Goal: Task Accomplishment & Management: Use online tool/utility

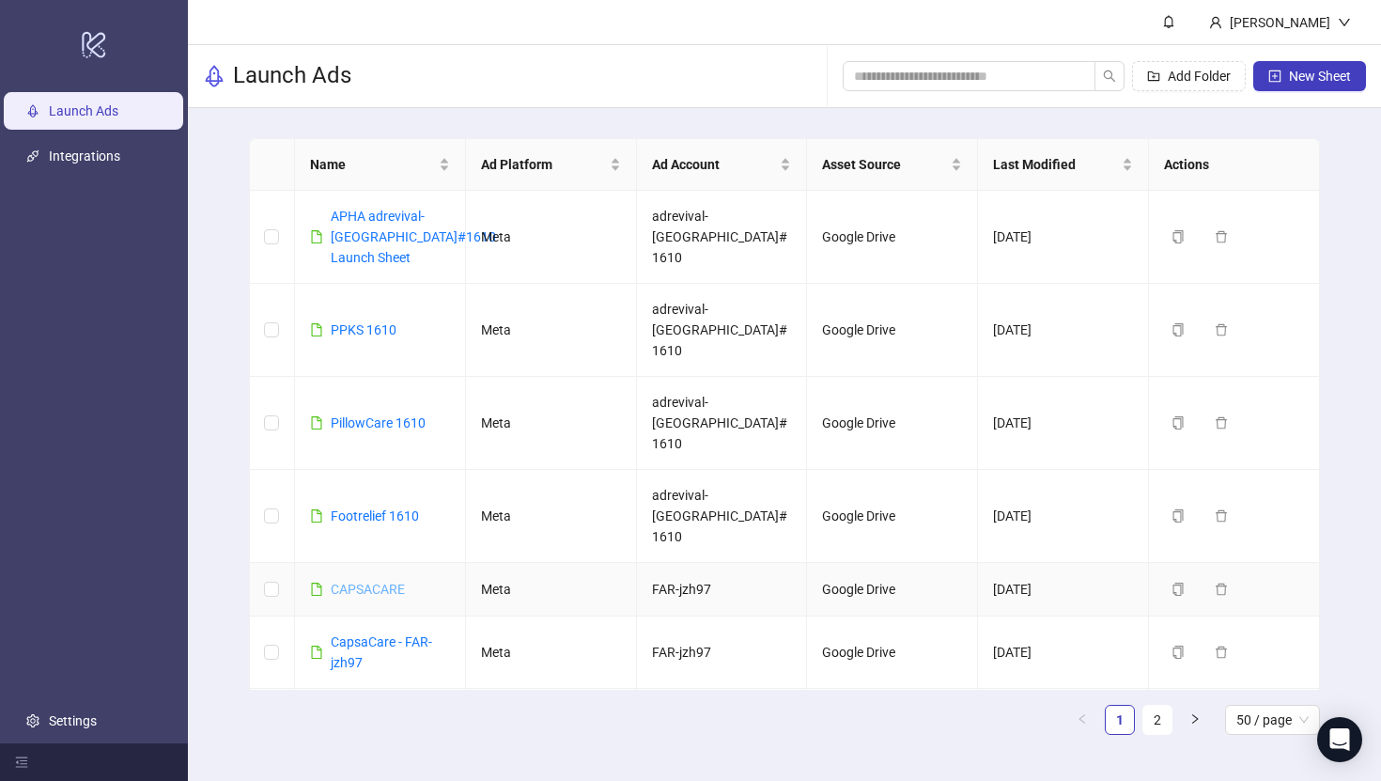
click at [365, 582] on link "CAPSACARE" at bounding box center [368, 589] width 74 height 15
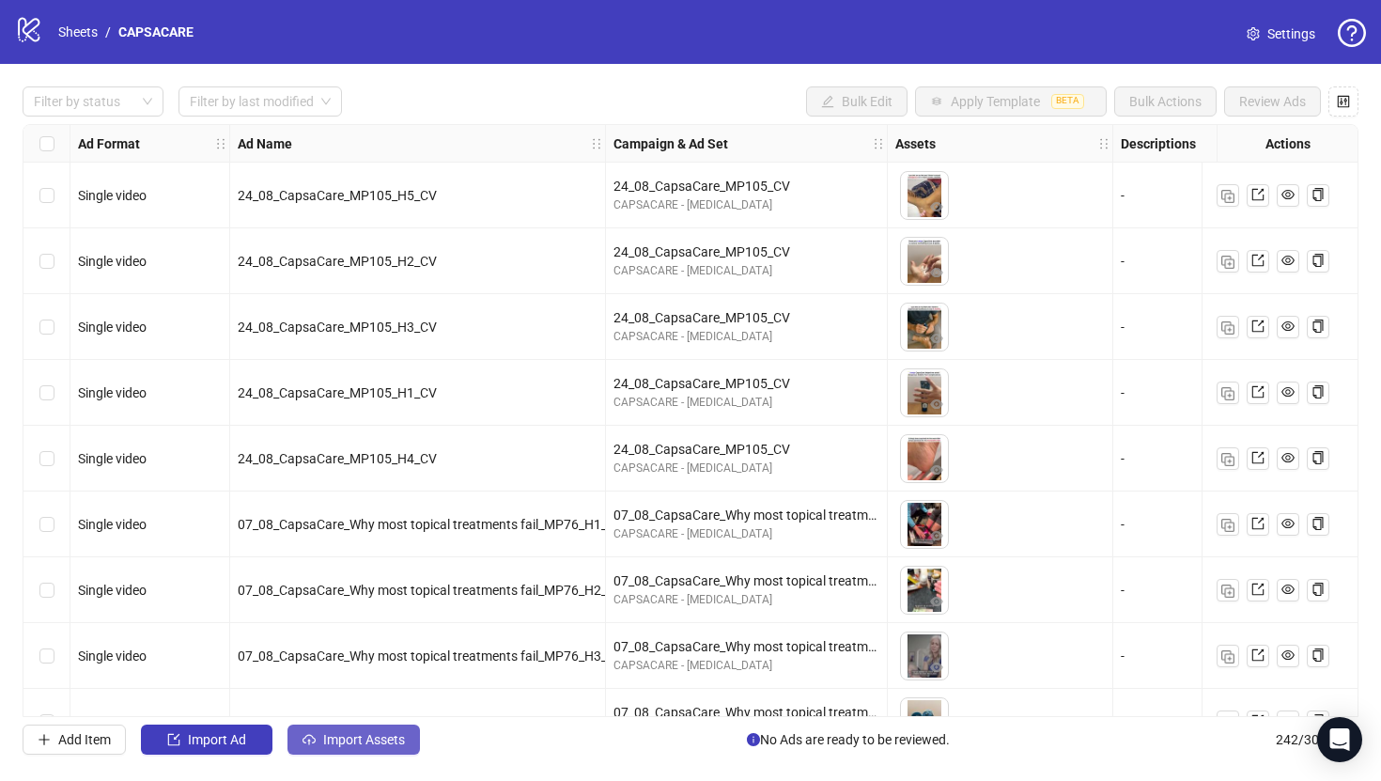
click at [380, 743] on span "Import Assets" at bounding box center [364, 739] width 82 height 15
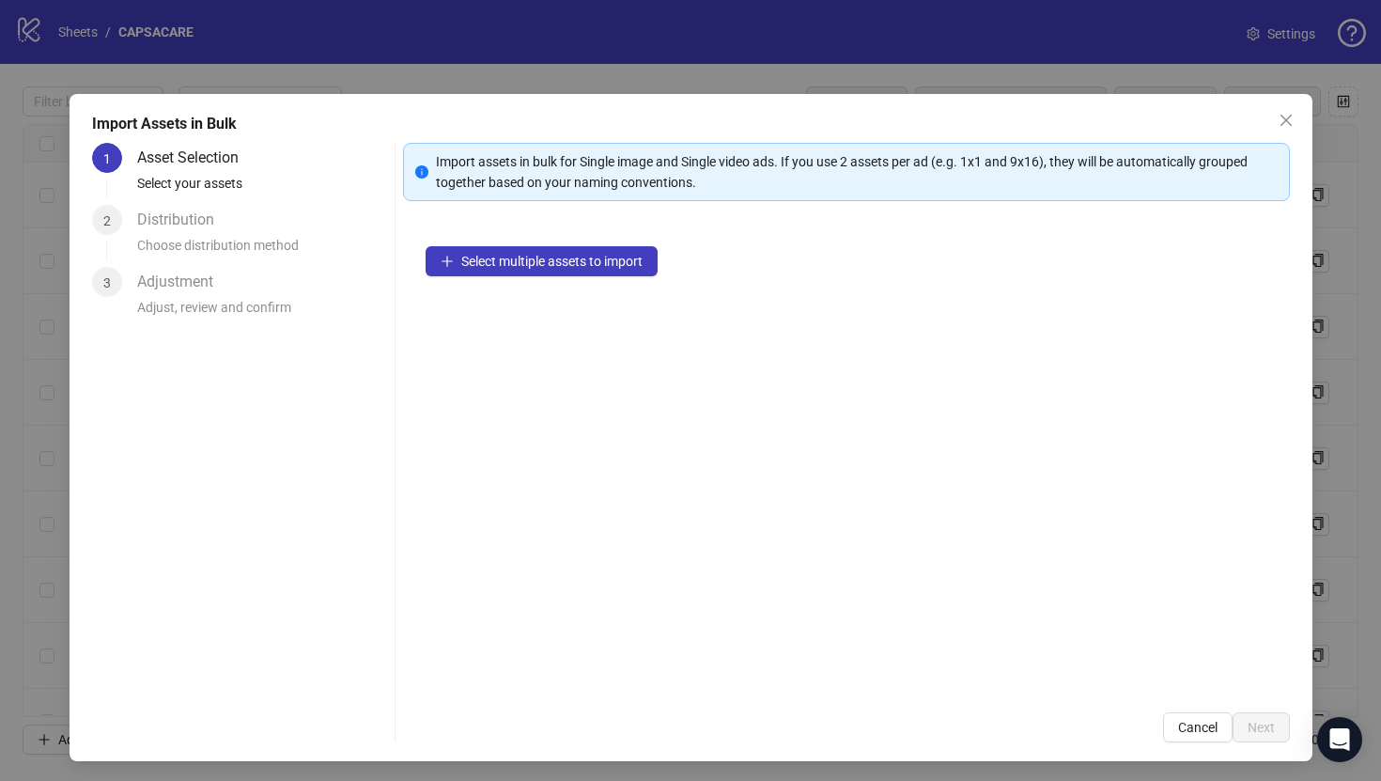
click at [571, 286] on div "Select multiple assets to import" at bounding box center [846, 457] width 887 height 466
click at [571, 284] on div "Select multiple assets to import" at bounding box center [846, 457] width 887 height 466
click at [605, 256] on span "Select multiple assets to import" at bounding box center [551, 261] width 181 height 15
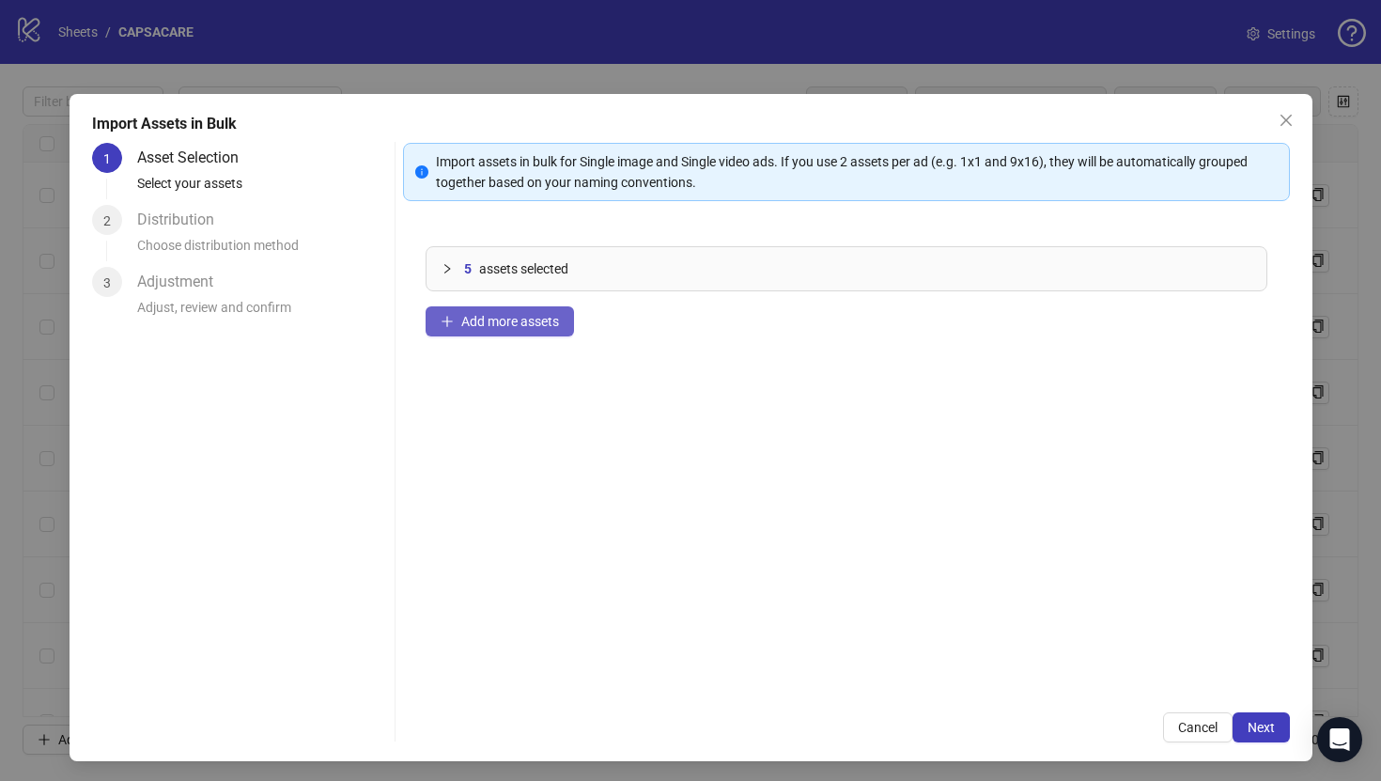
click at [502, 317] on span "Add more assets" at bounding box center [510, 321] width 98 height 15
click at [508, 326] on span "Add more assets" at bounding box center [510, 321] width 98 height 15
click at [526, 311] on button "Add more assets" at bounding box center [500, 321] width 148 height 30
click at [566, 326] on button "Add more assets" at bounding box center [500, 321] width 148 height 30
click at [1233, 727] on button "Next" at bounding box center [1261, 727] width 57 height 30
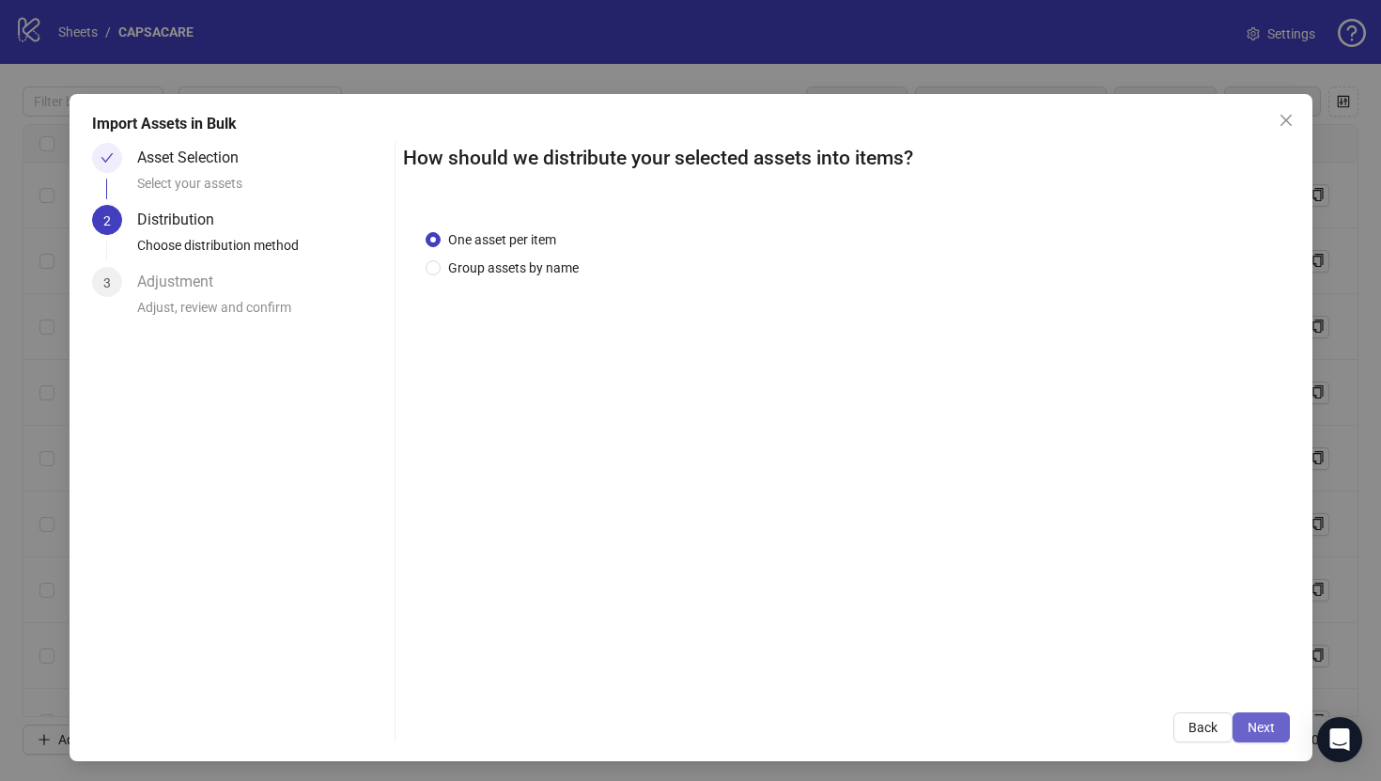
click at [1236, 727] on button "Next" at bounding box center [1261, 727] width 57 height 30
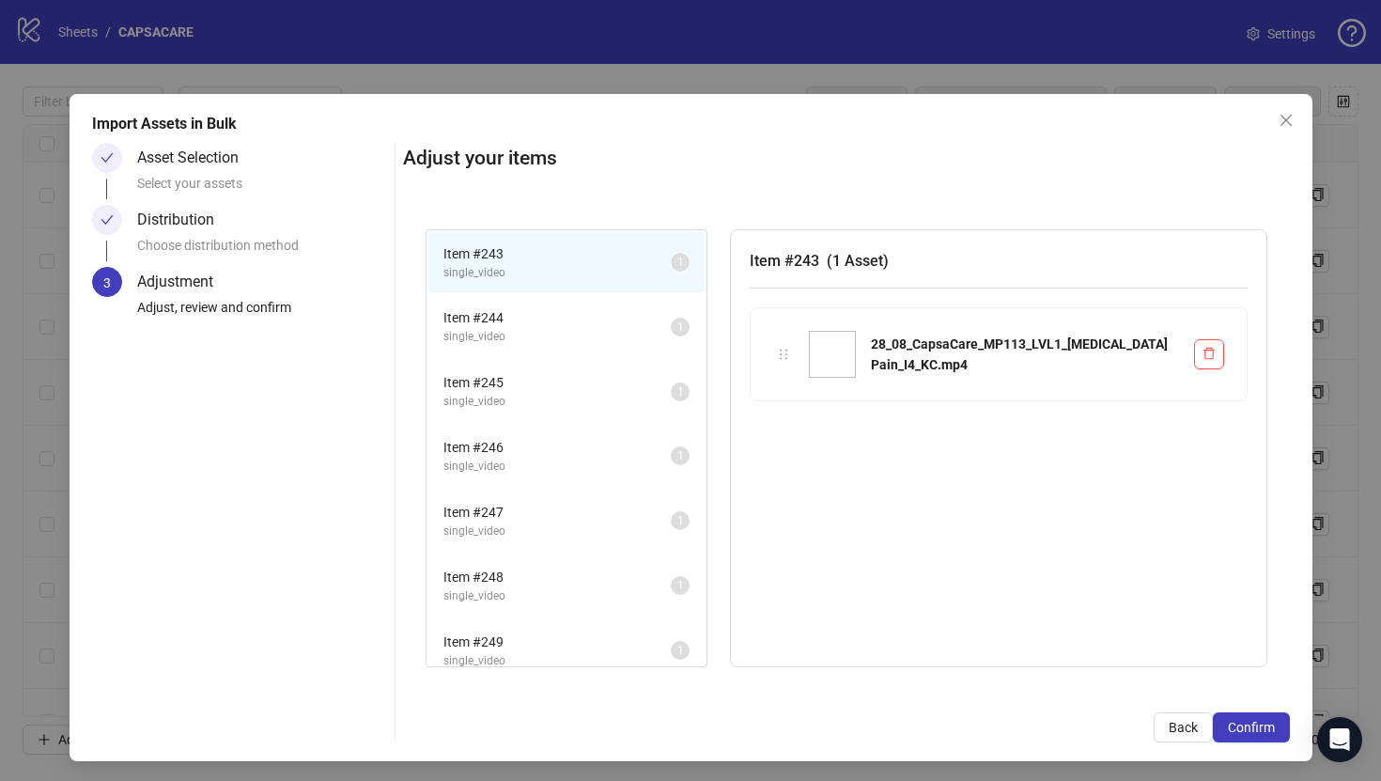
click at [1236, 727] on span "Confirm" at bounding box center [1251, 727] width 47 height 15
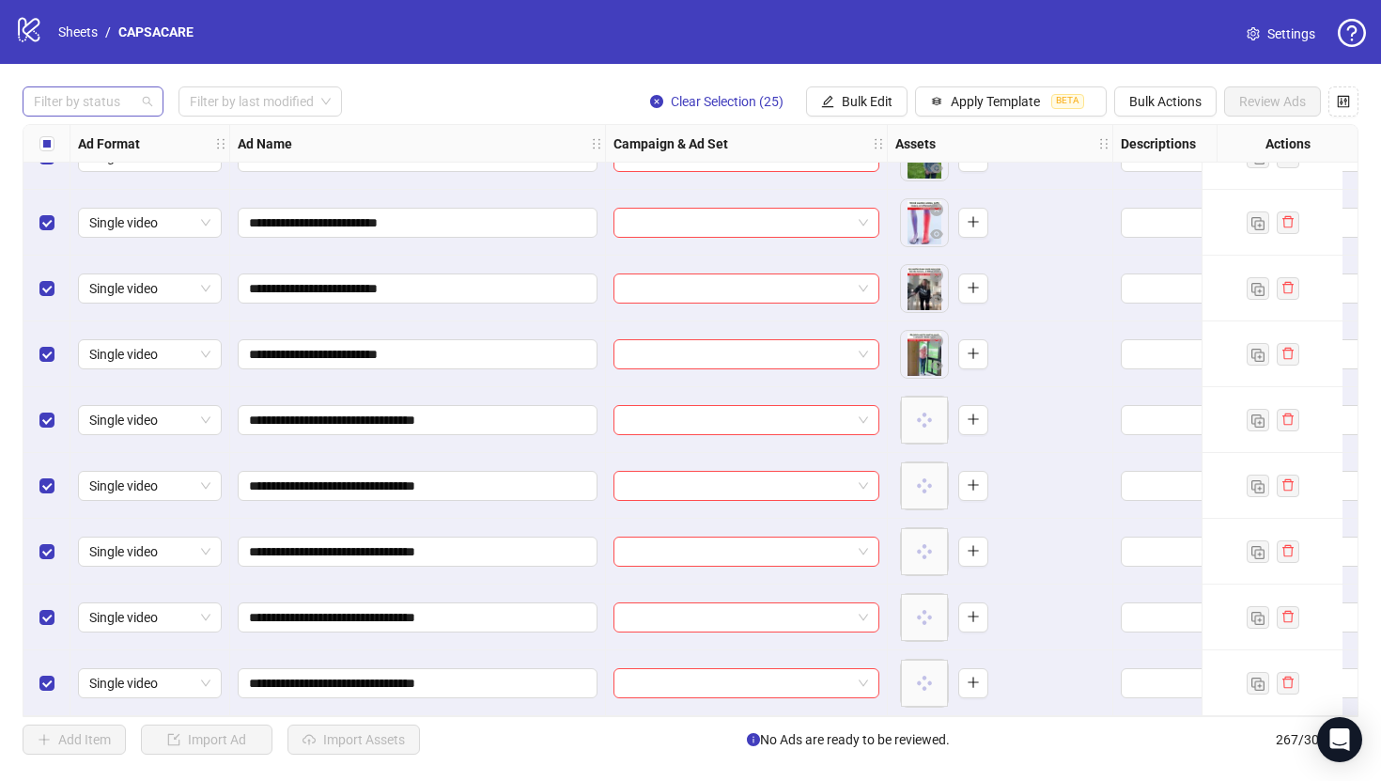
click at [74, 107] on div at bounding box center [83, 101] width 114 height 26
click at [94, 131] on div "Draft" at bounding box center [93, 140] width 111 height 21
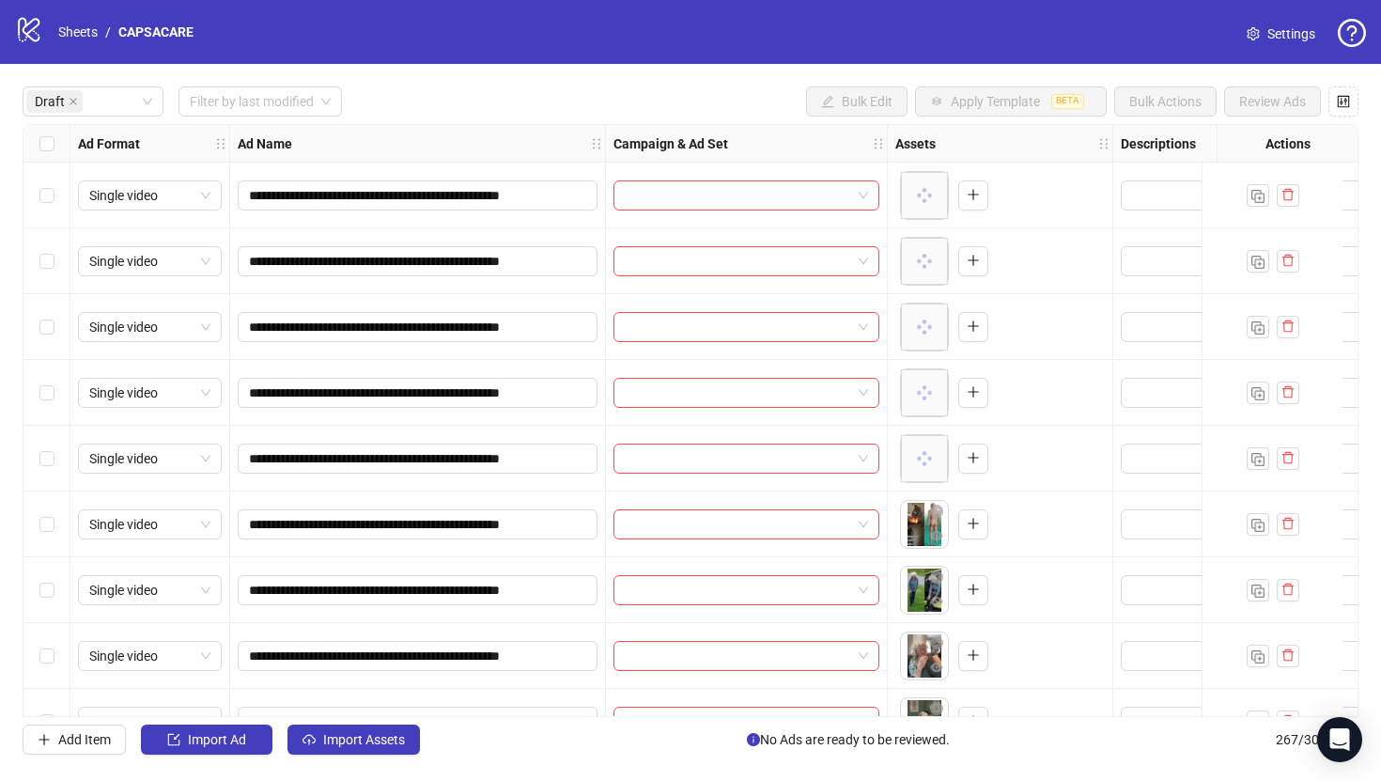
click at [543, 82] on div "**********" at bounding box center [690, 420] width 1381 height 713
click at [29, 145] on div "Select all rows" at bounding box center [46, 144] width 47 height 38
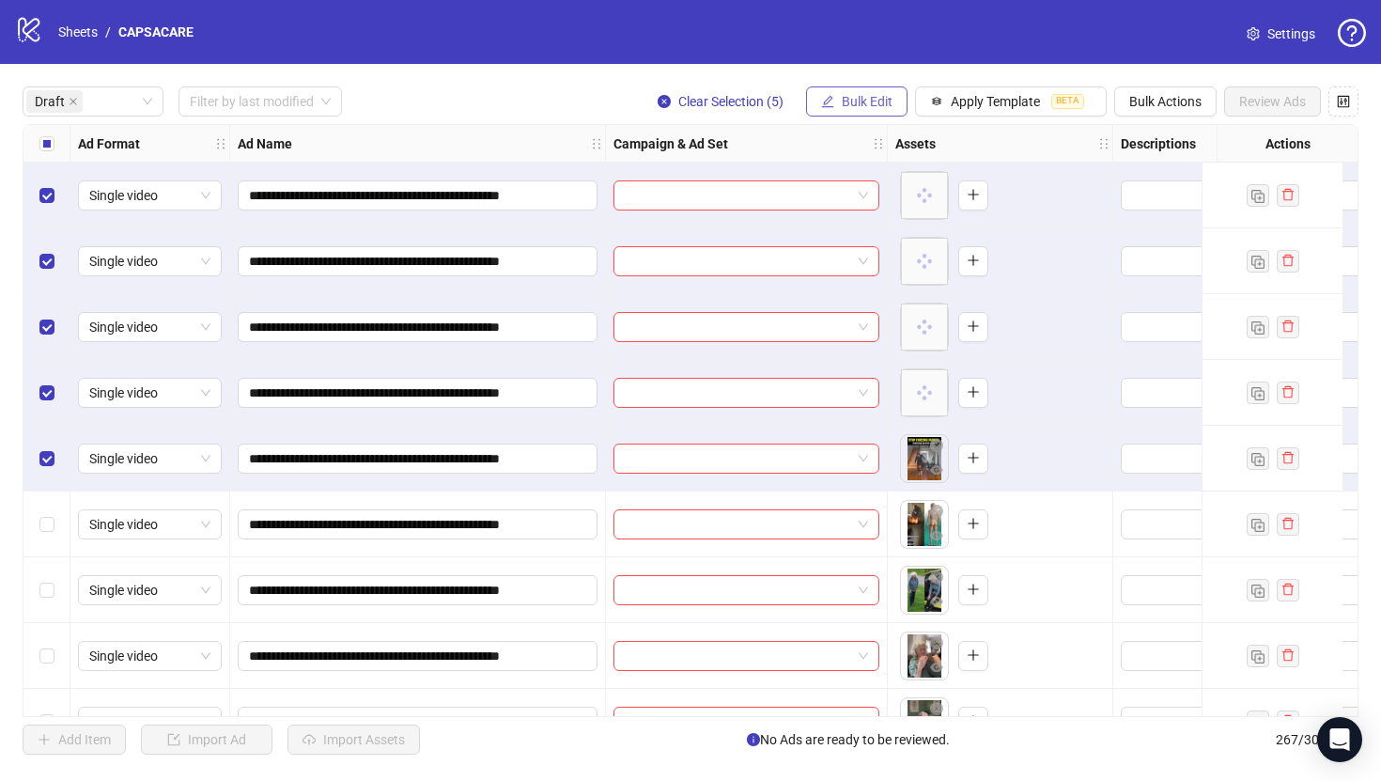
click at [870, 98] on span "Bulk Edit" at bounding box center [867, 101] width 51 height 15
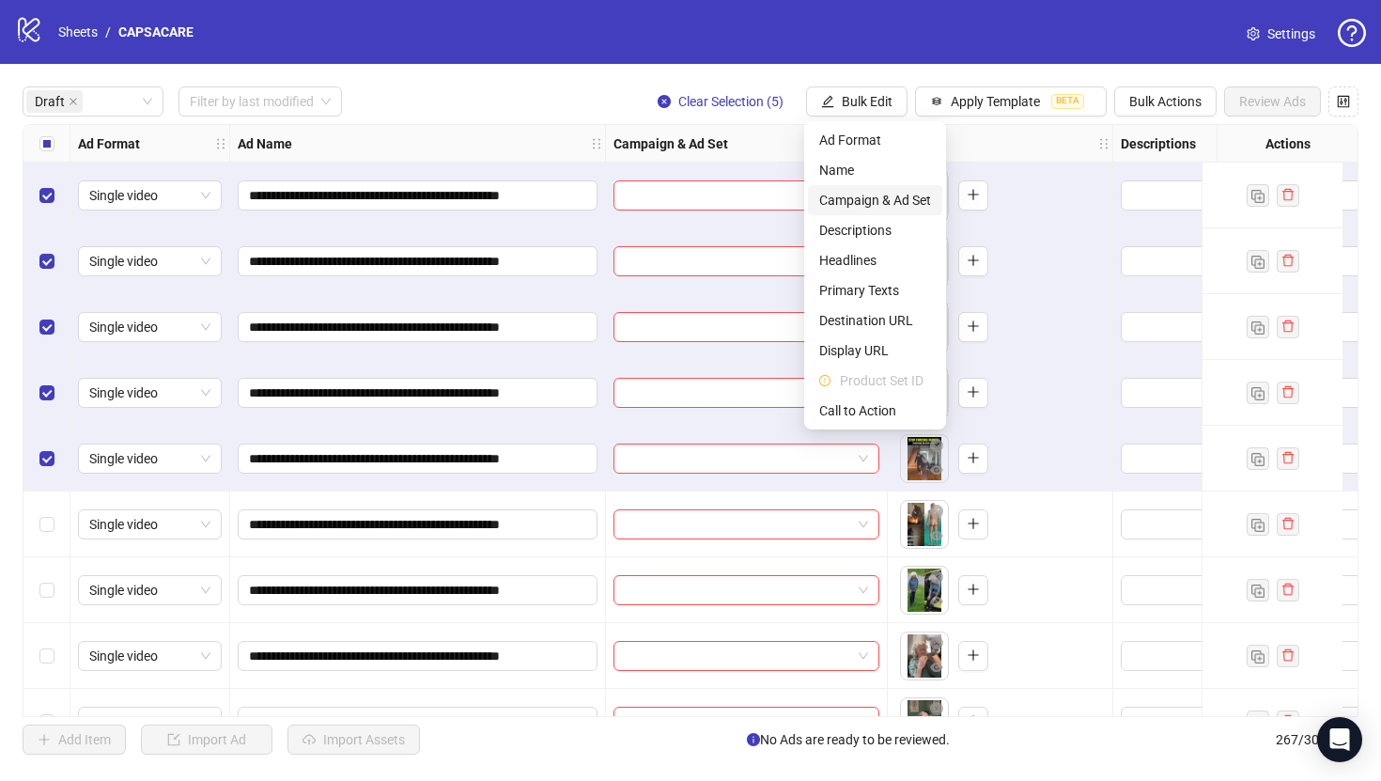
click at [887, 202] on span "Campaign & Ad Set" at bounding box center [875, 200] width 112 height 21
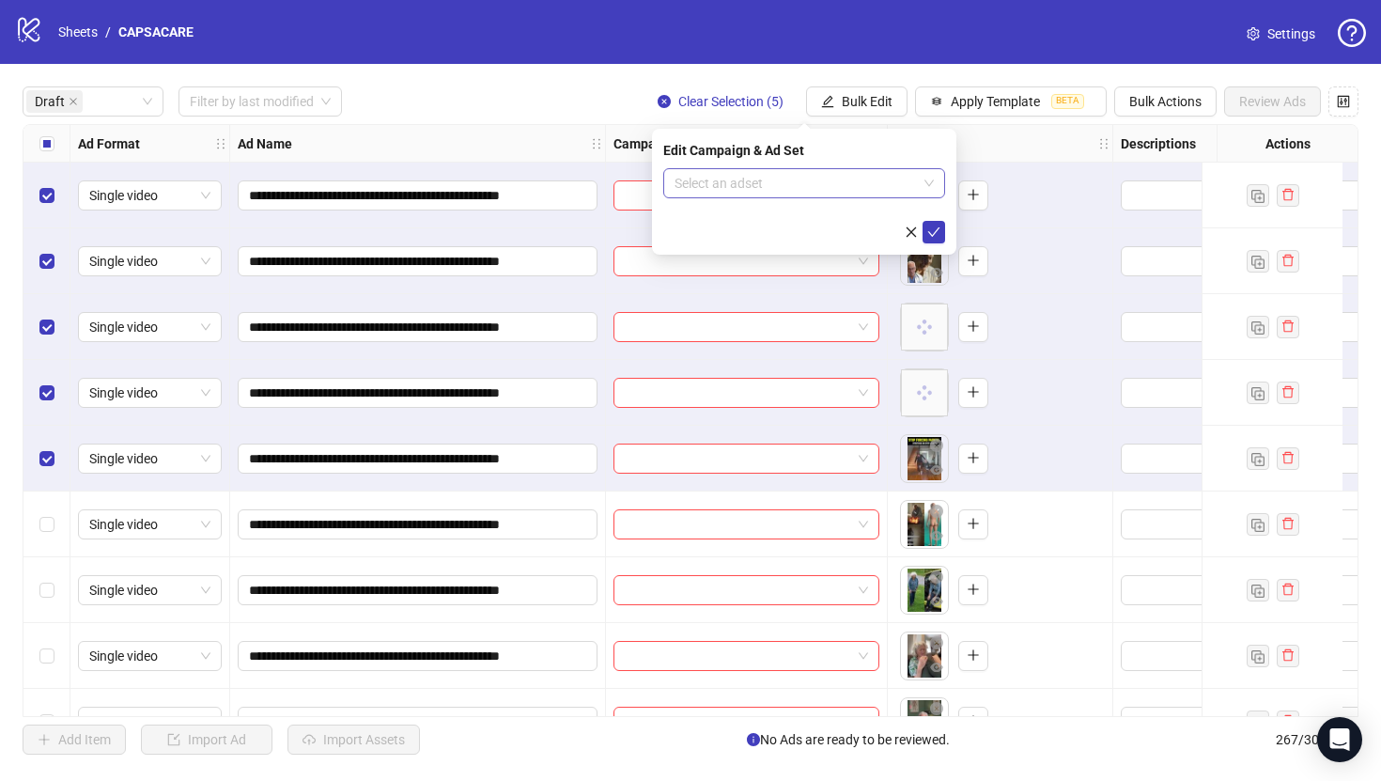
click at [859, 179] on input "search" at bounding box center [796, 183] width 242 height 28
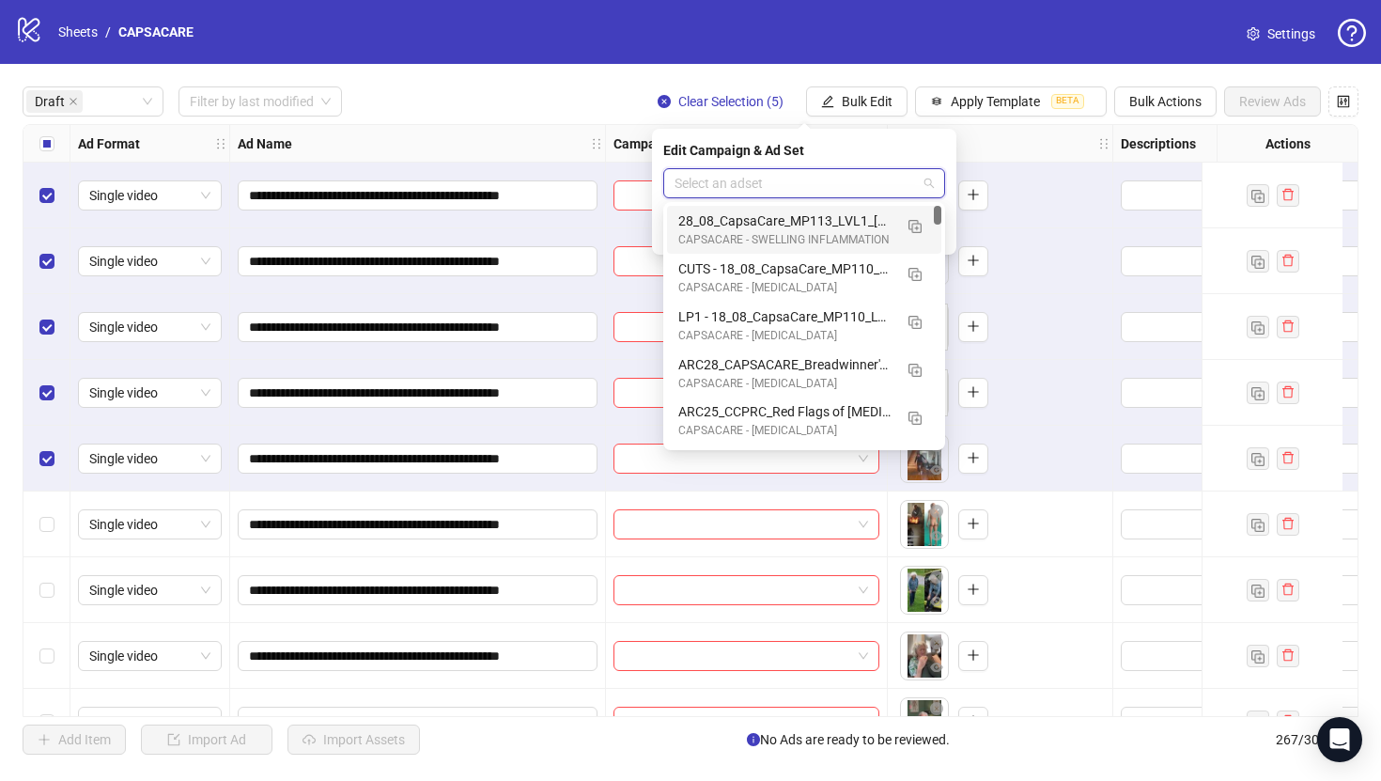
paste input "**********"
type input "**********"
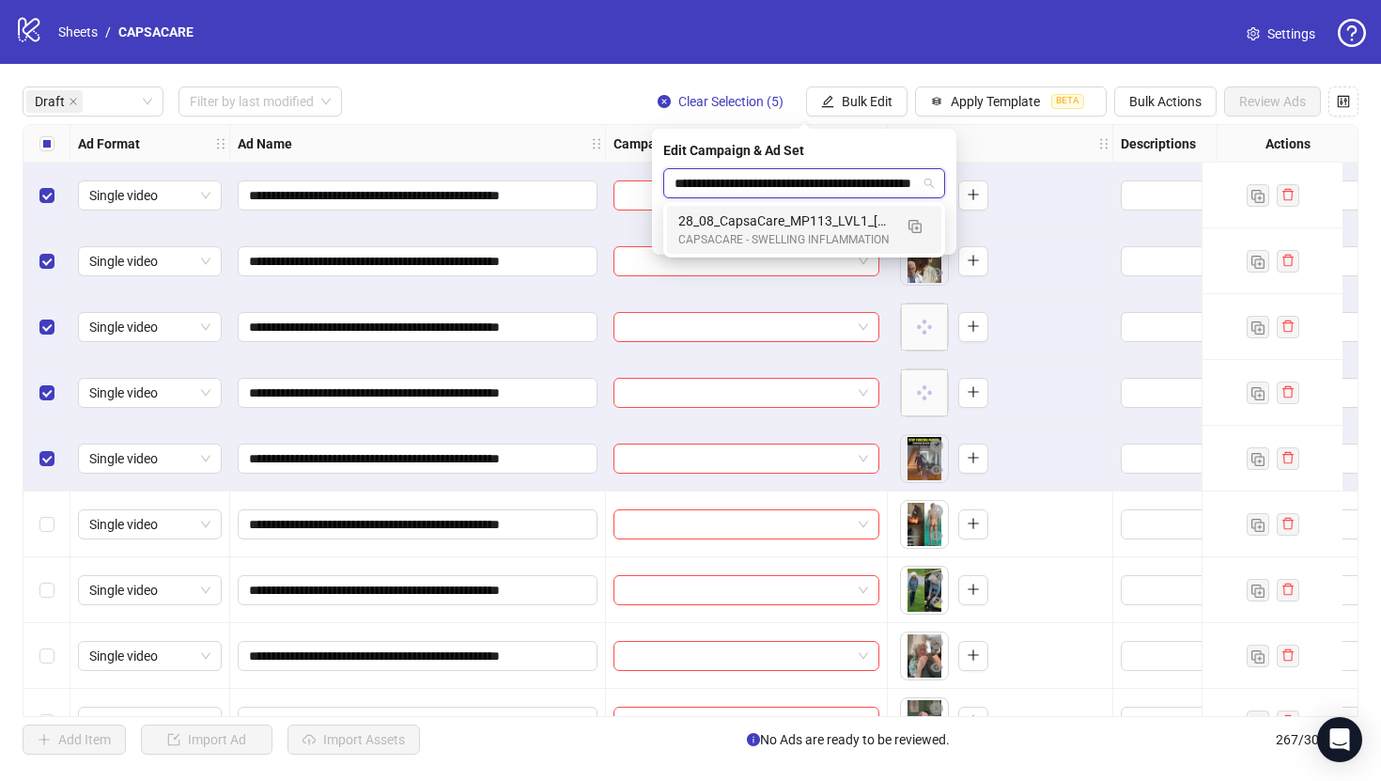
click at [862, 225] on div "28_08_CapsaCare_MP113_LVL1_[MEDICAL_DATA] Pain_KC" at bounding box center [785, 220] width 214 height 21
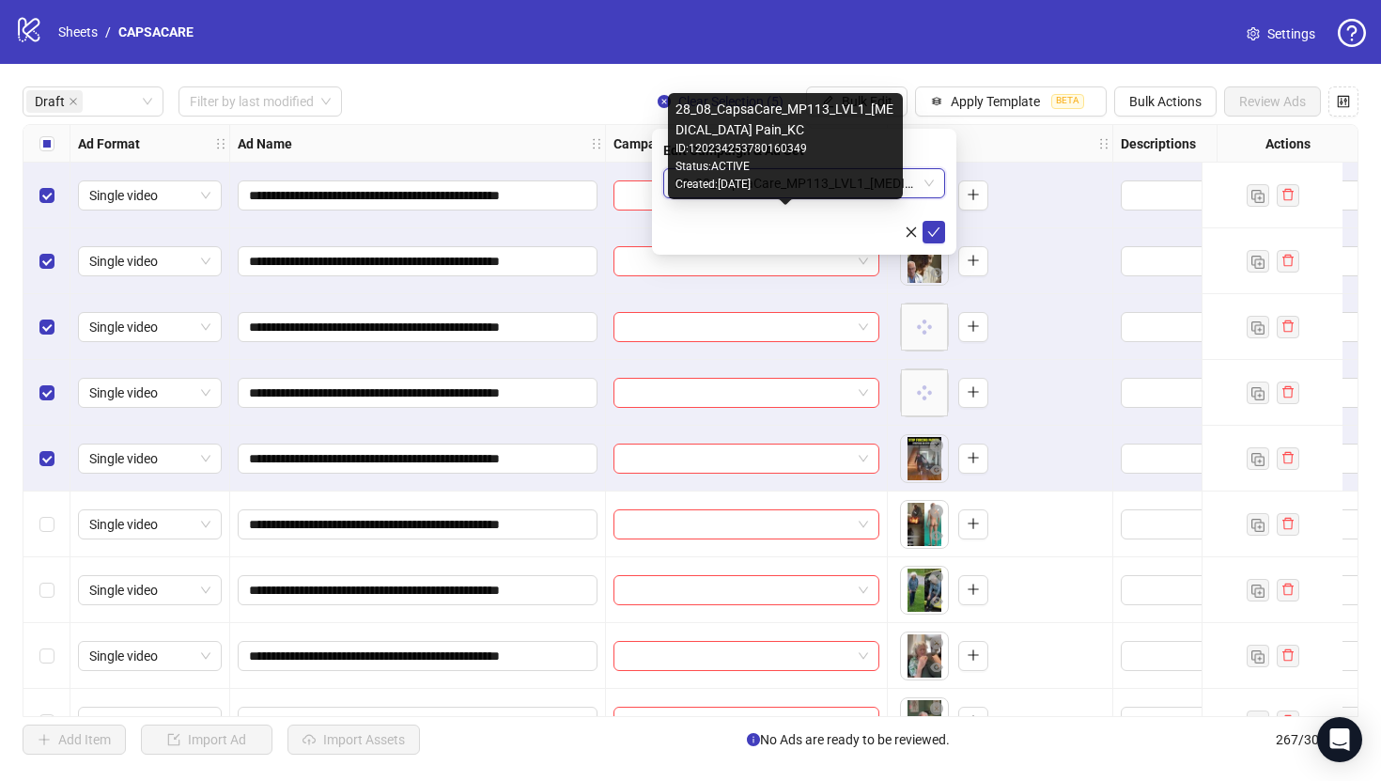
scroll to position [0, 0]
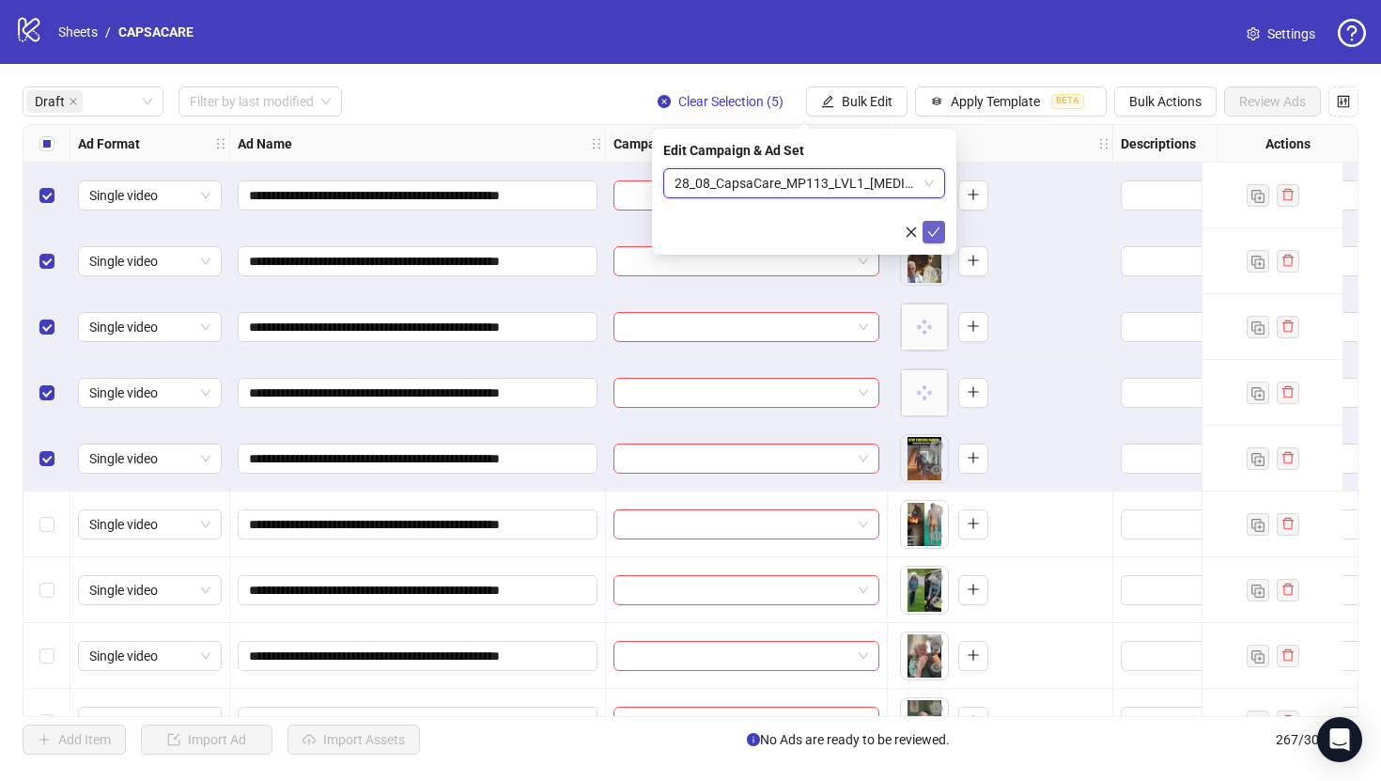
click at [927, 225] on icon "check" at bounding box center [933, 231] width 13 height 13
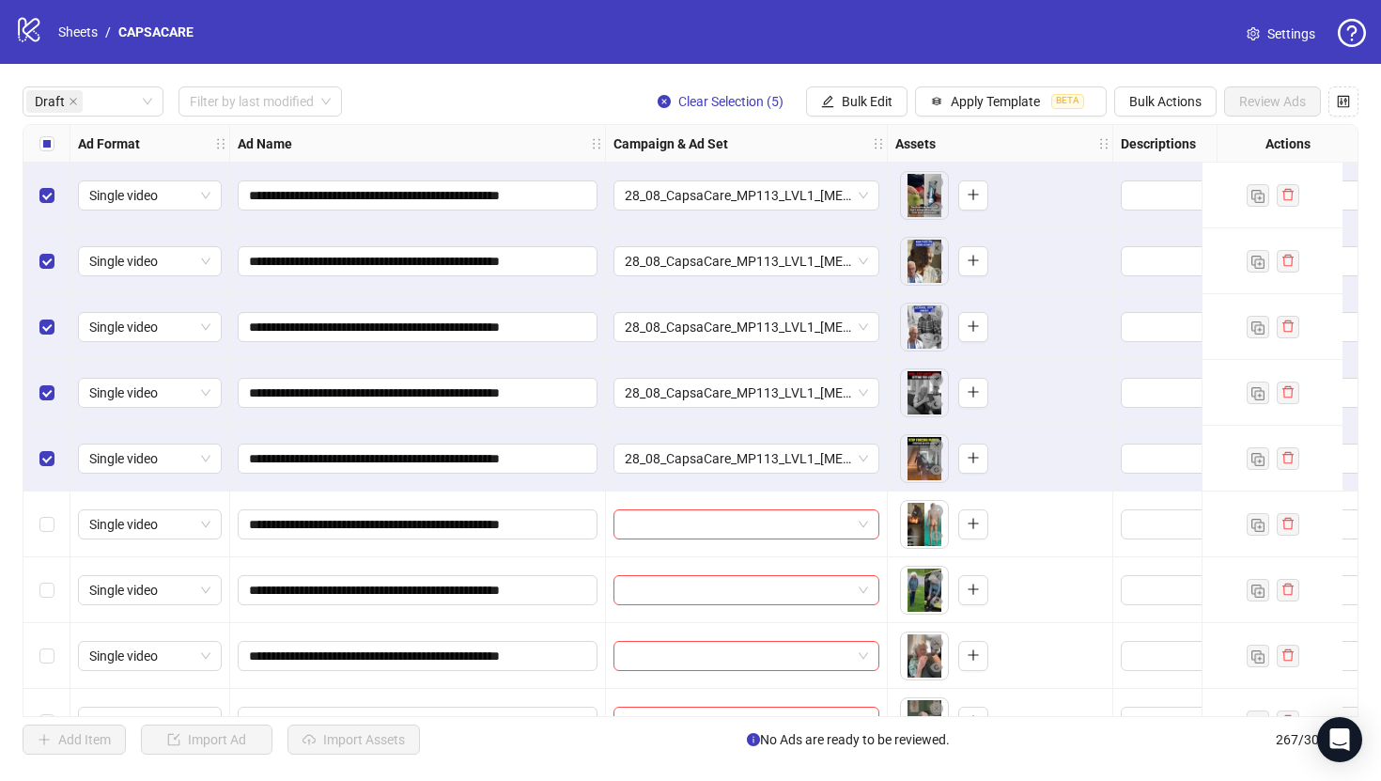
click at [34, 138] on div "Select all rows" at bounding box center [46, 144] width 47 height 38
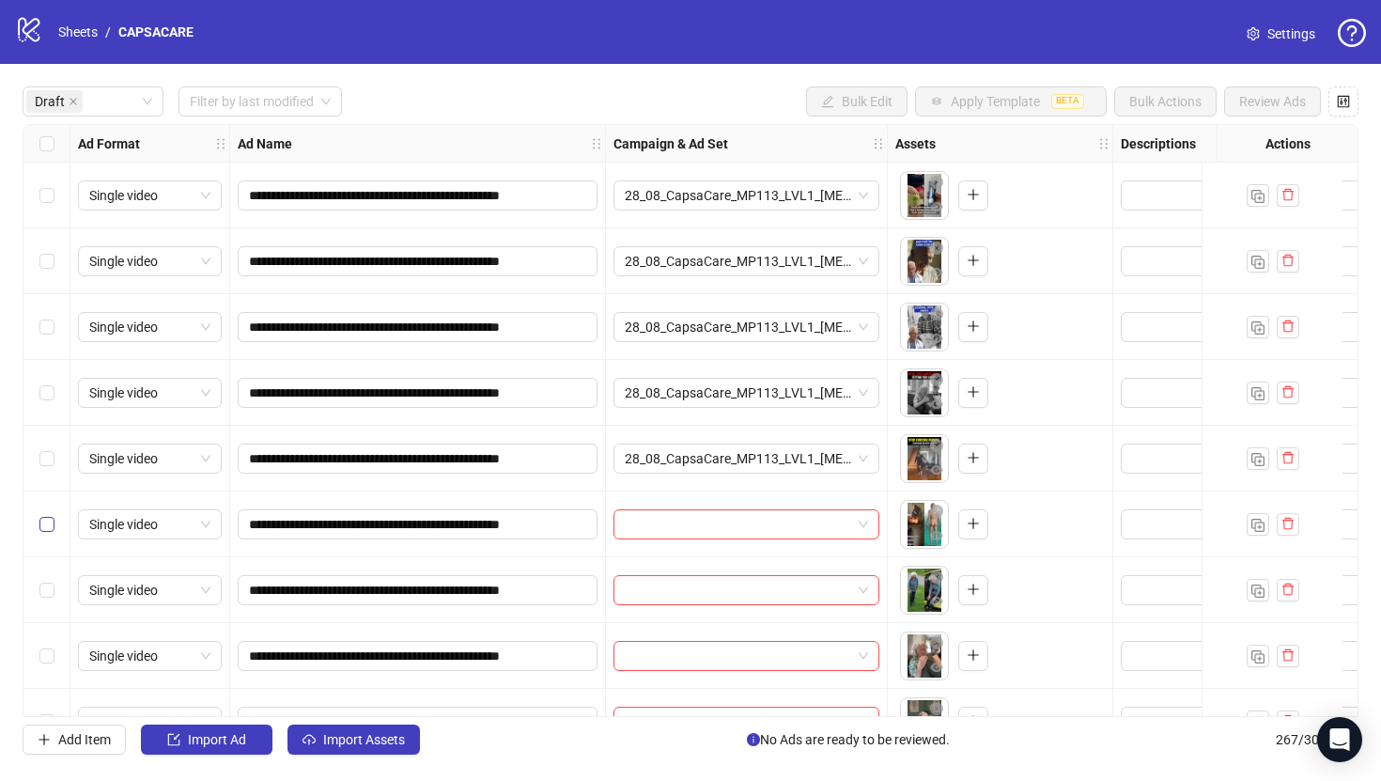
click at [54, 514] on label "Select row 6" at bounding box center [46, 524] width 15 height 21
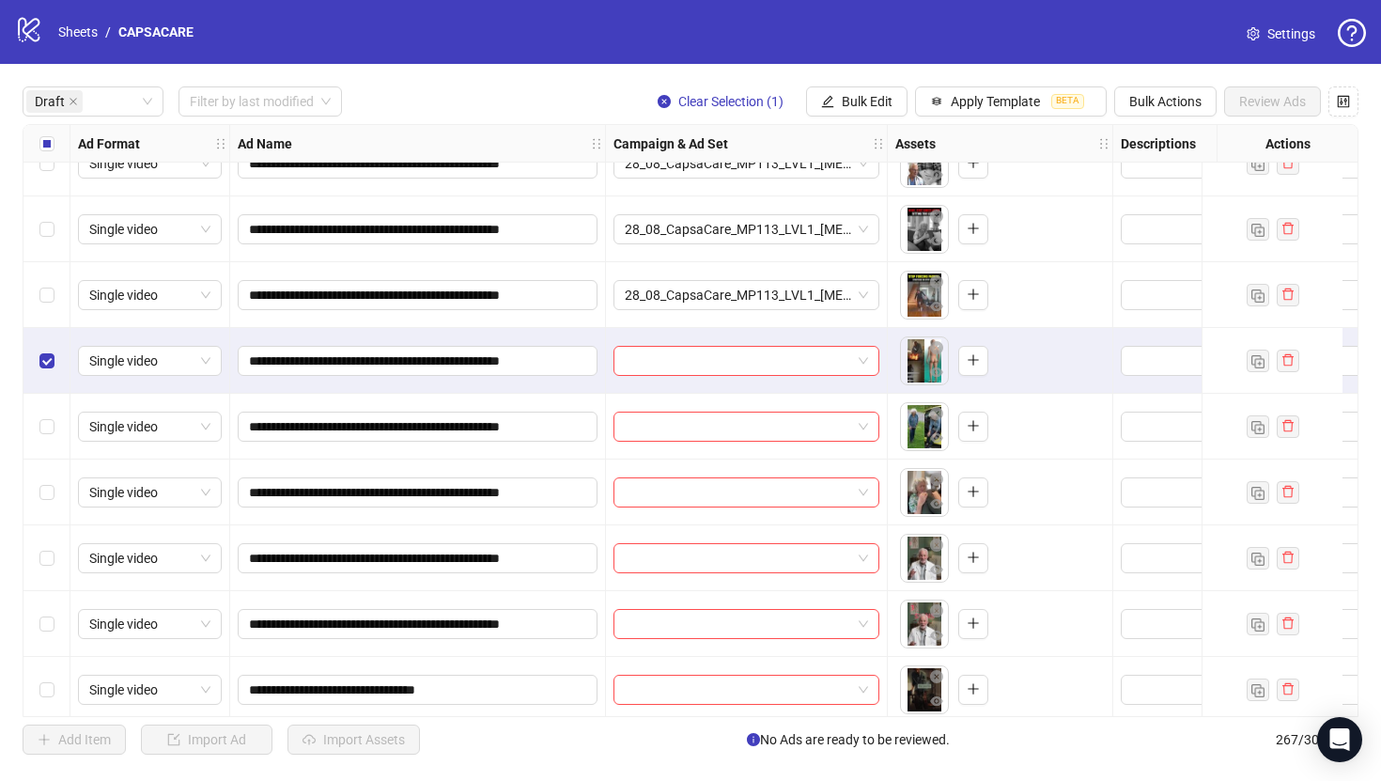
scroll to position [175, 0]
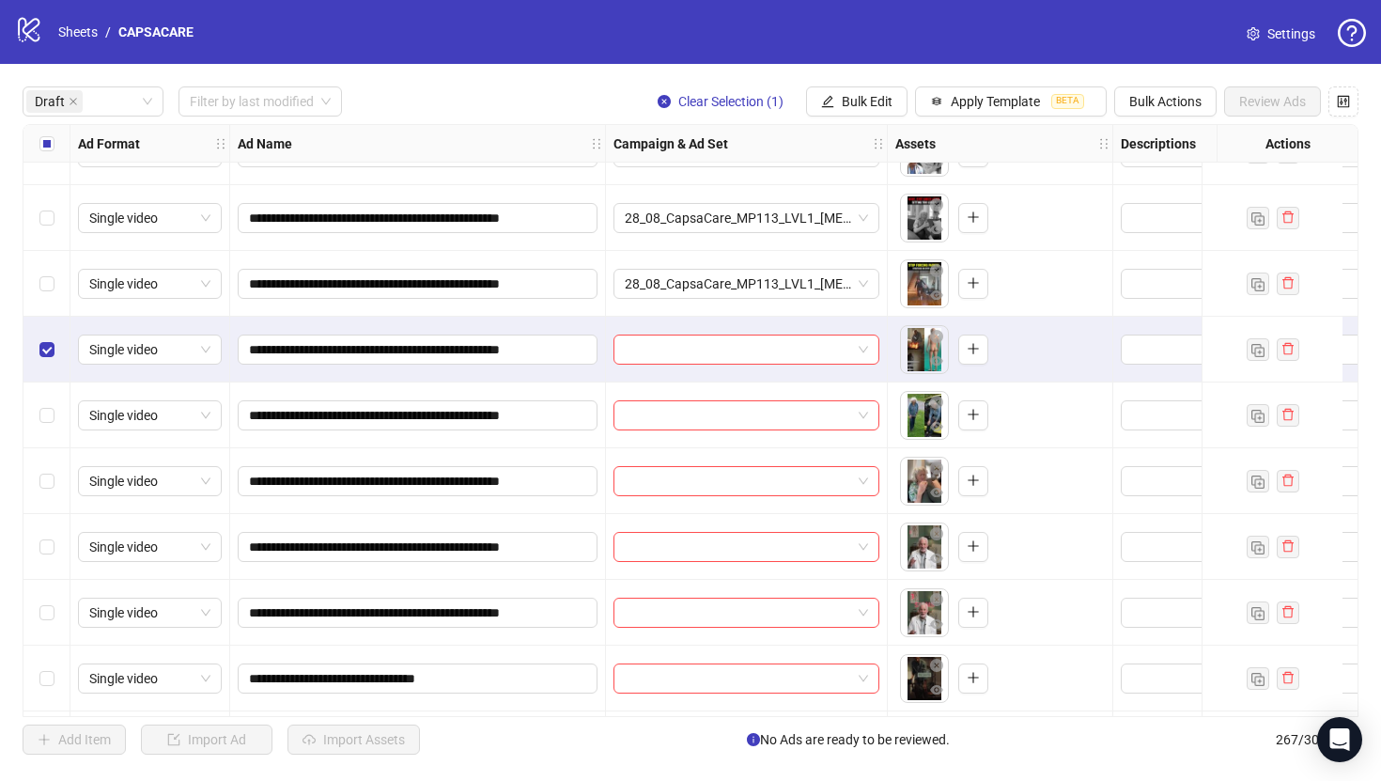
click at [50, 660] on div "Select row 11" at bounding box center [46, 678] width 47 height 66
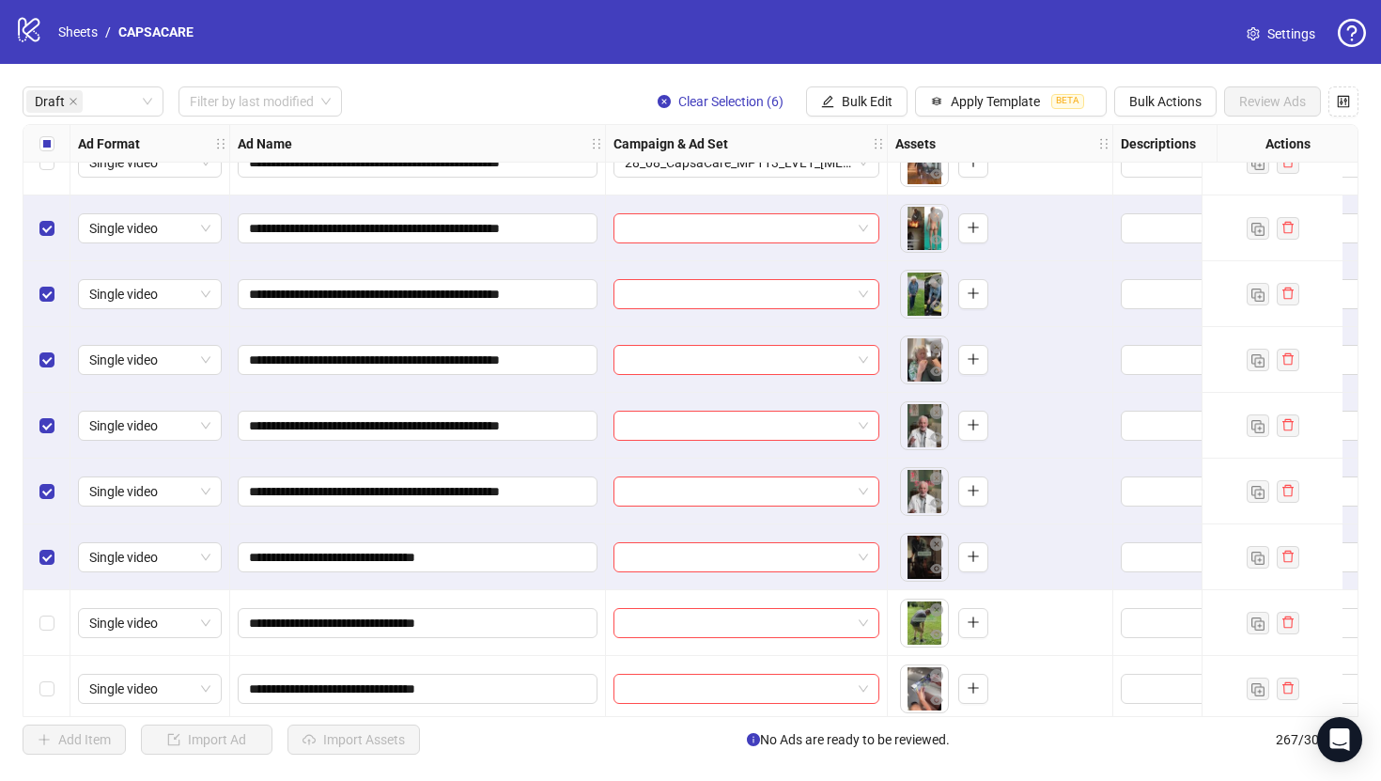
scroll to position [317, 0]
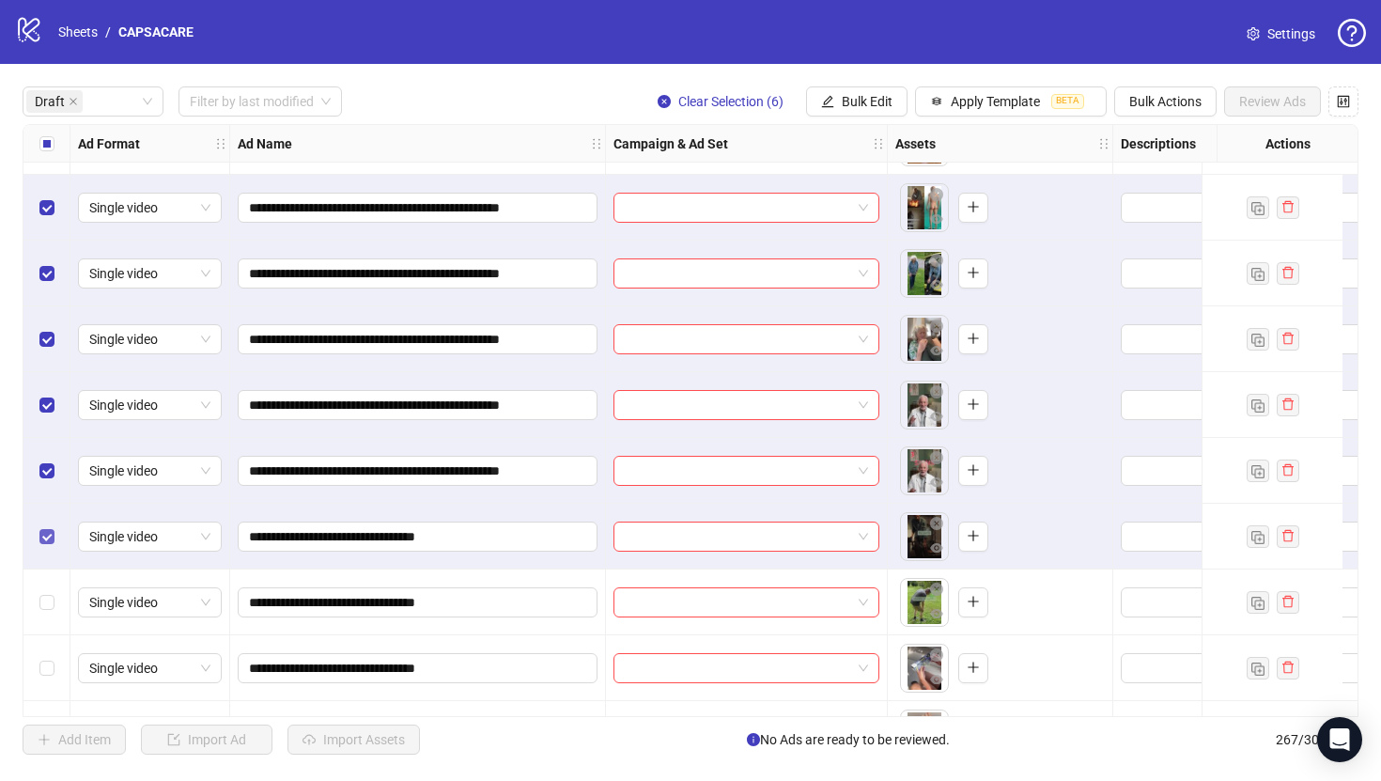
click at [39, 545] on label "Select row 11" at bounding box center [46, 536] width 15 height 21
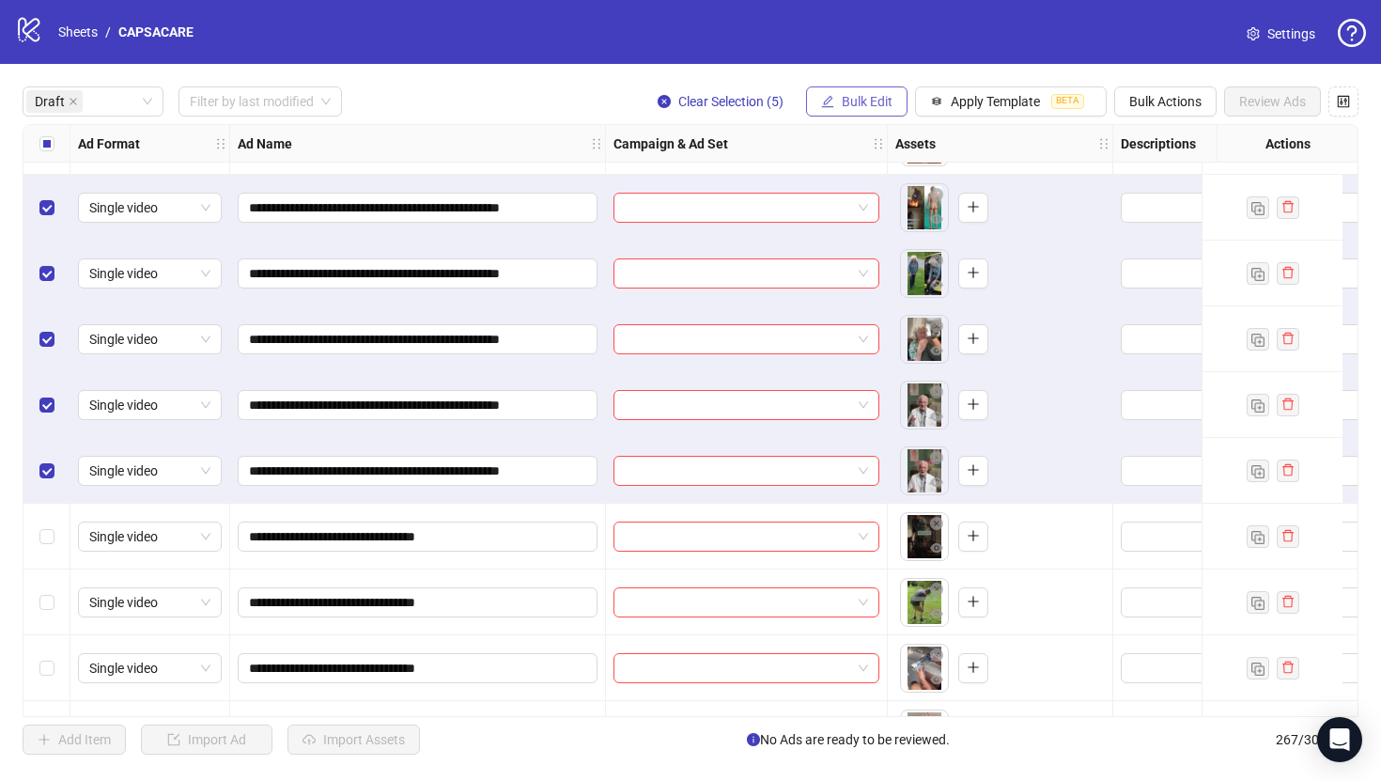
click at [868, 111] on button "Bulk Edit" at bounding box center [856, 101] width 101 height 30
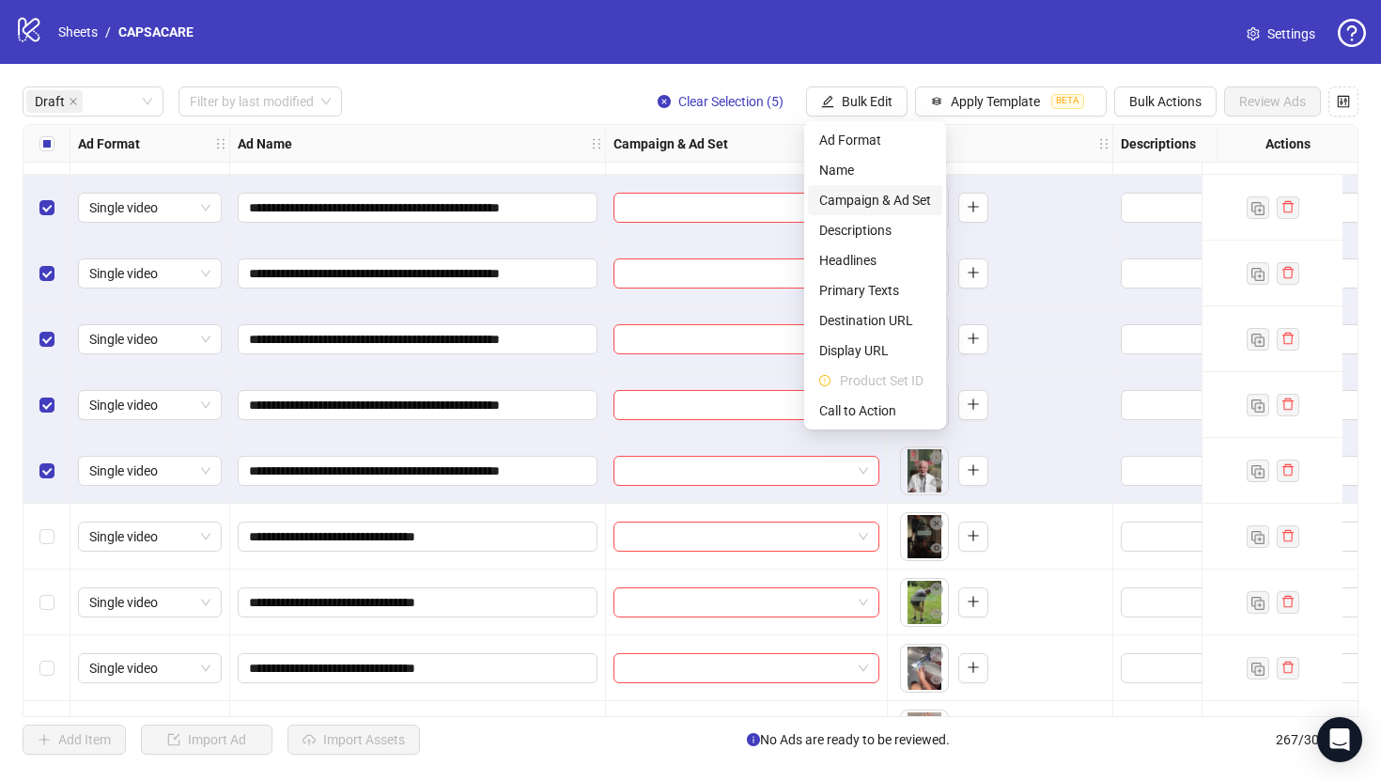
click at [866, 204] on span "Campaign & Ad Set" at bounding box center [875, 200] width 112 height 21
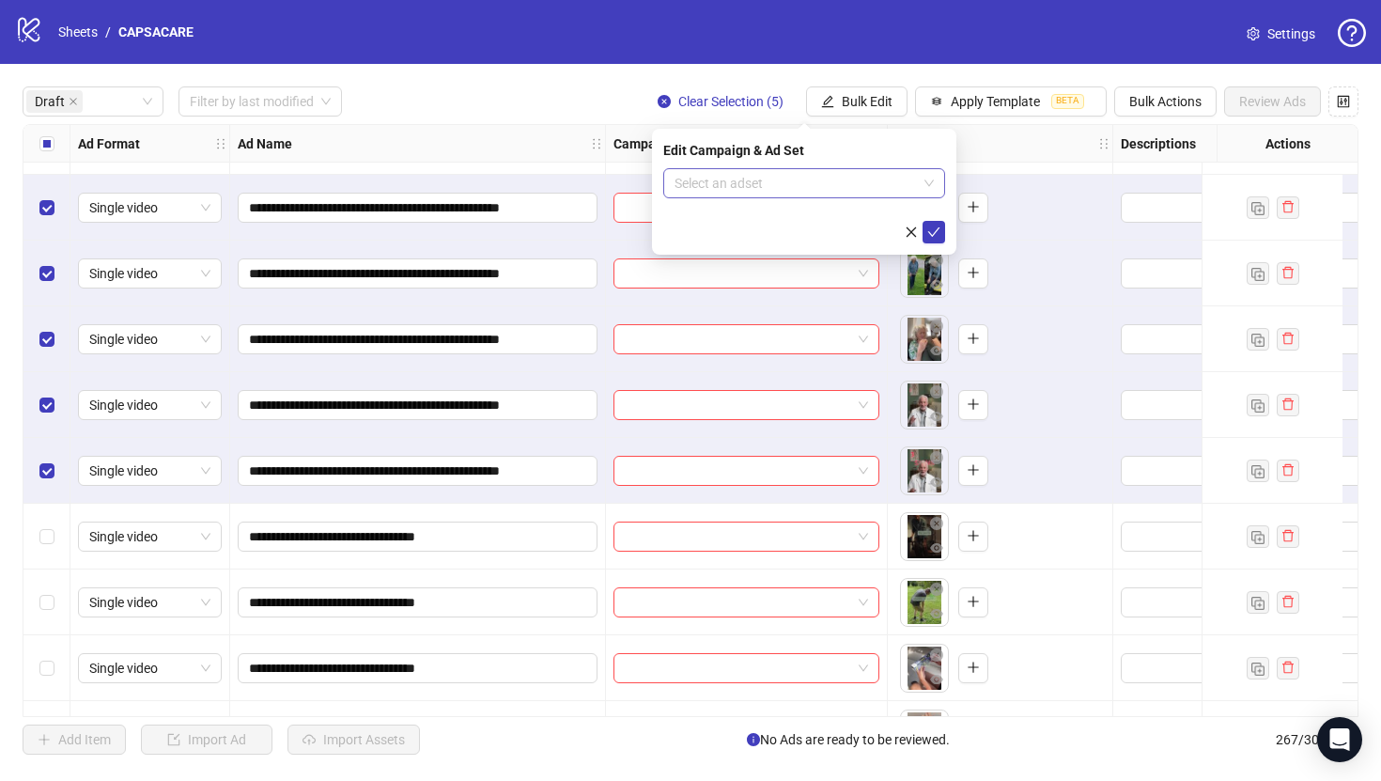
click at [792, 185] on input "search" at bounding box center [796, 183] width 242 height 28
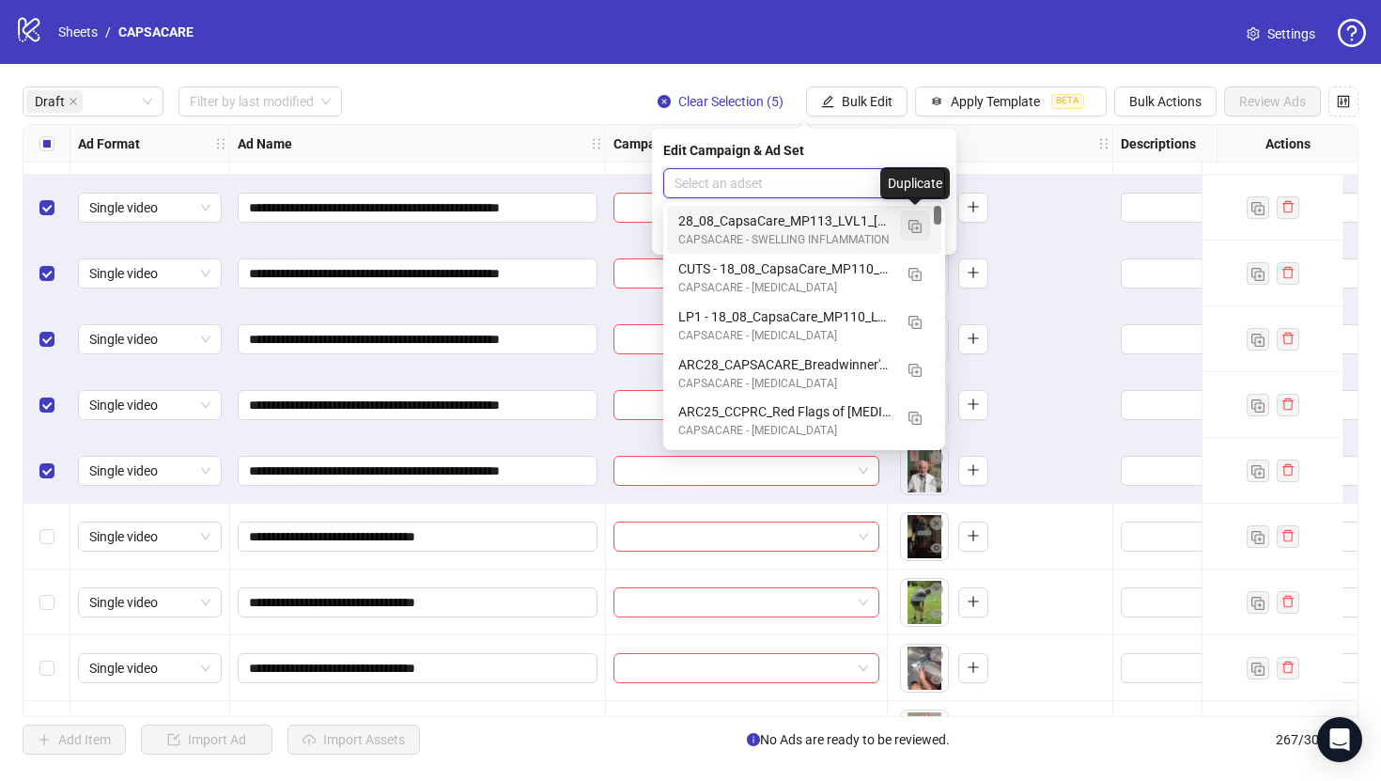
click at [923, 225] on button "button" at bounding box center [915, 225] width 30 height 30
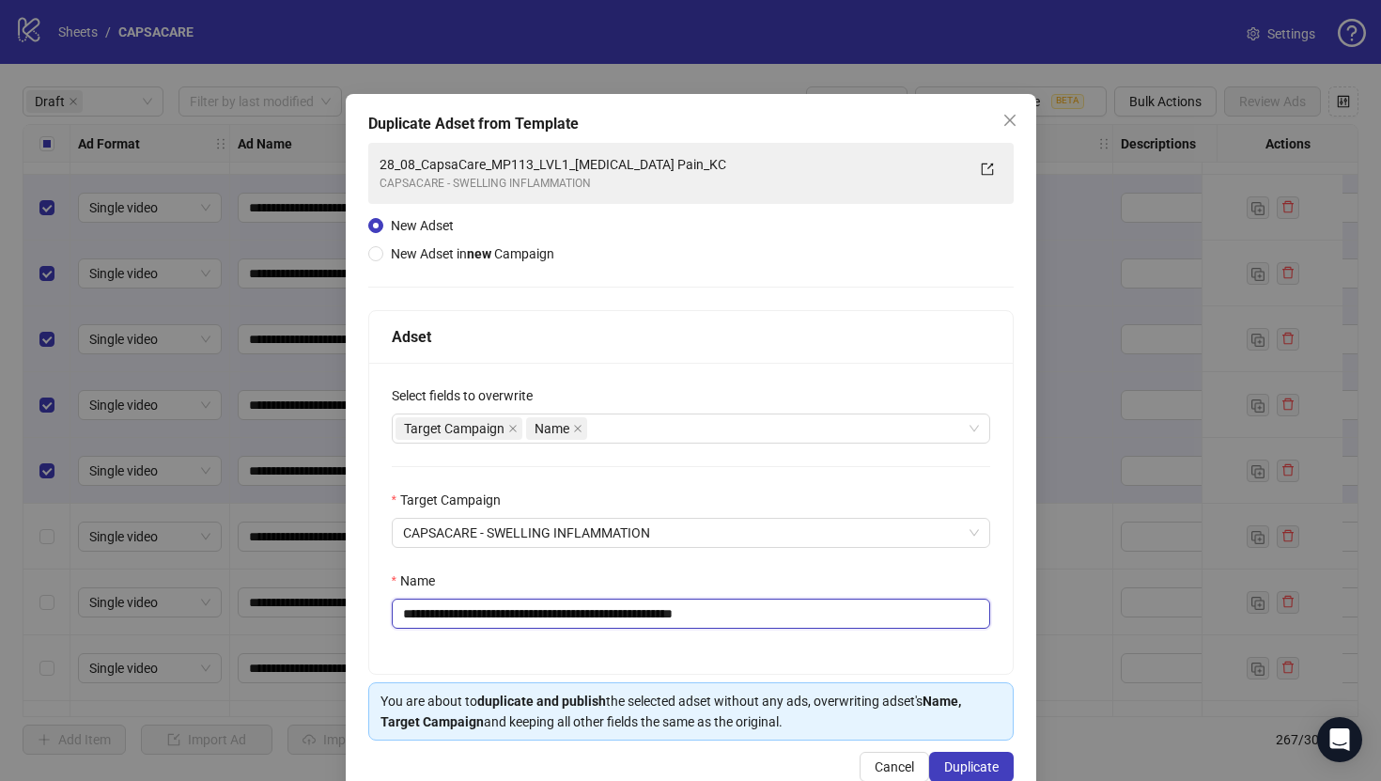
click at [746, 607] on input "**********" at bounding box center [691, 613] width 598 height 30
paste input "text"
type input "**********"
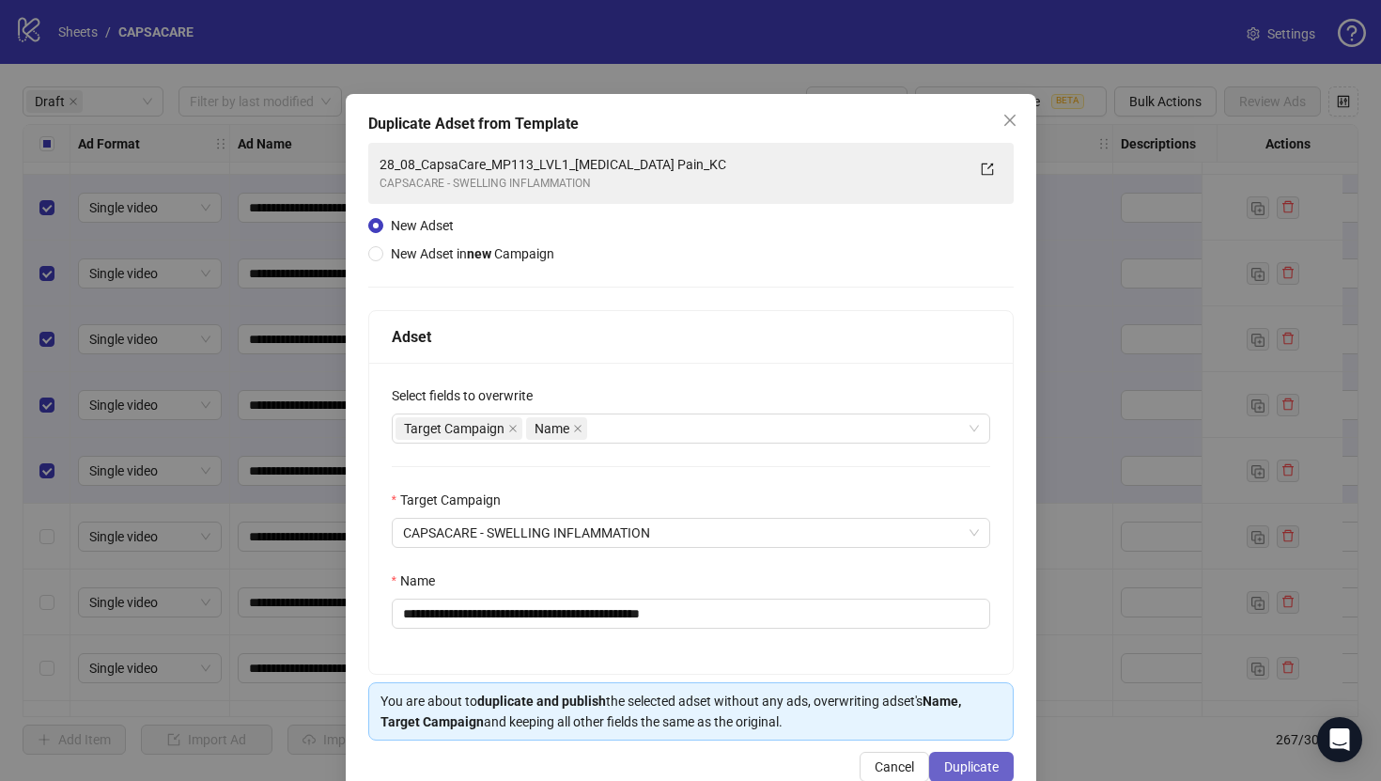
click at [951, 754] on button "Duplicate" at bounding box center [971, 767] width 85 height 30
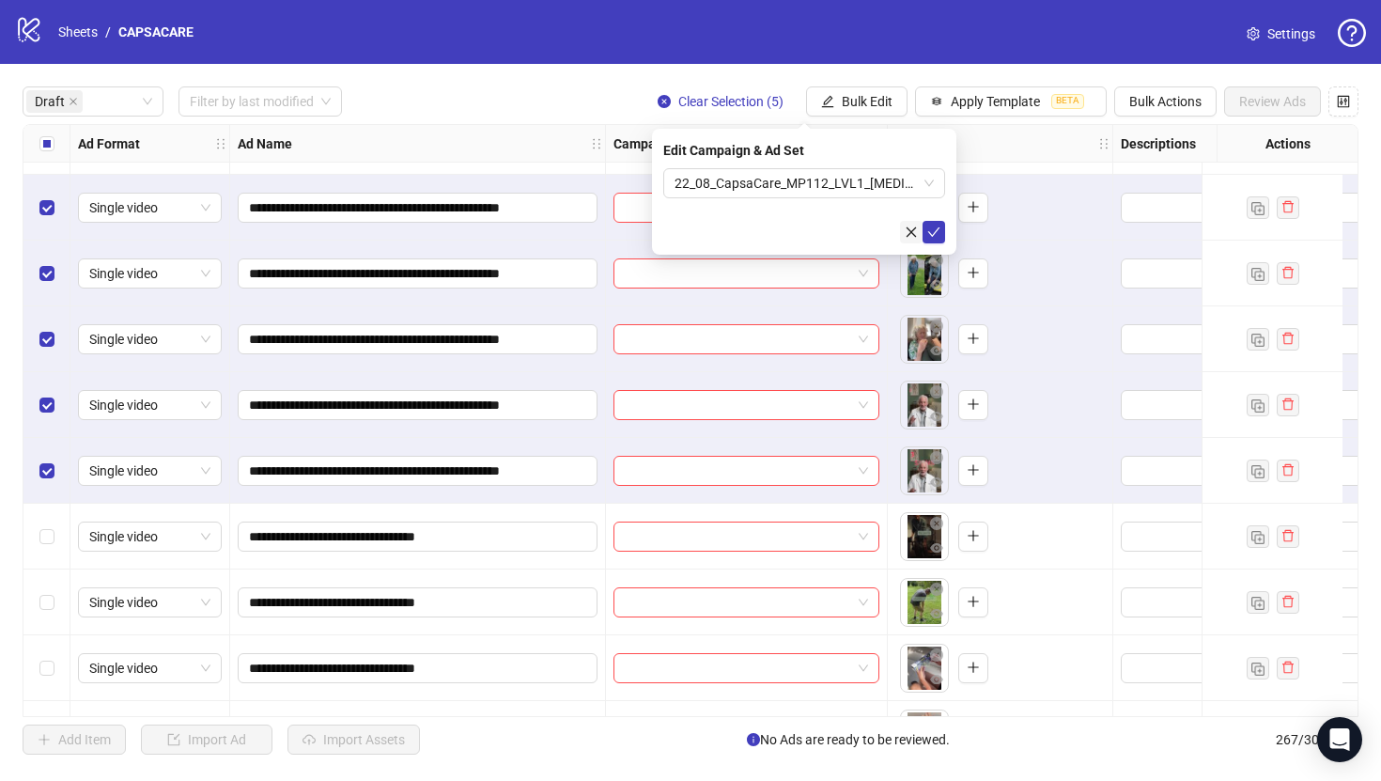
click at [920, 234] on button "button" at bounding box center [911, 232] width 23 height 23
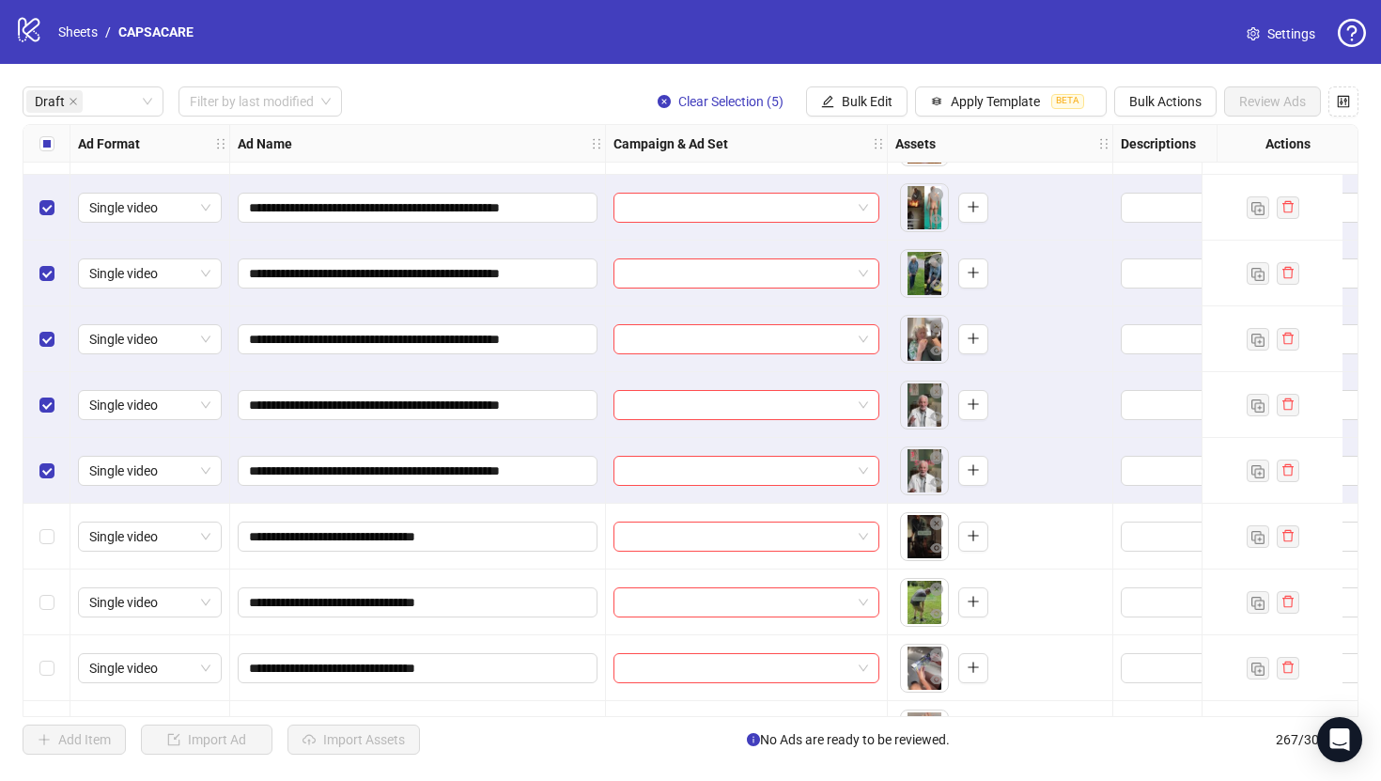
drag, startPoint x: 865, startPoint y: 101, endPoint x: 865, endPoint y: 133, distance: 31.9
click at [865, 101] on span "Bulk Edit" at bounding box center [867, 101] width 51 height 15
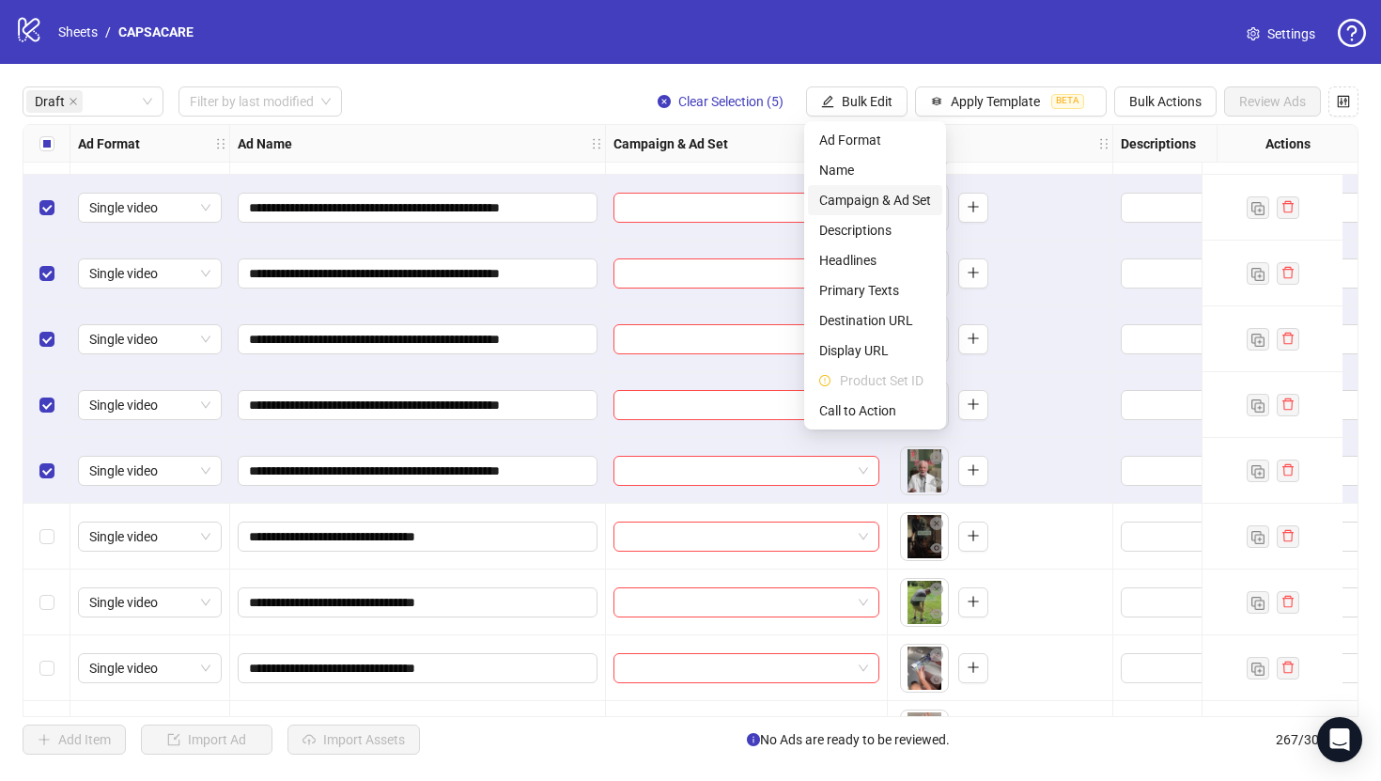
click at [872, 197] on span "Campaign & Ad Set" at bounding box center [875, 200] width 112 height 21
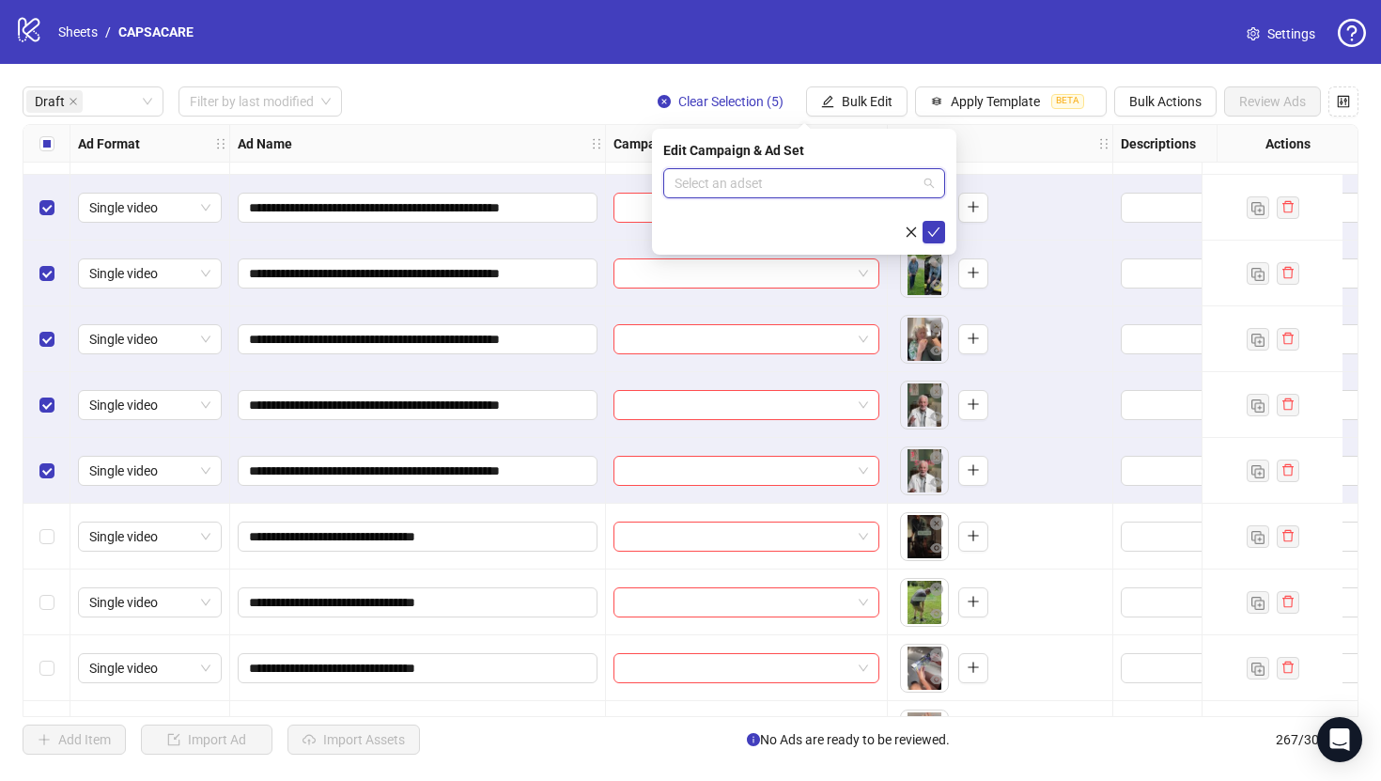
click at [836, 183] on input "search" at bounding box center [796, 183] width 242 height 28
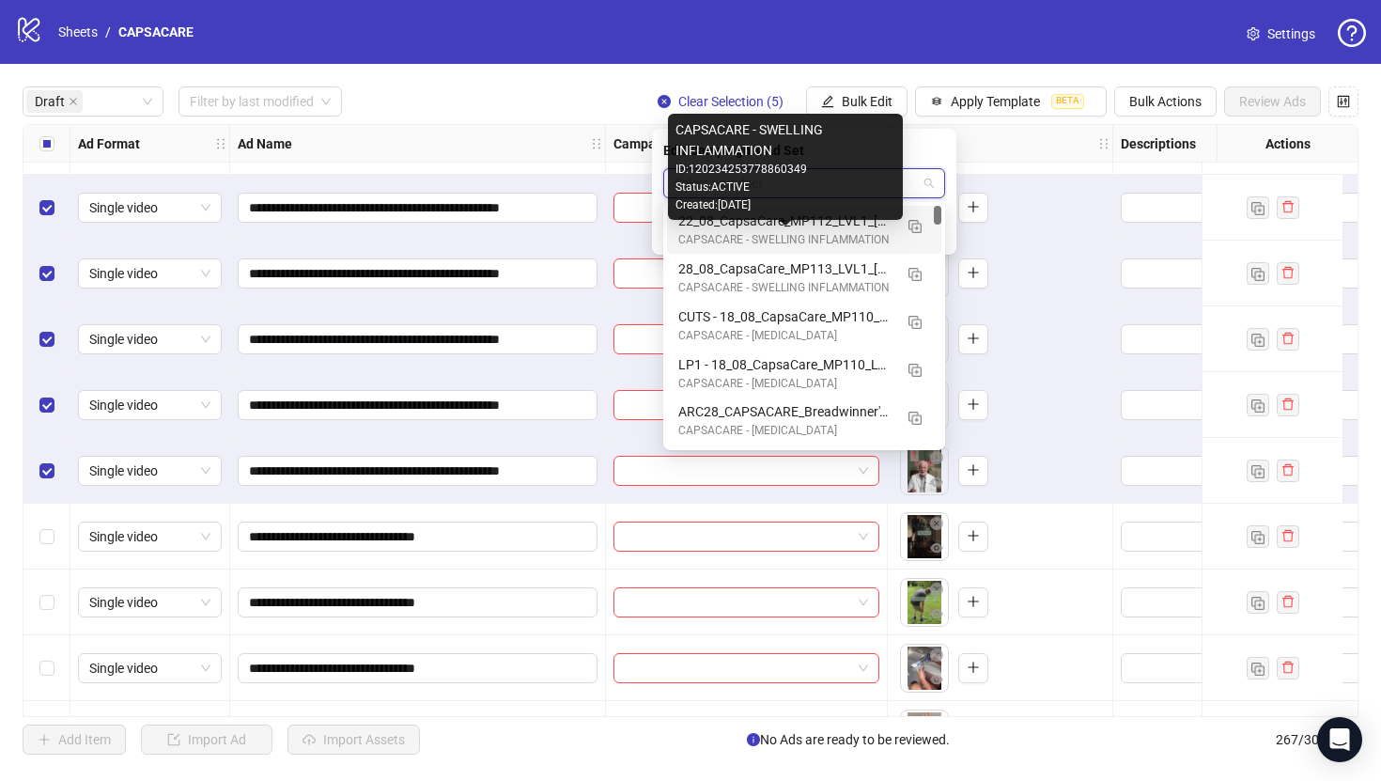
click at [841, 243] on div "CAPSACARE - SWELLING INFLAMMATION" at bounding box center [785, 240] width 214 height 18
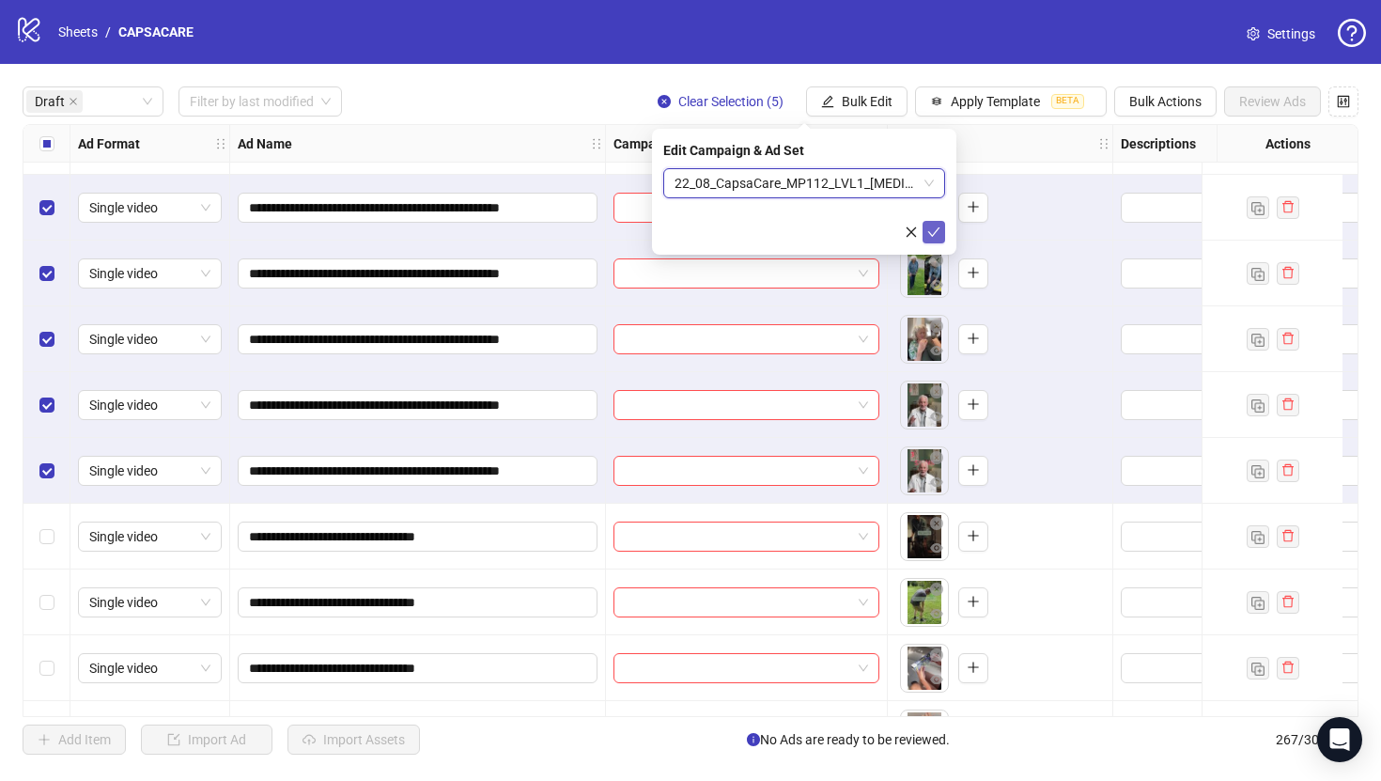
click at [935, 233] on icon "check" at bounding box center [933, 231] width 13 height 13
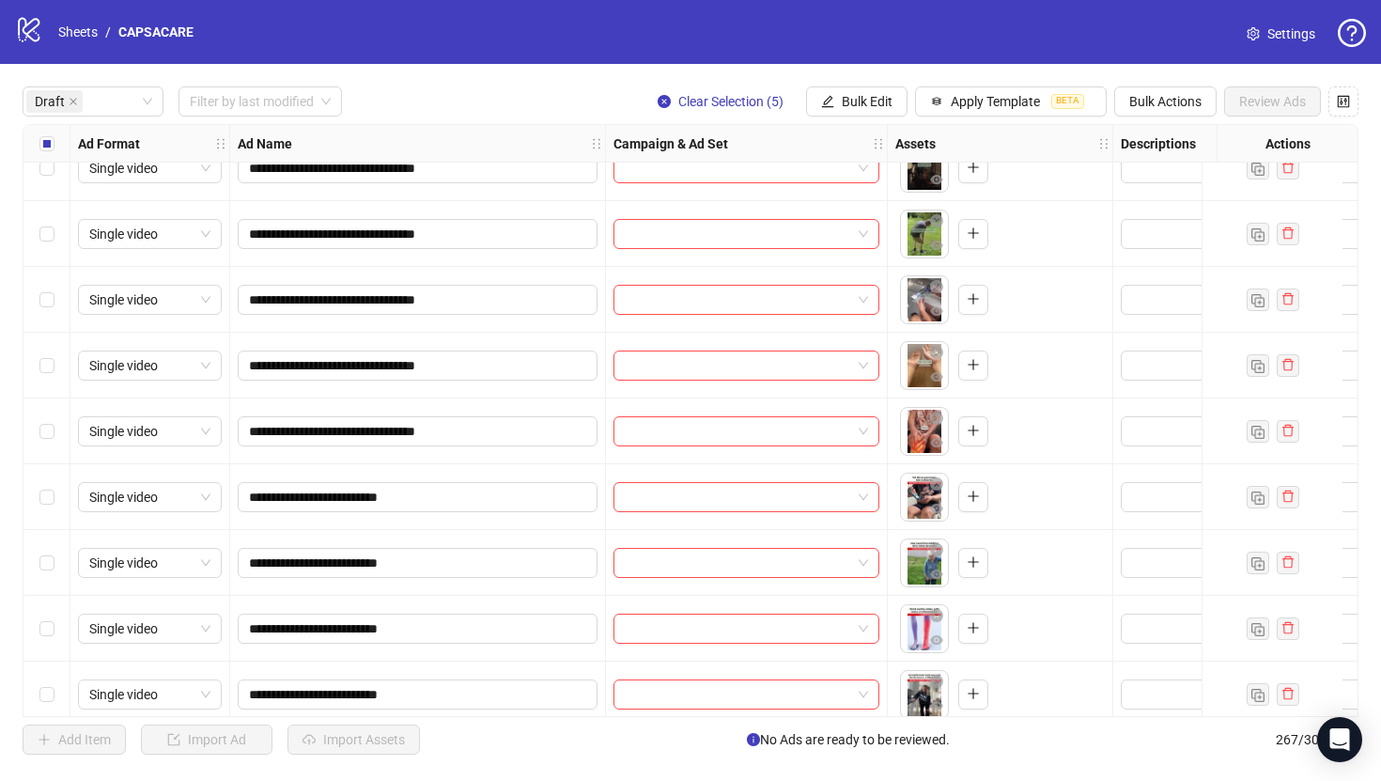
scroll to position [624, 0]
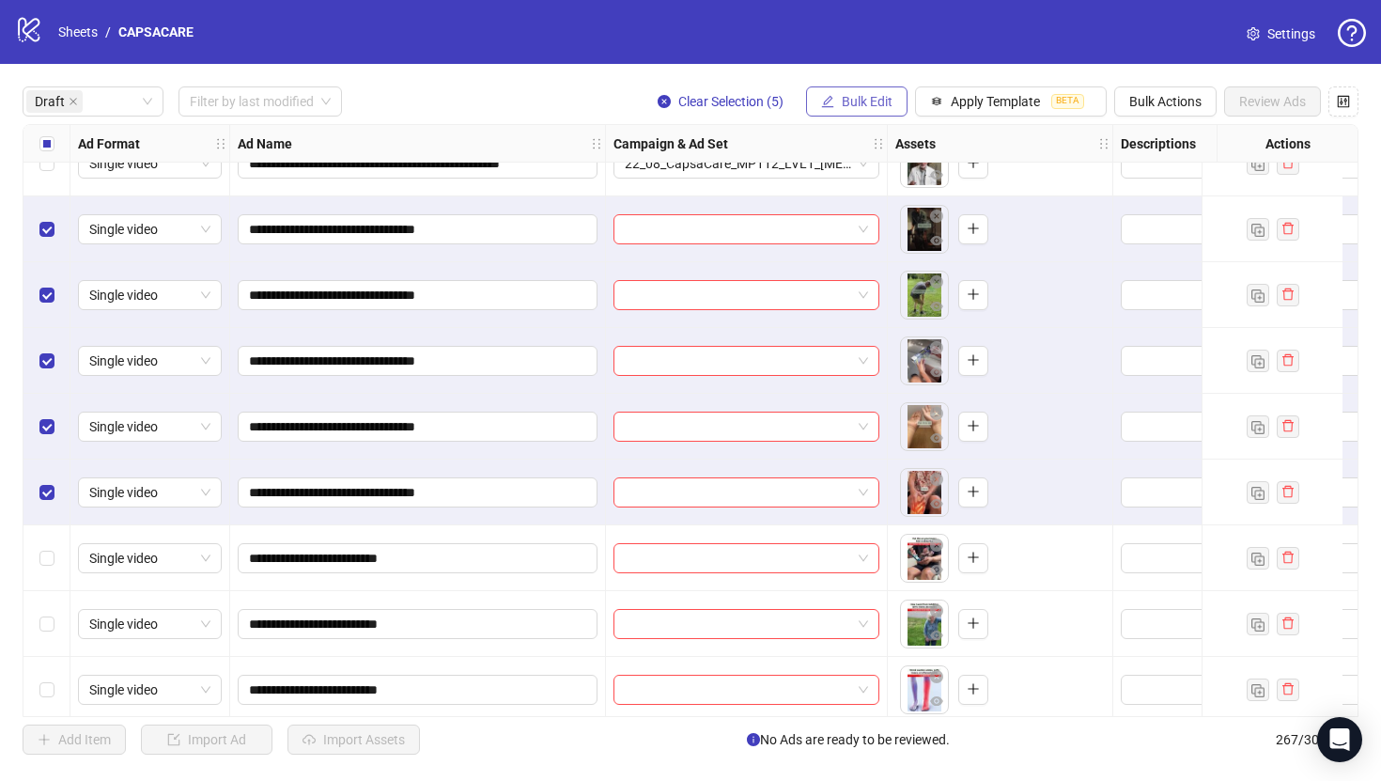
click at [882, 94] on span "Bulk Edit" at bounding box center [867, 101] width 51 height 15
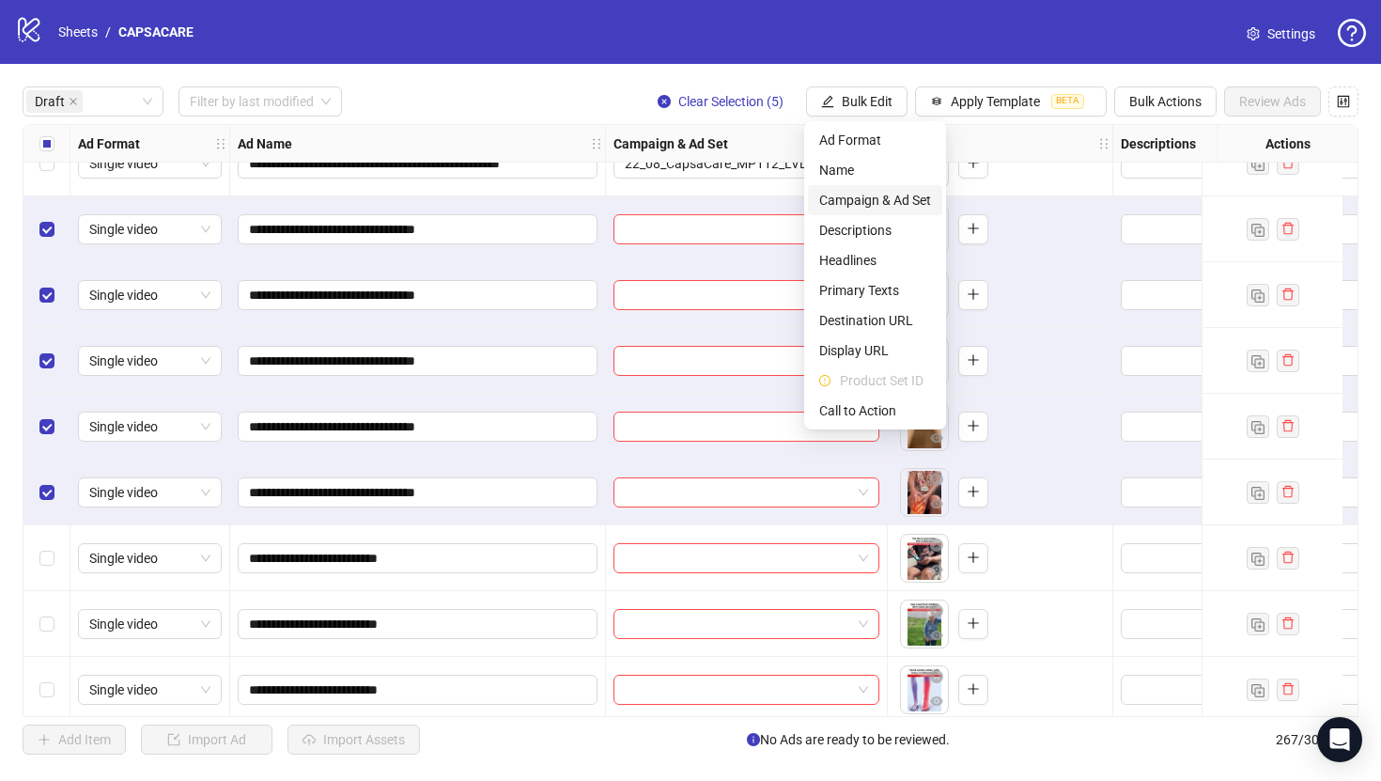
click at [875, 201] on span "Campaign & Ad Set" at bounding box center [875, 200] width 112 height 21
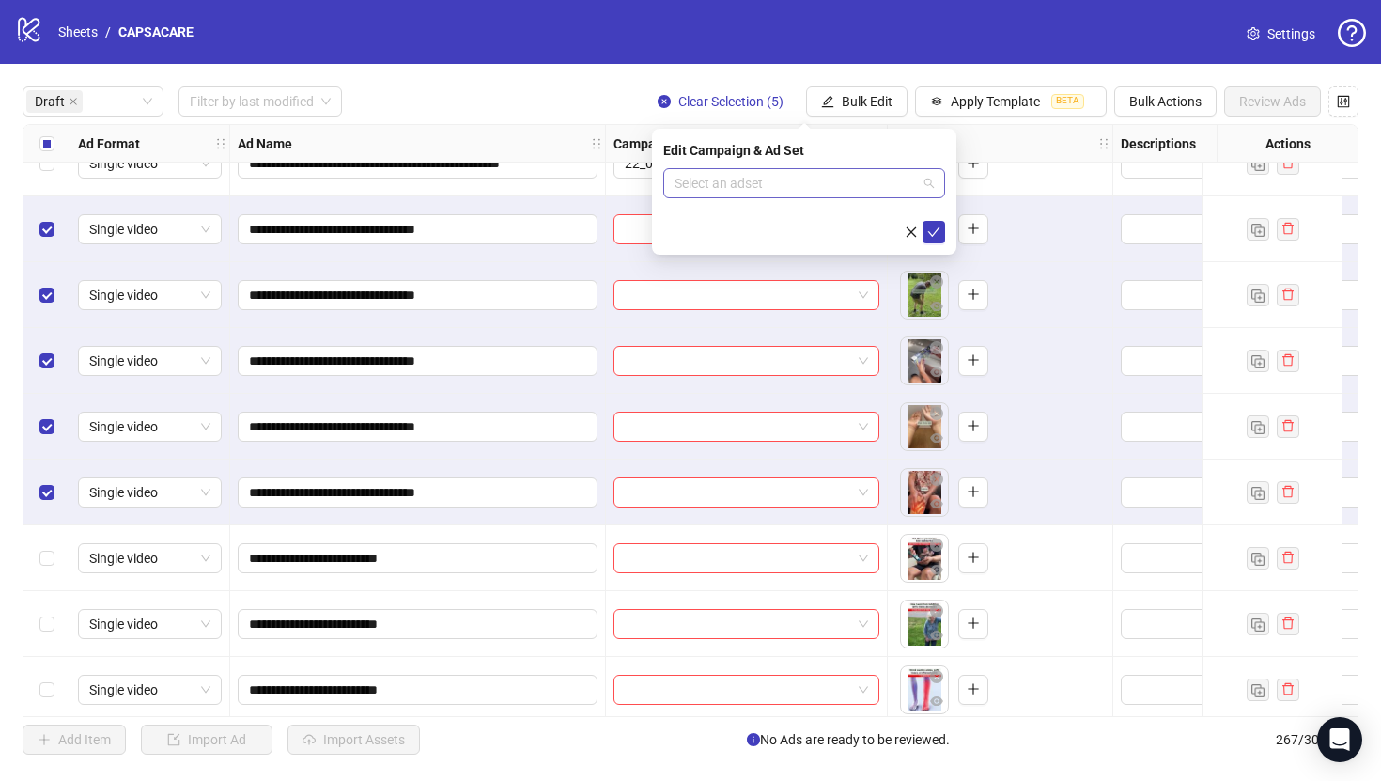
click at [831, 179] on input "search" at bounding box center [796, 183] width 242 height 28
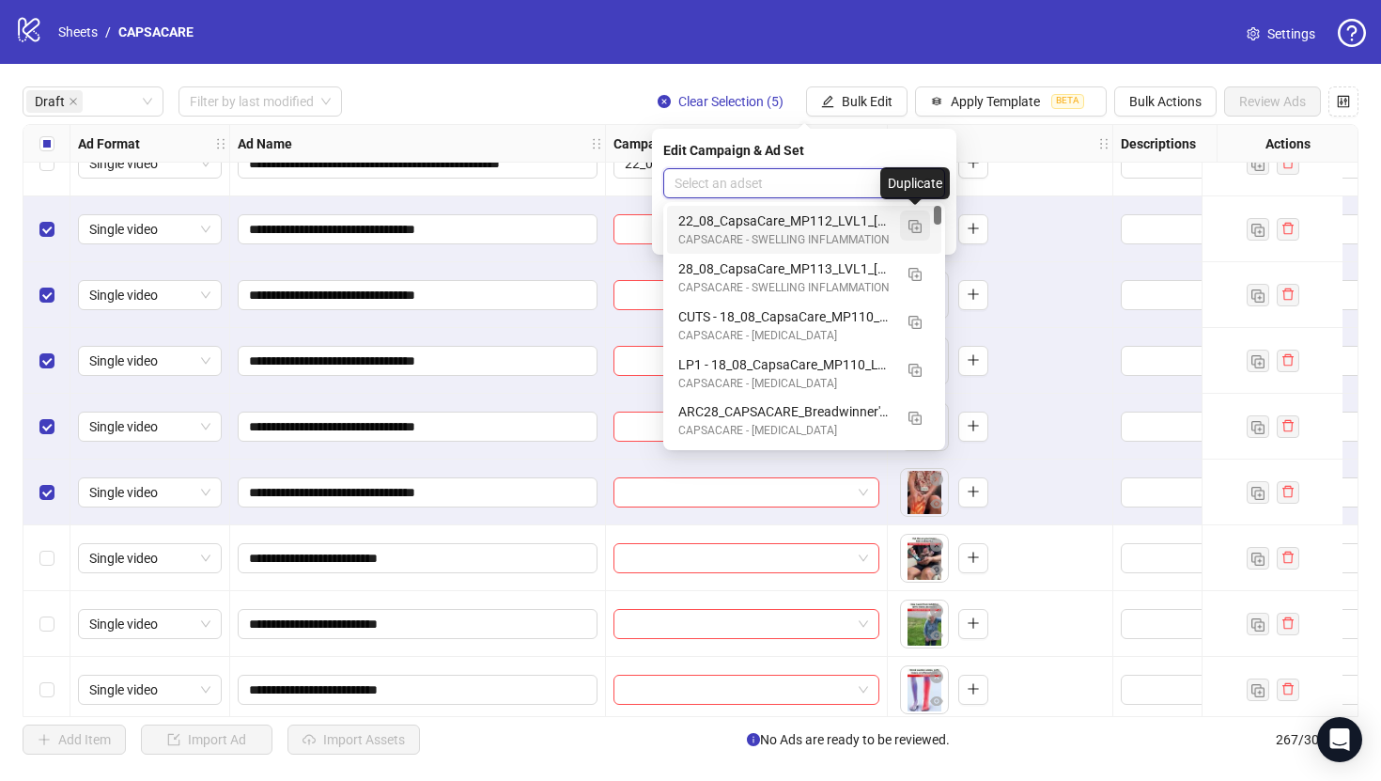
click at [910, 236] on button "button" at bounding box center [915, 225] width 30 height 30
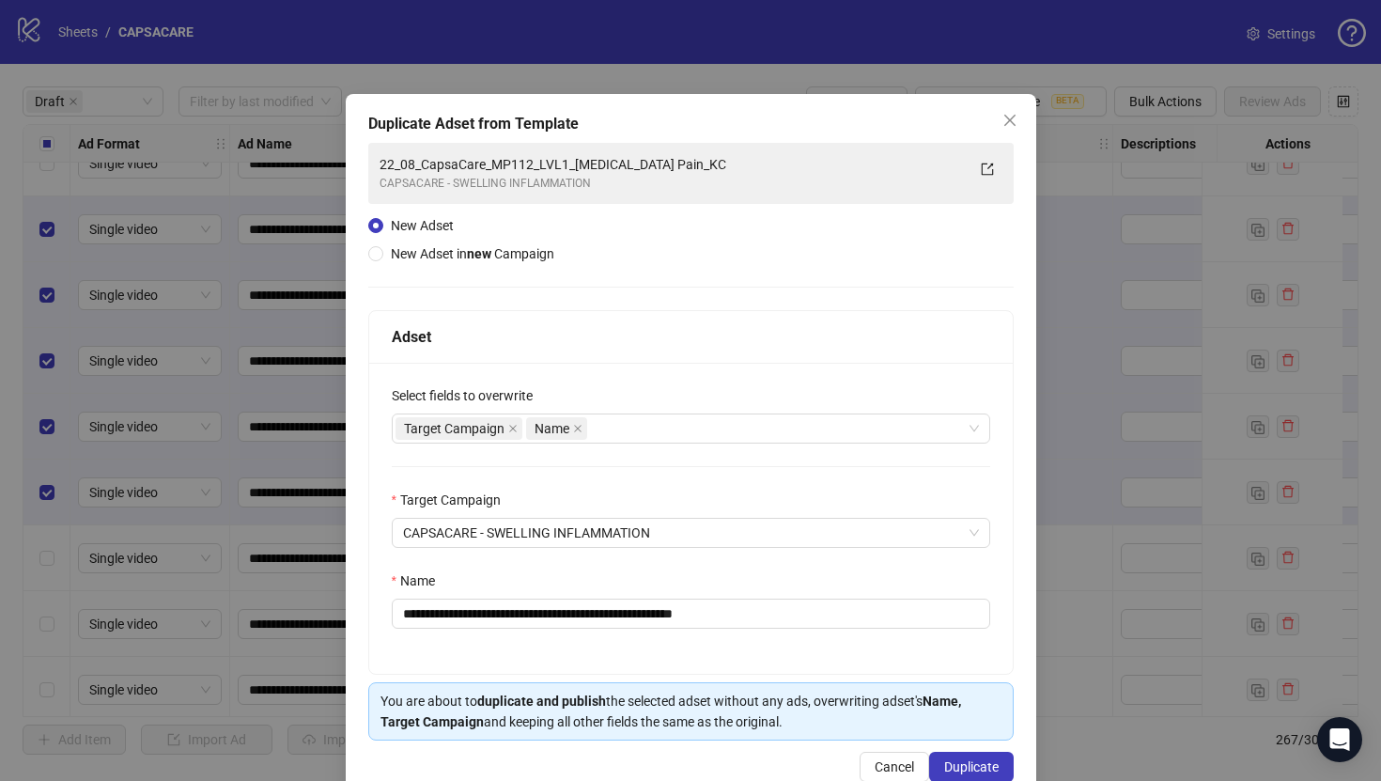
scroll to position [43, 0]
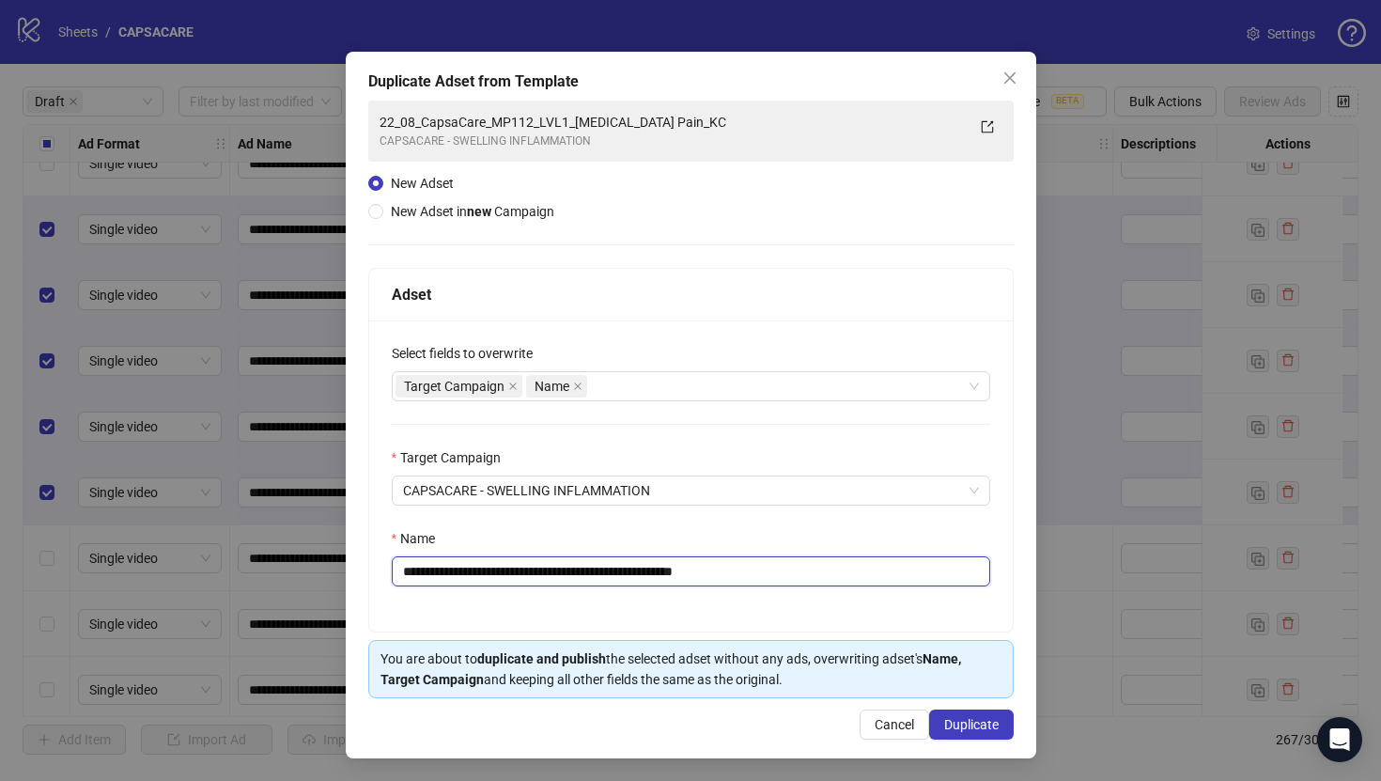
paste input "text"
click at [769, 569] on input "**********" at bounding box center [691, 571] width 598 height 30
type input "**********"
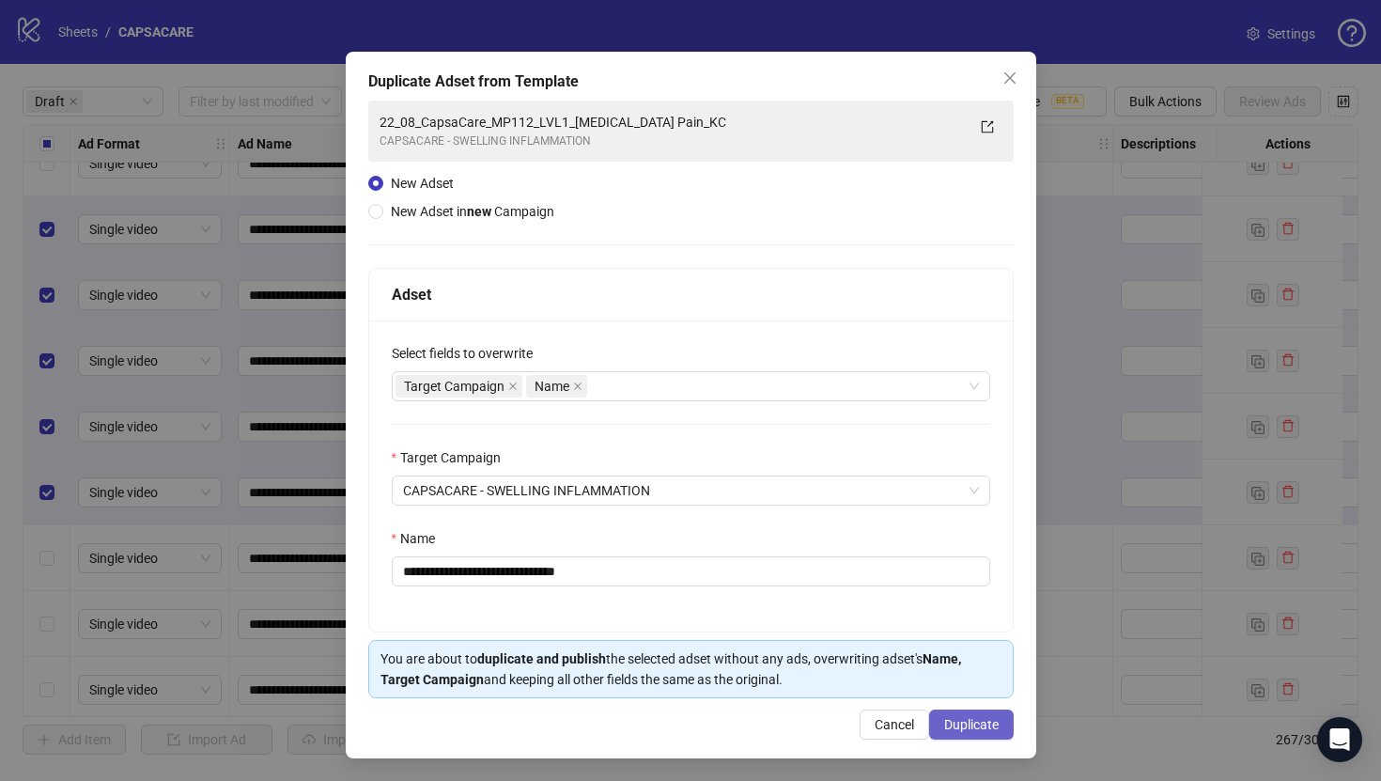
click at [970, 719] on span "Duplicate" at bounding box center [971, 724] width 54 height 15
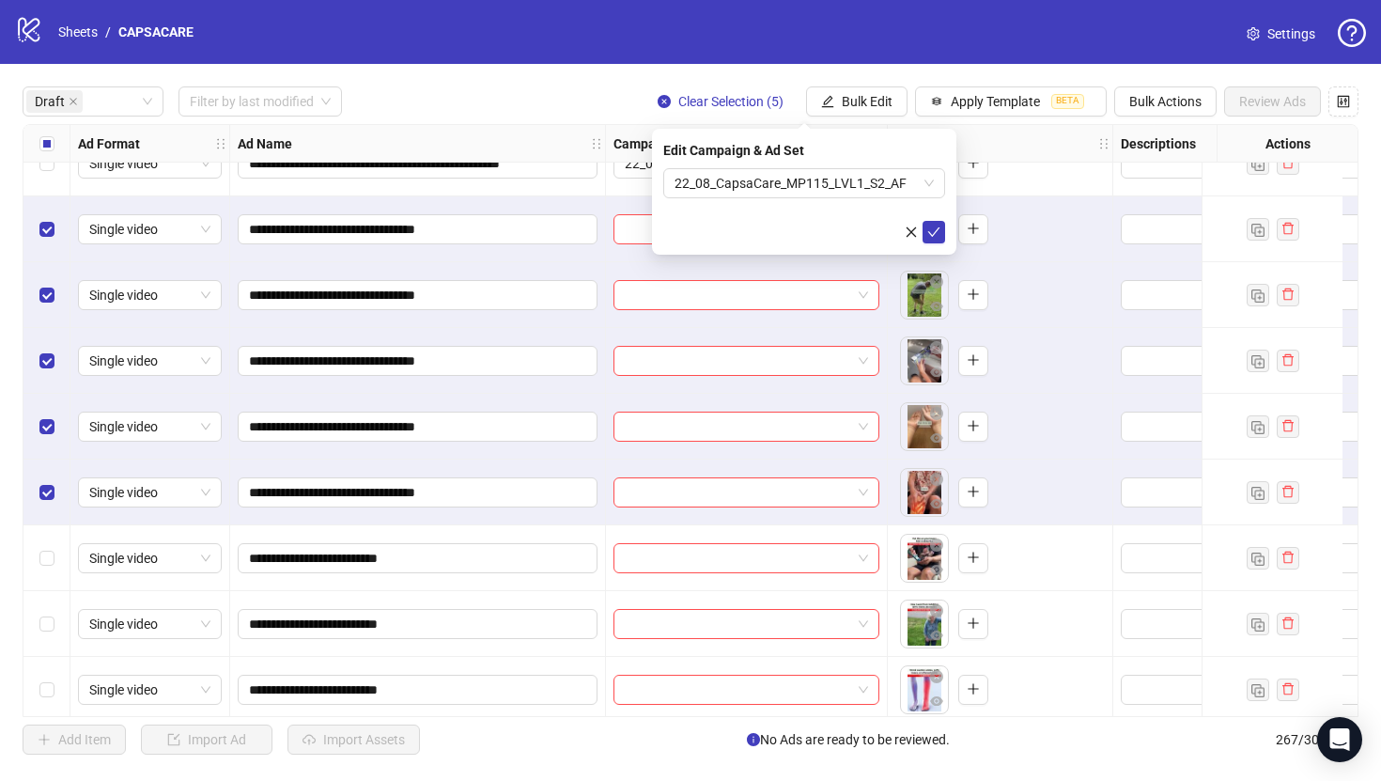
scroll to position [858, 0]
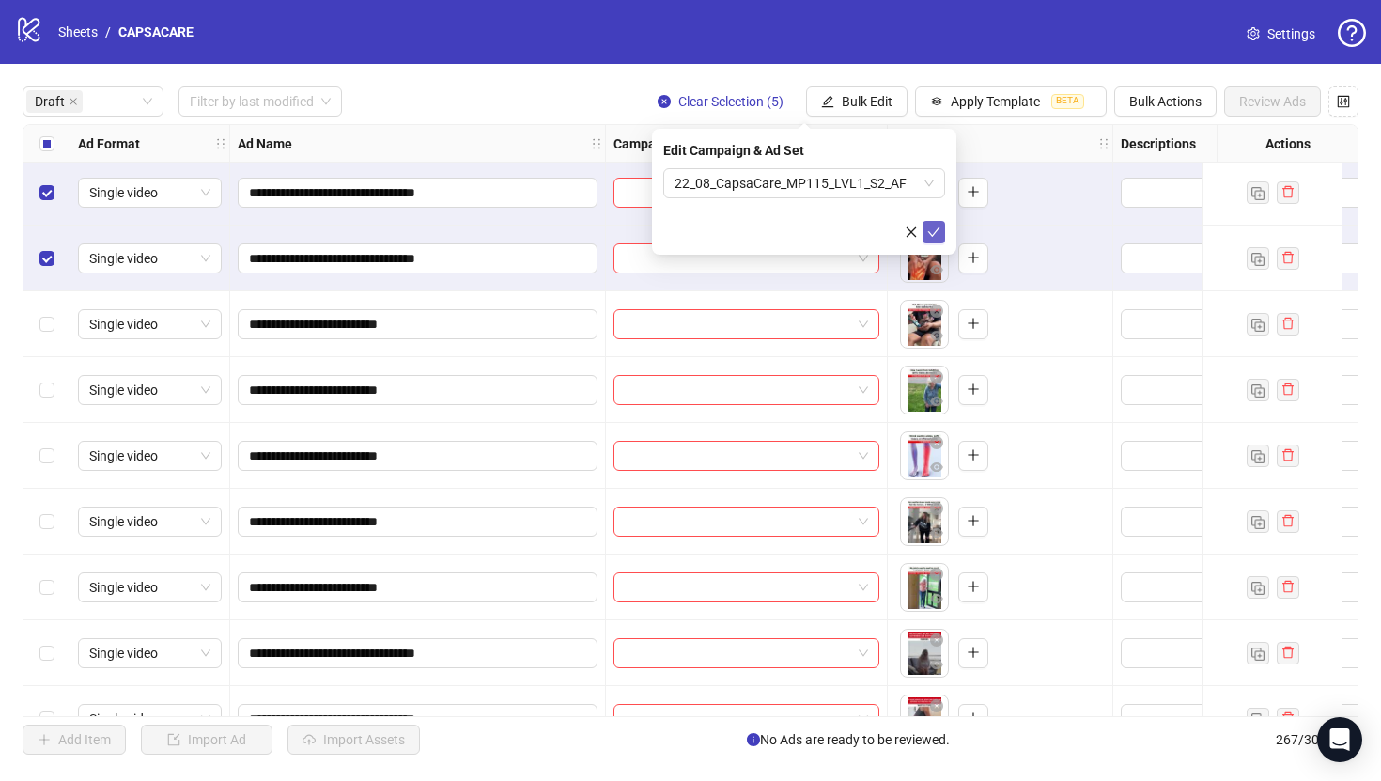
click at [935, 232] on icon "check" at bounding box center [933, 231] width 13 height 13
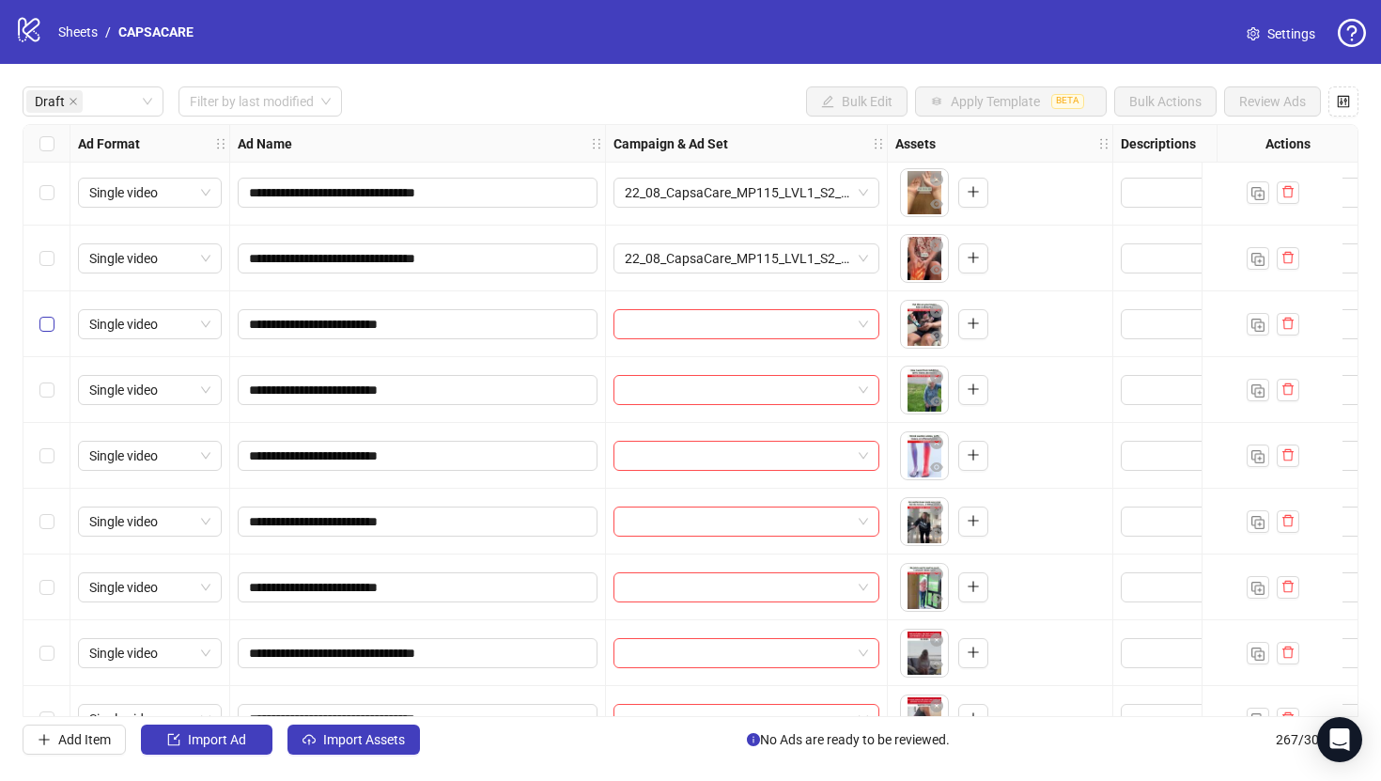
click at [45, 316] on label "Select row 16" at bounding box center [46, 324] width 15 height 21
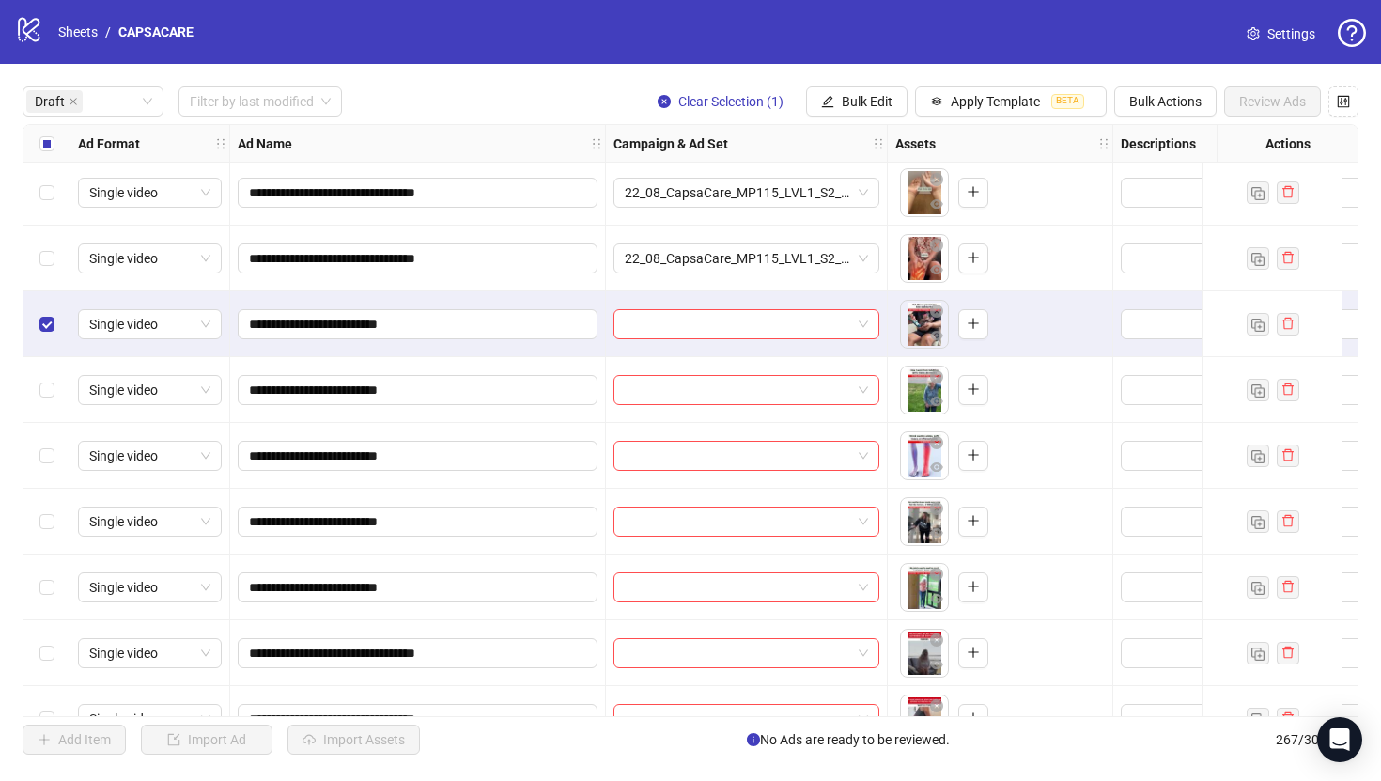
click at [40, 566] on div "Select row 20" at bounding box center [46, 587] width 47 height 66
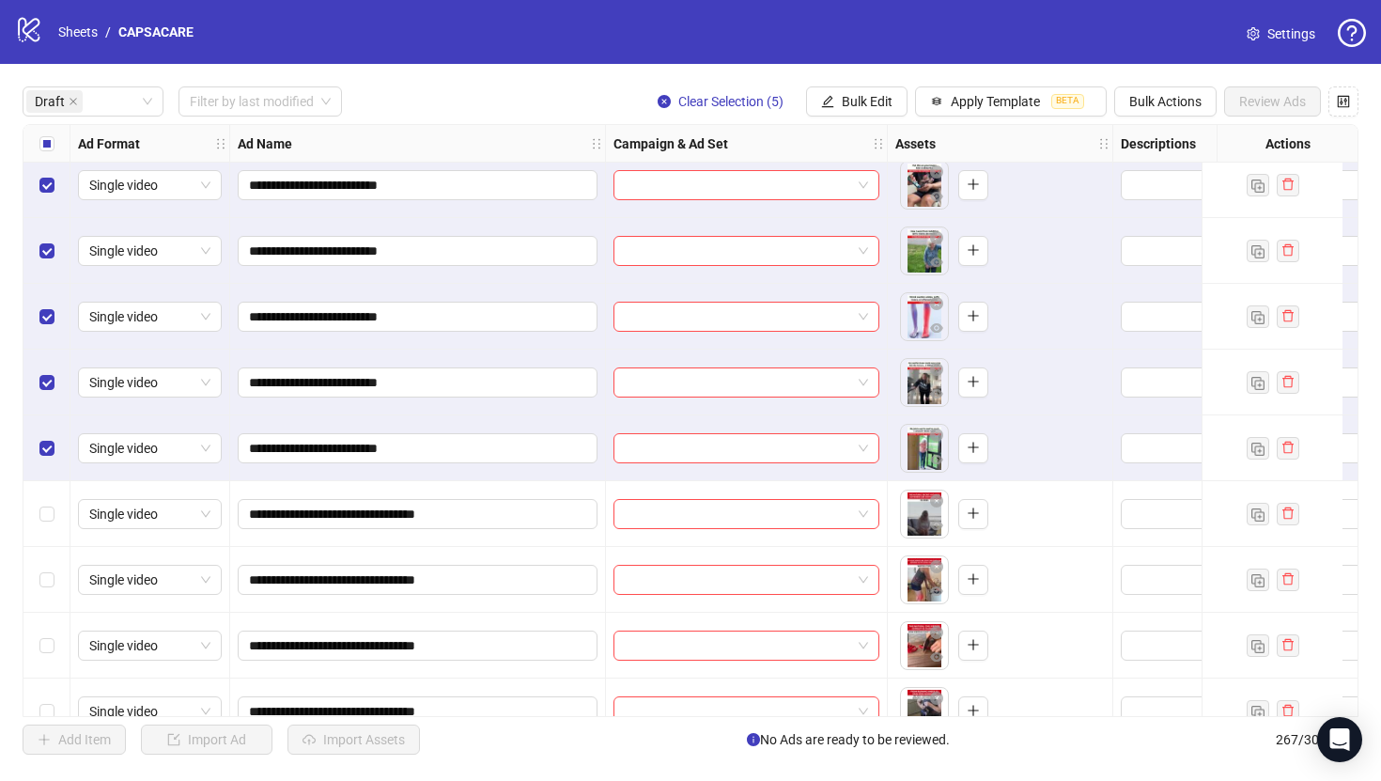
scroll to position [1000, 0]
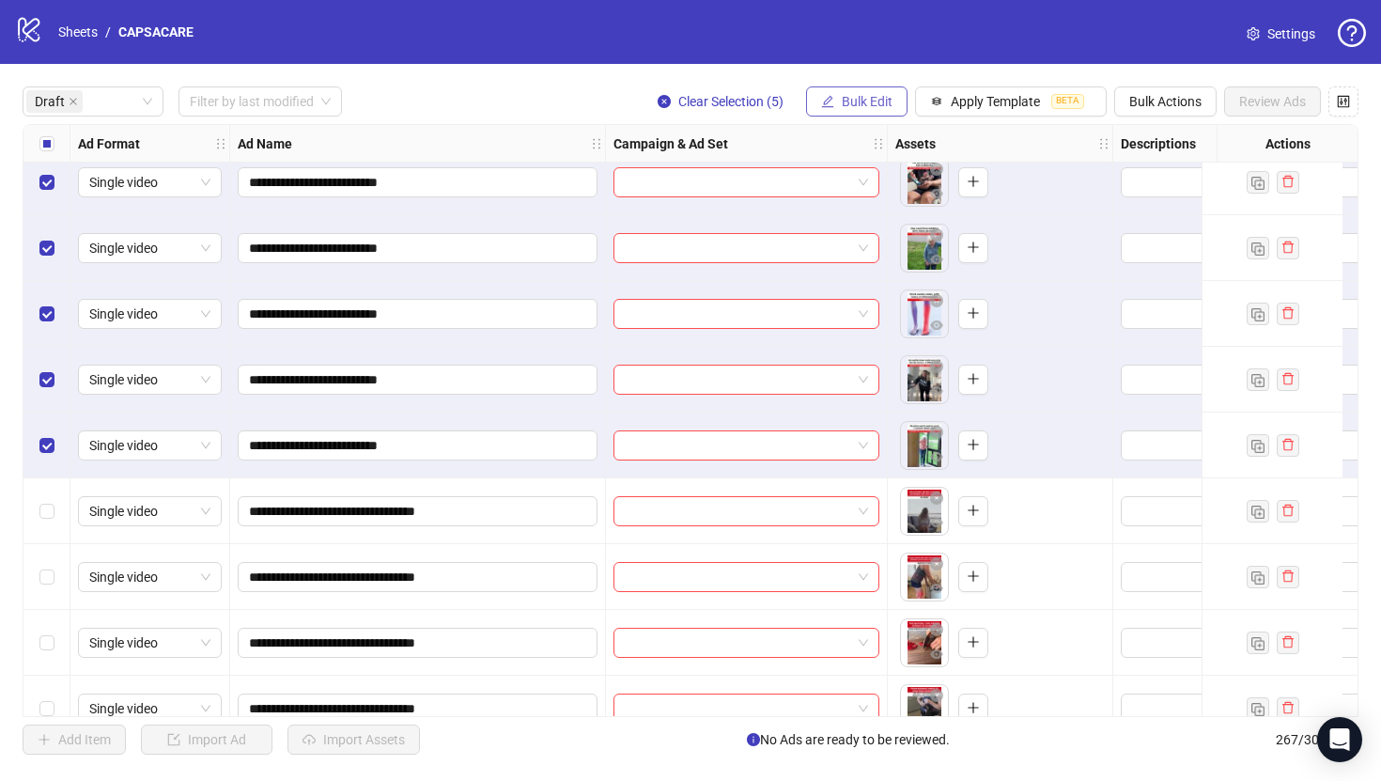
click at [874, 99] on span "Bulk Edit" at bounding box center [867, 101] width 51 height 15
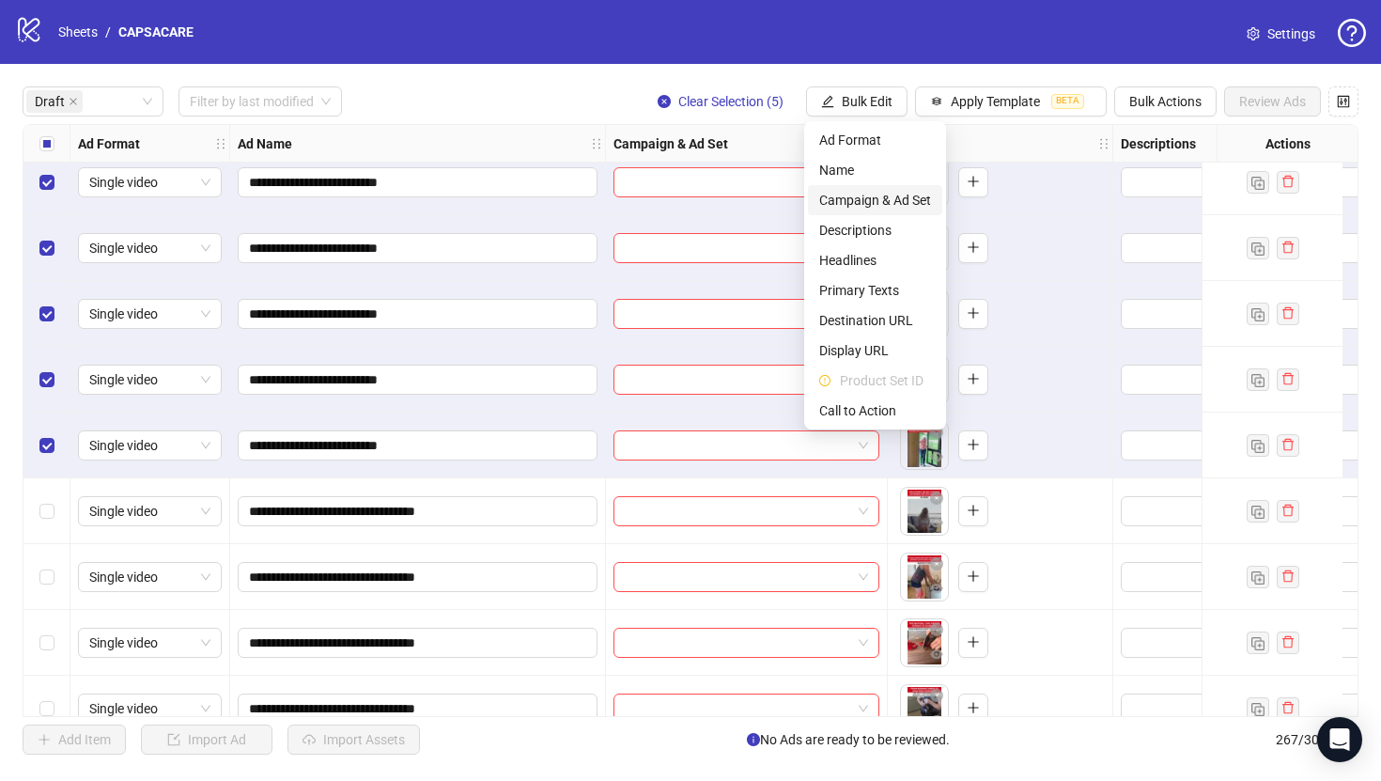
click at [864, 200] on span "Campaign & Ad Set" at bounding box center [875, 200] width 112 height 21
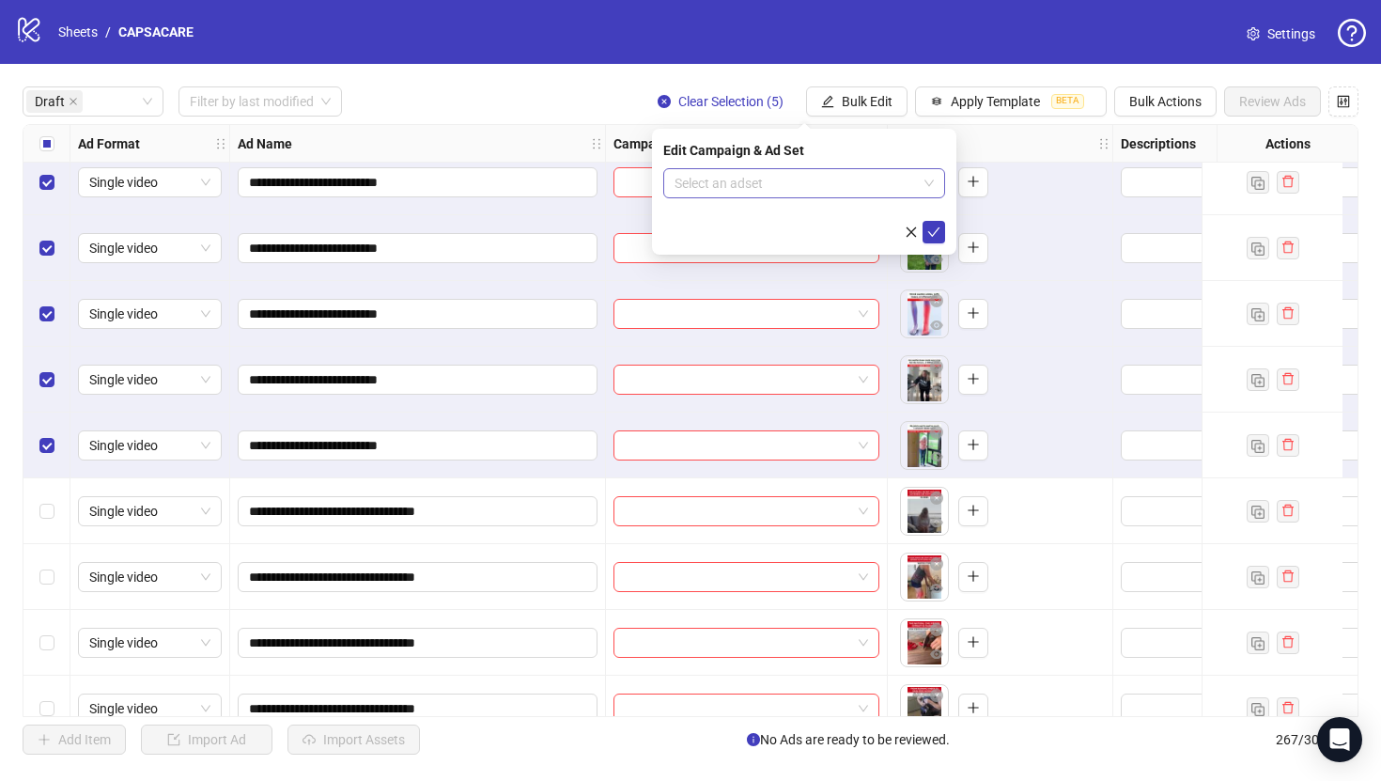
click at [848, 188] on input "search" at bounding box center [796, 183] width 242 height 28
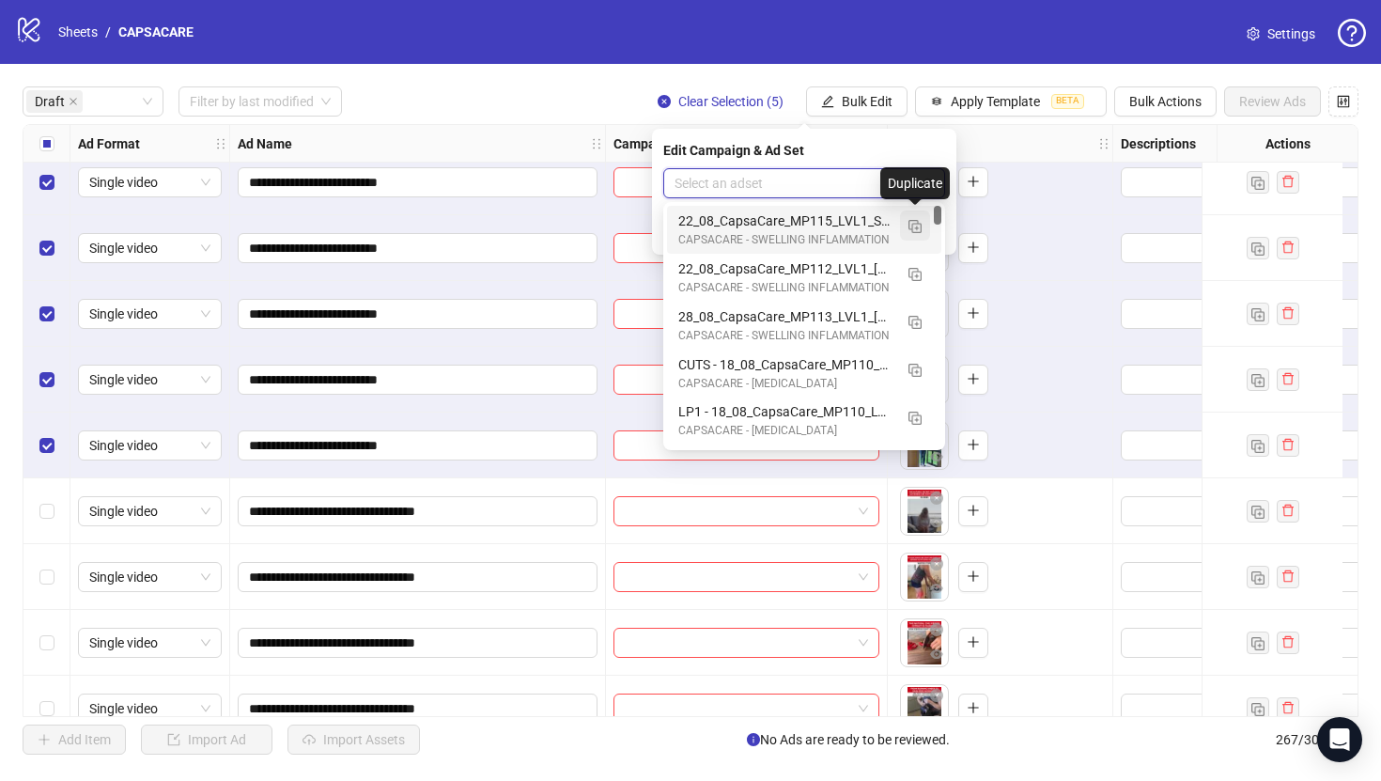
click at [910, 240] on button "button" at bounding box center [915, 225] width 30 height 30
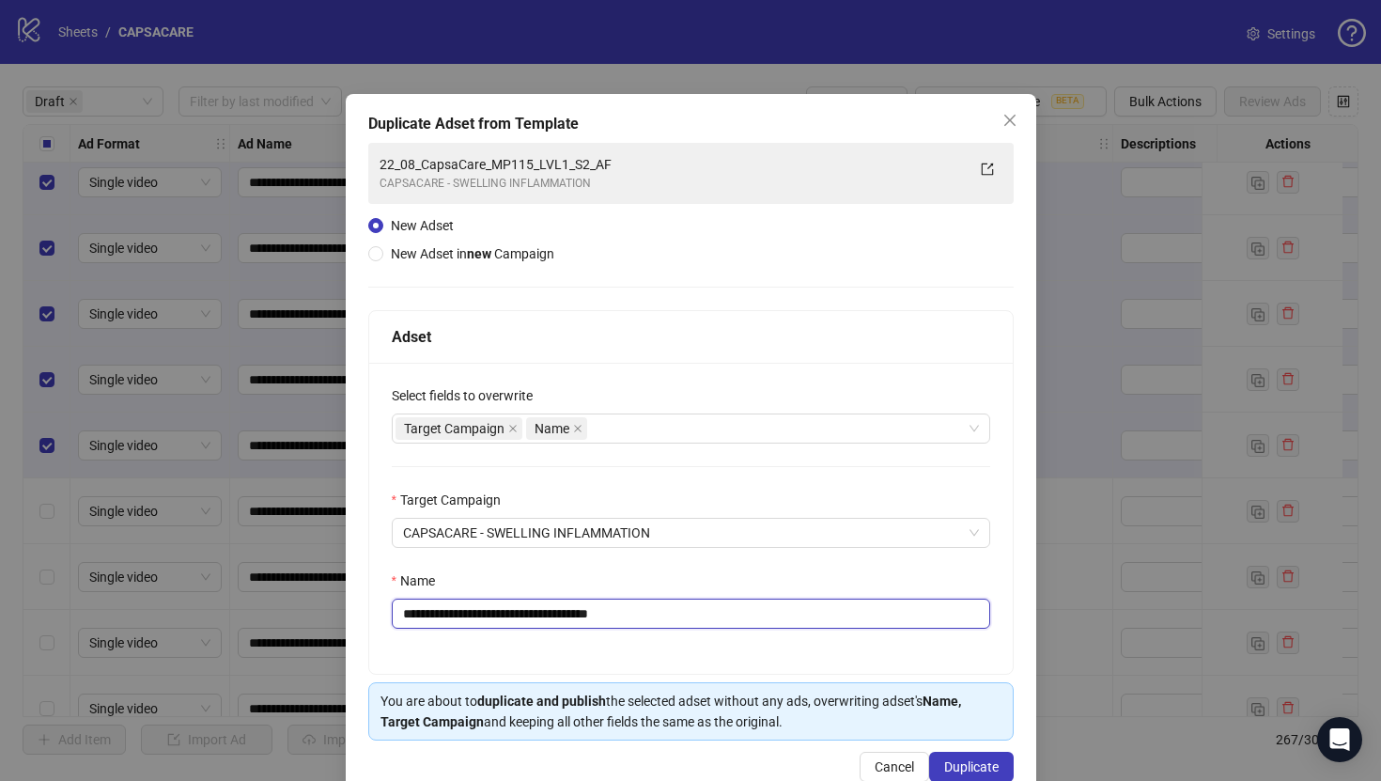
click at [662, 604] on input "**********" at bounding box center [691, 613] width 598 height 30
paste input "text"
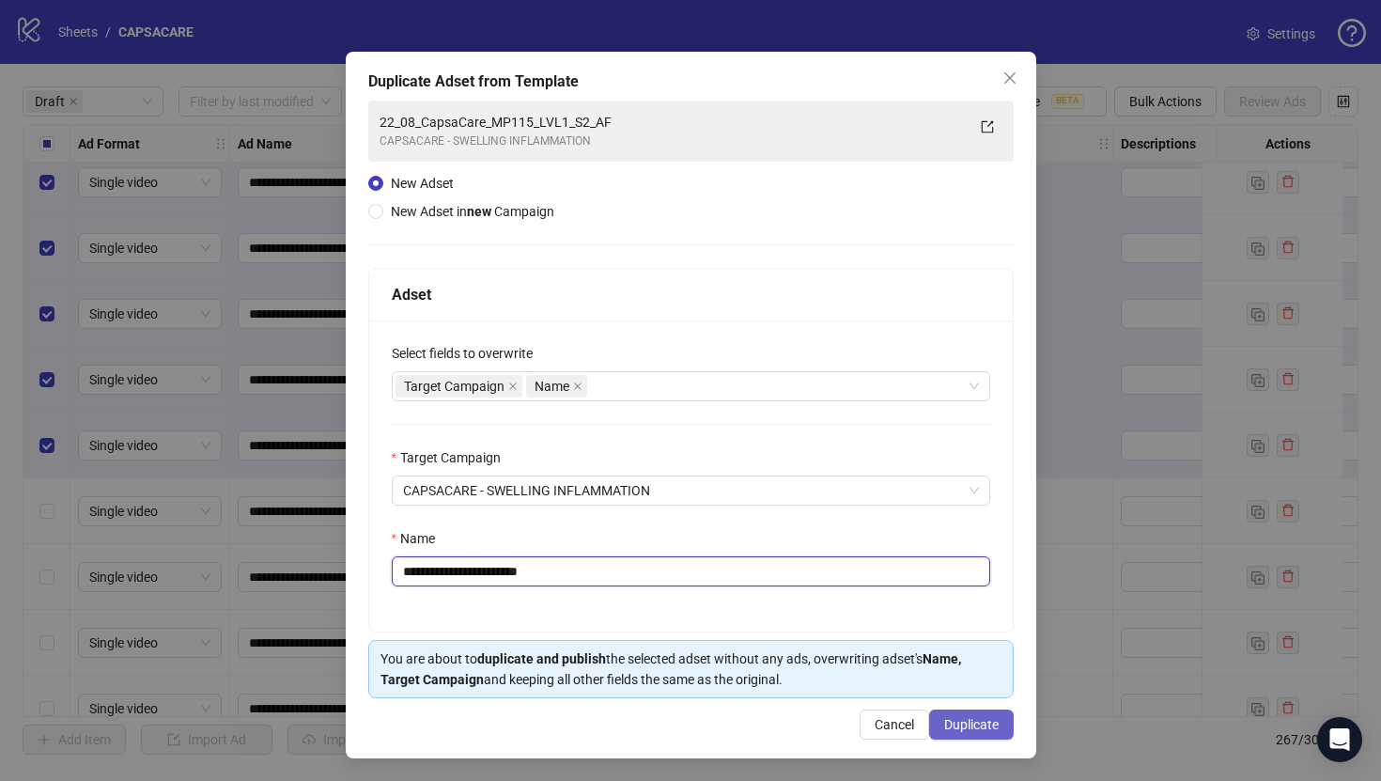
type input "**********"
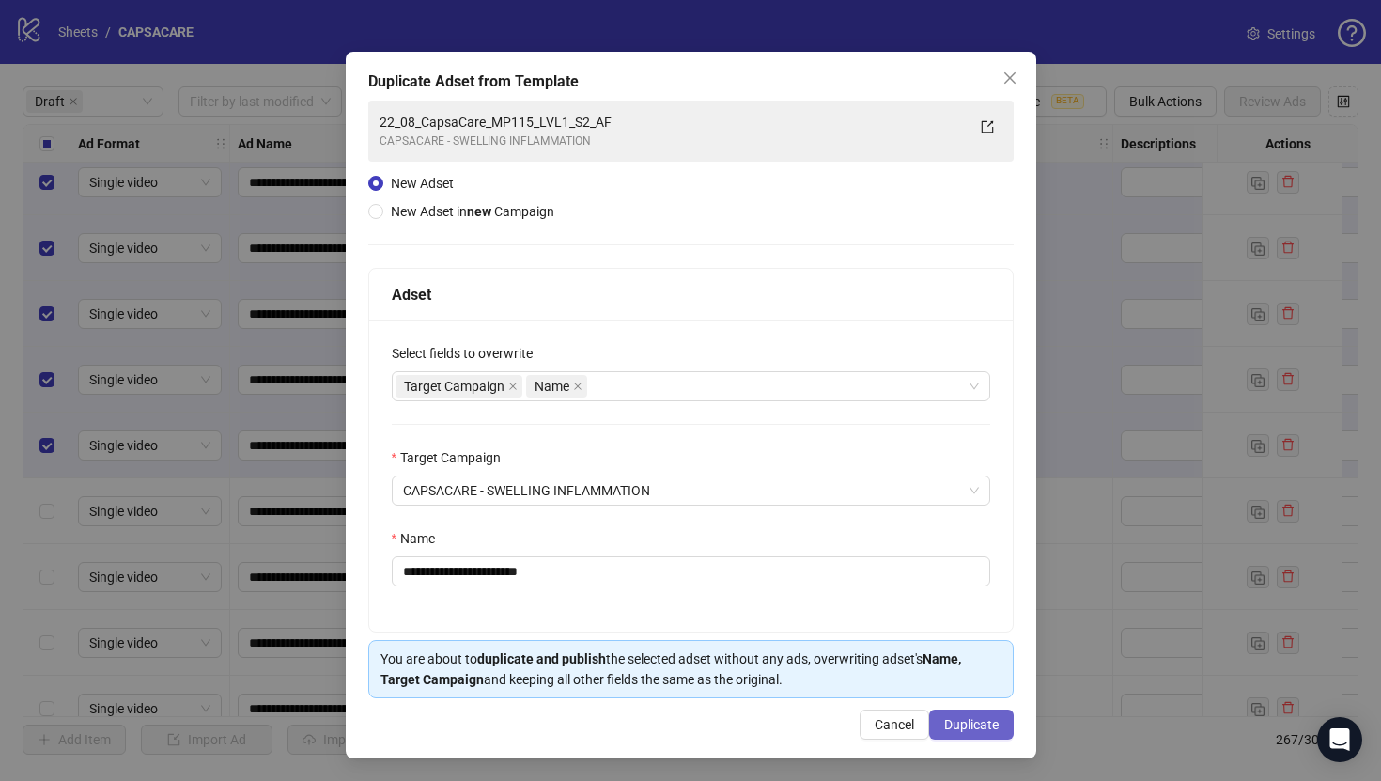
click at [970, 729] on span "Duplicate" at bounding box center [971, 724] width 54 height 15
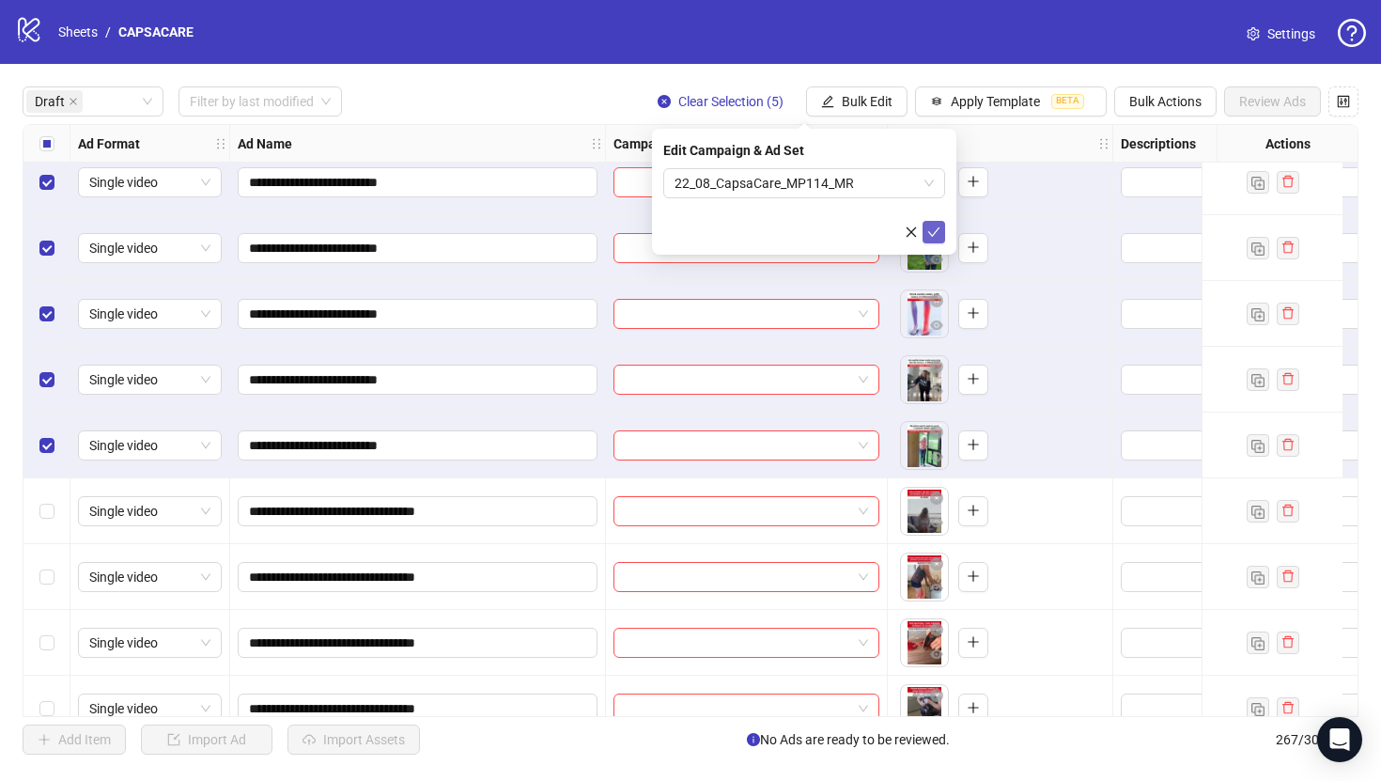
click at [940, 232] on icon "check" at bounding box center [933, 231] width 13 height 13
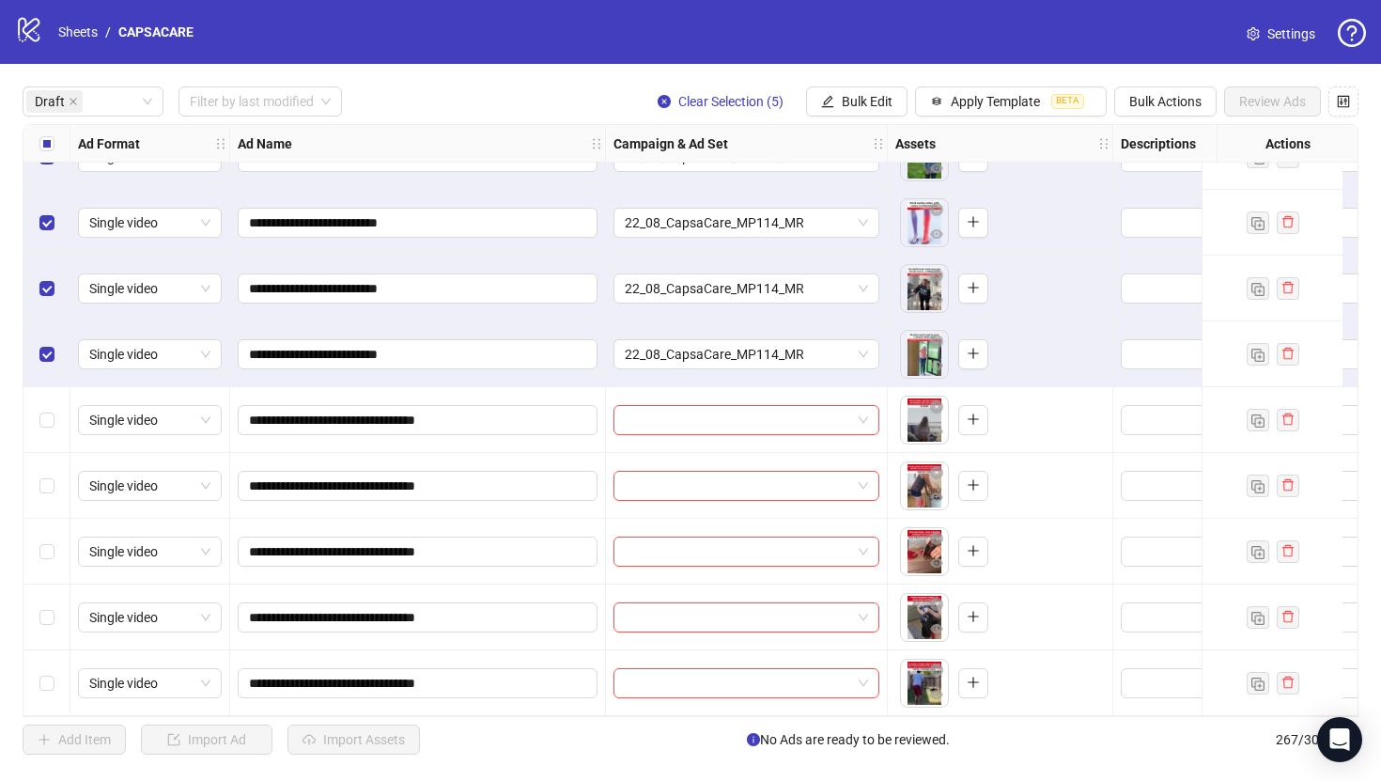
click at [54, 154] on div "Select all rows" at bounding box center [46, 144] width 47 height 38
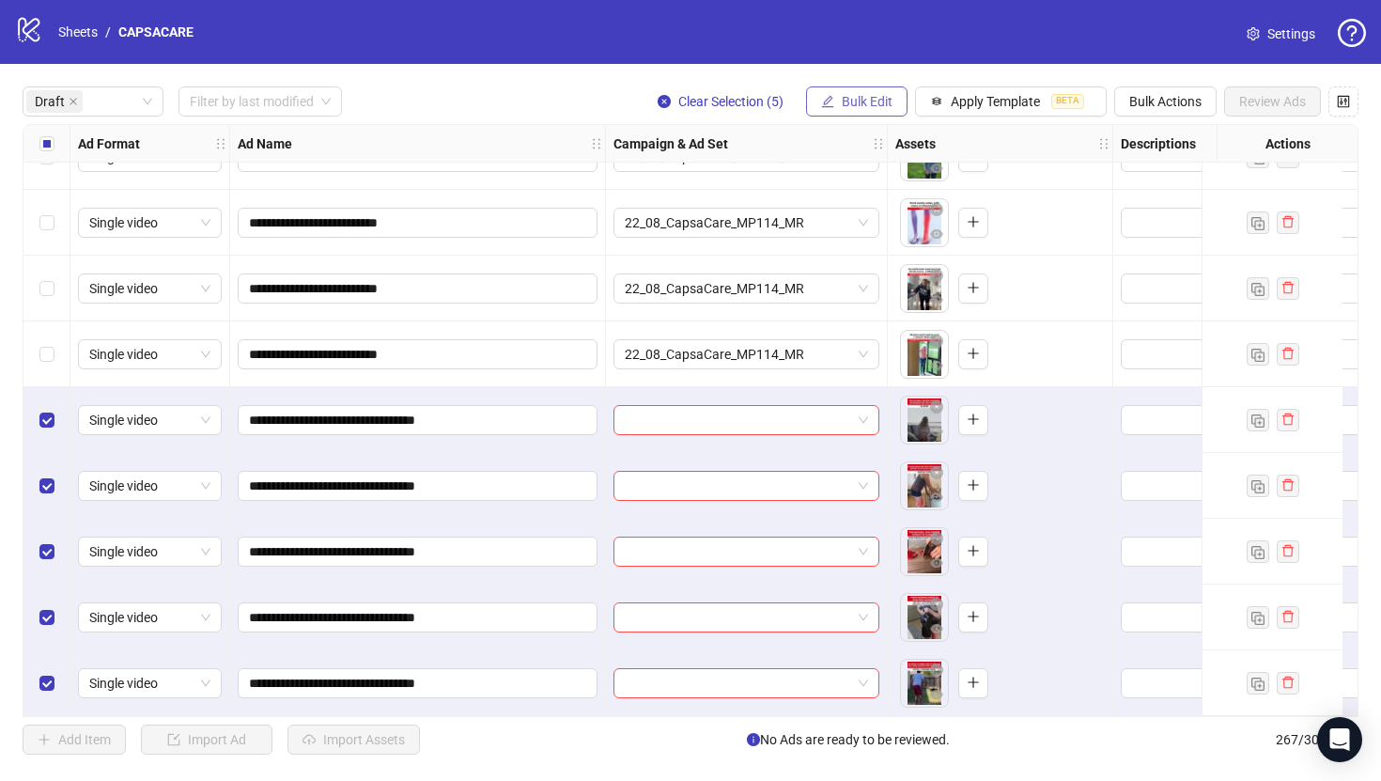
click at [889, 101] on span "Bulk Edit" at bounding box center [867, 101] width 51 height 15
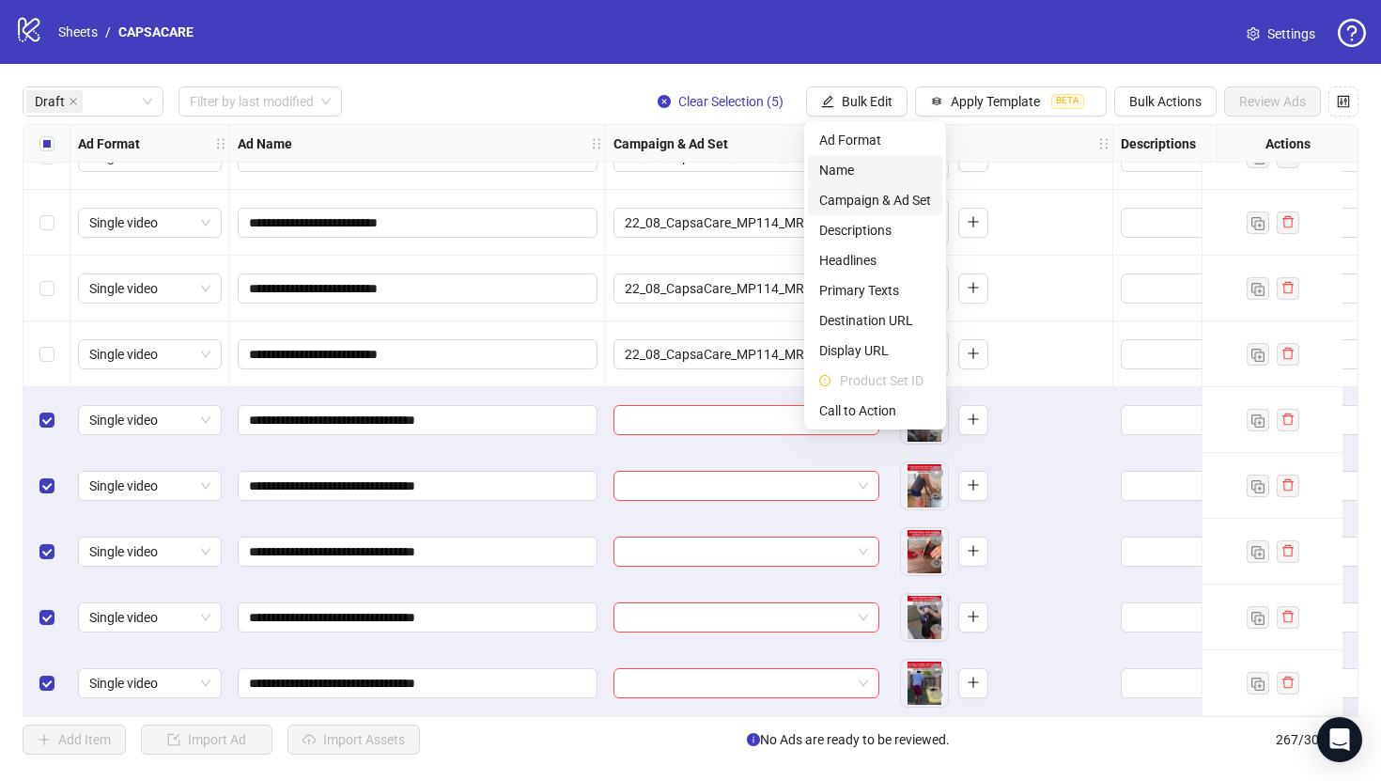
click at [884, 194] on span "Campaign & Ad Set" at bounding box center [875, 200] width 112 height 21
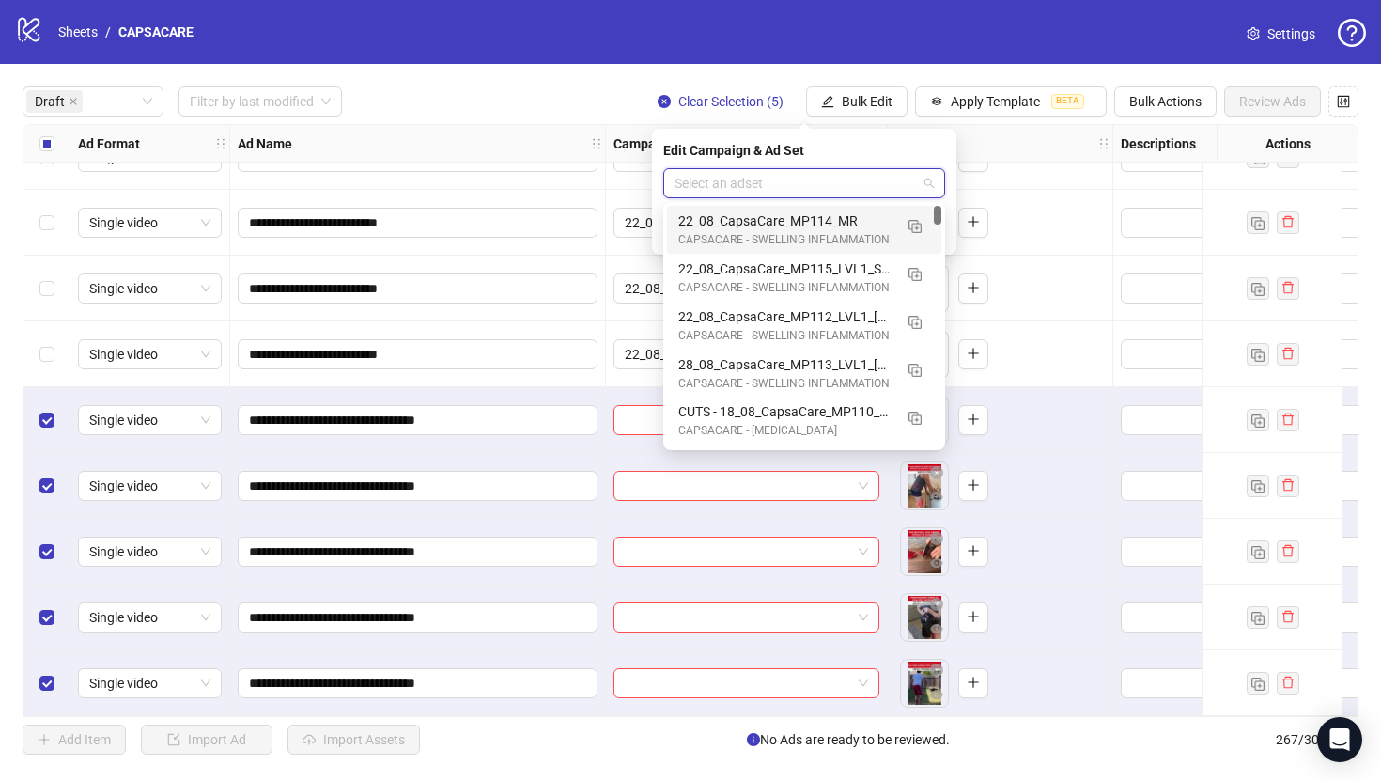
click at [853, 182] on input "search" at bounding box center [796, 183] width 242 height 28
click at [919, 236] on button "button" at bounding box center [915, 225] width 30 height 30
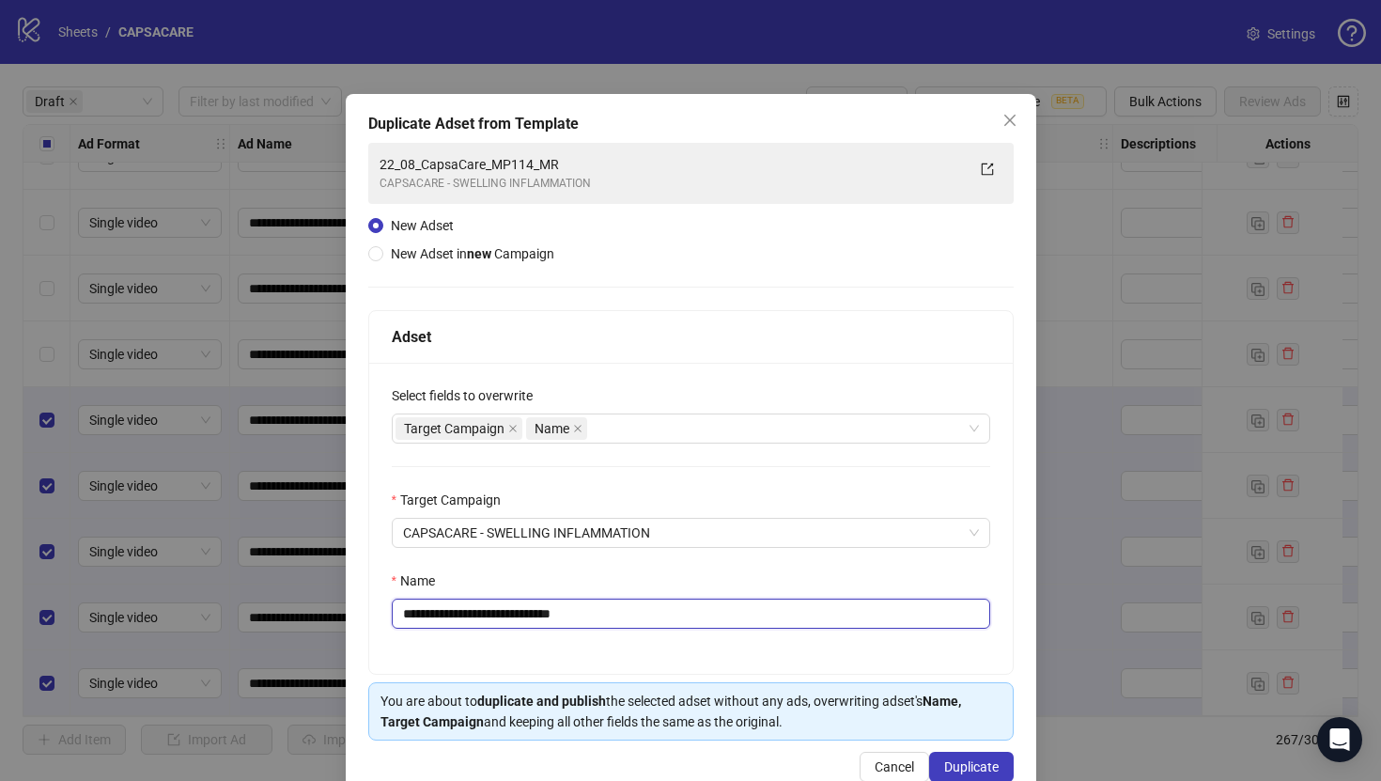
click at [722, 616] on input "**********" at bounding box center [691, 613] width 598 height 30
paste input "*"
type input "**********"
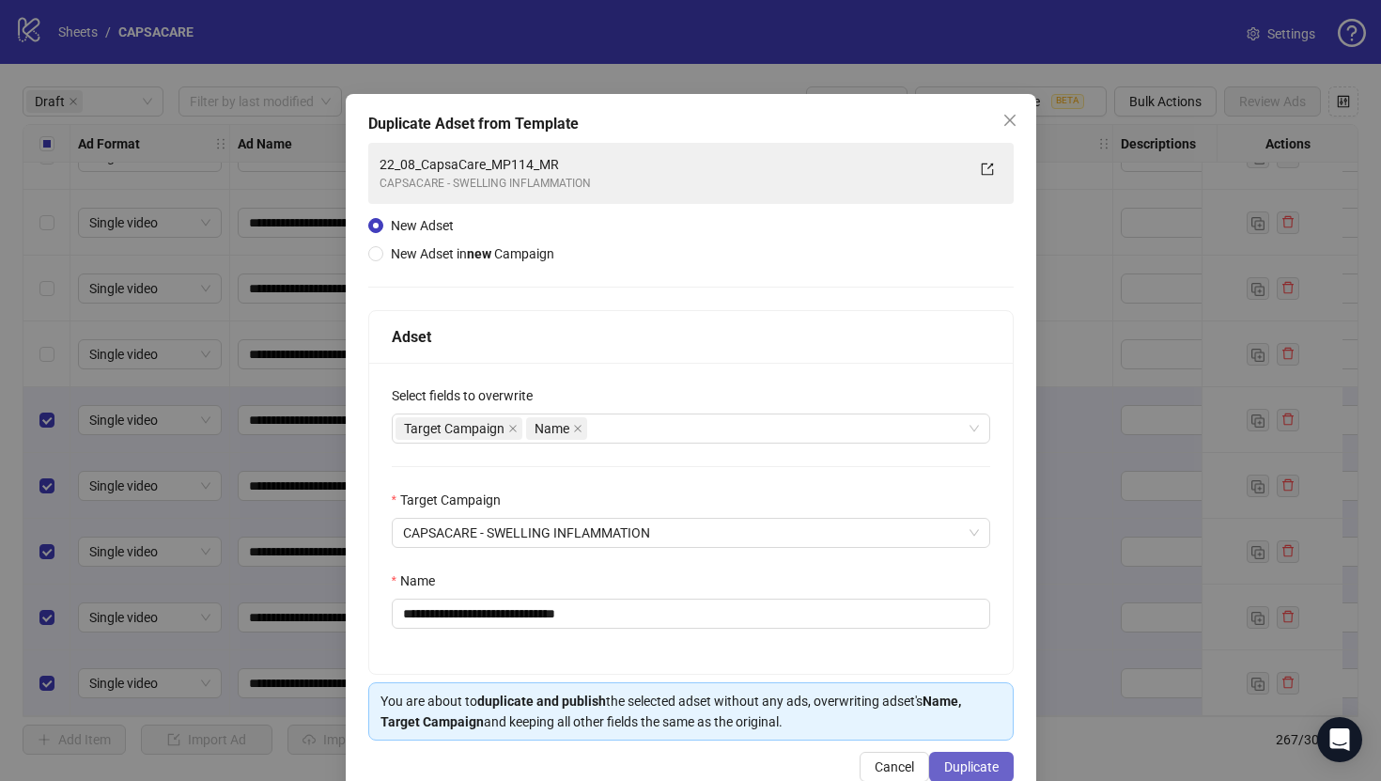
click at [970, 758] on button "Duplicate" at bounding box center [971, 767] width 85 height 30
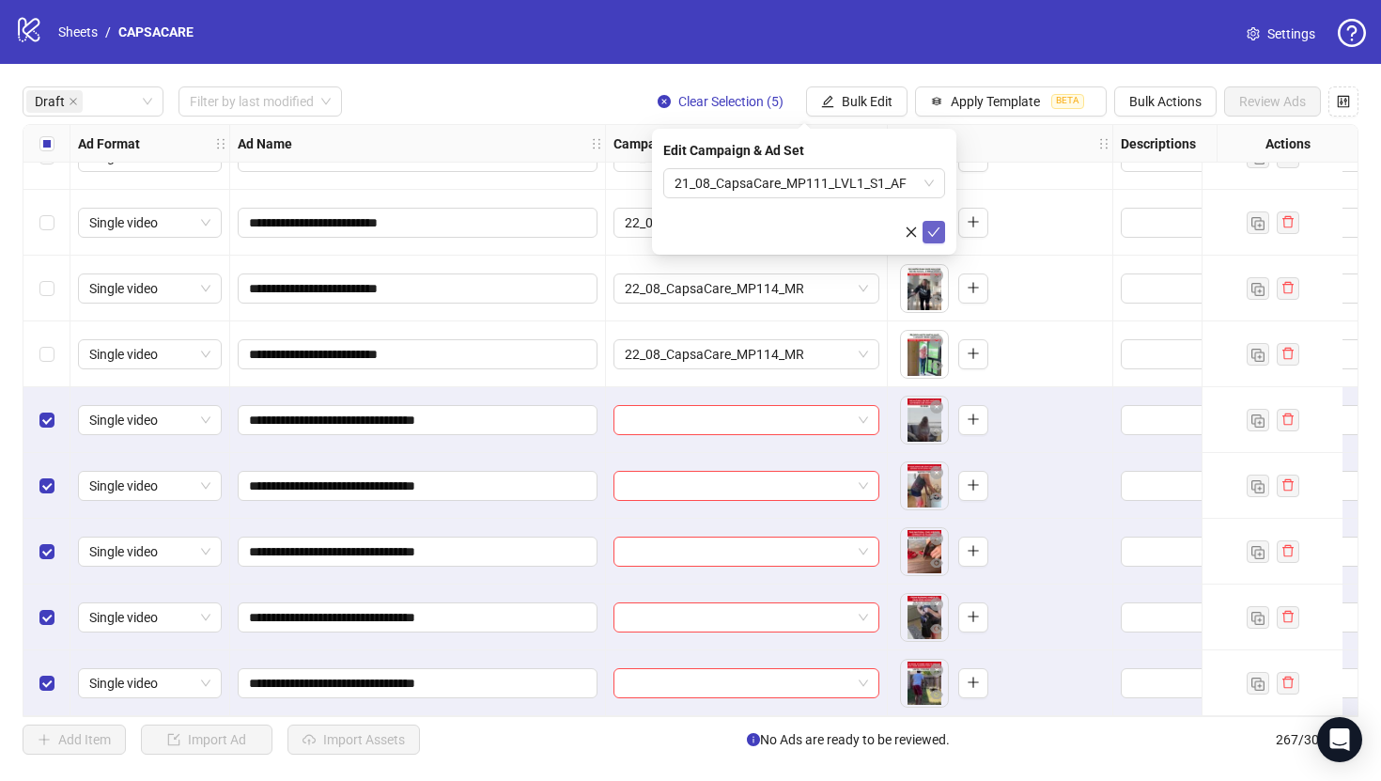
click at [928, 233] on icon "check" at bounding box center [933, 231] width 13 height 13
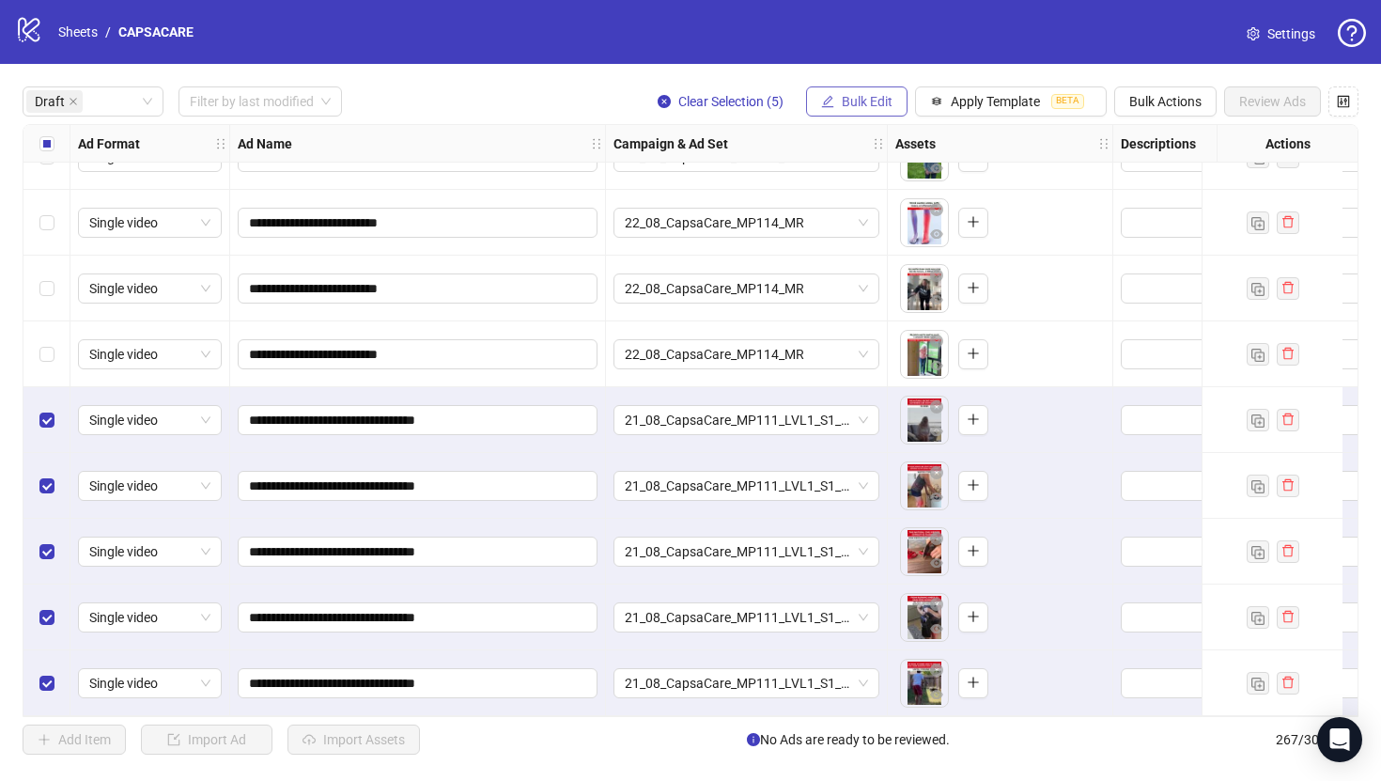
click at [864, 106] on span "Bulk Edit" at bounding box center [867, 101] width 51 height 15
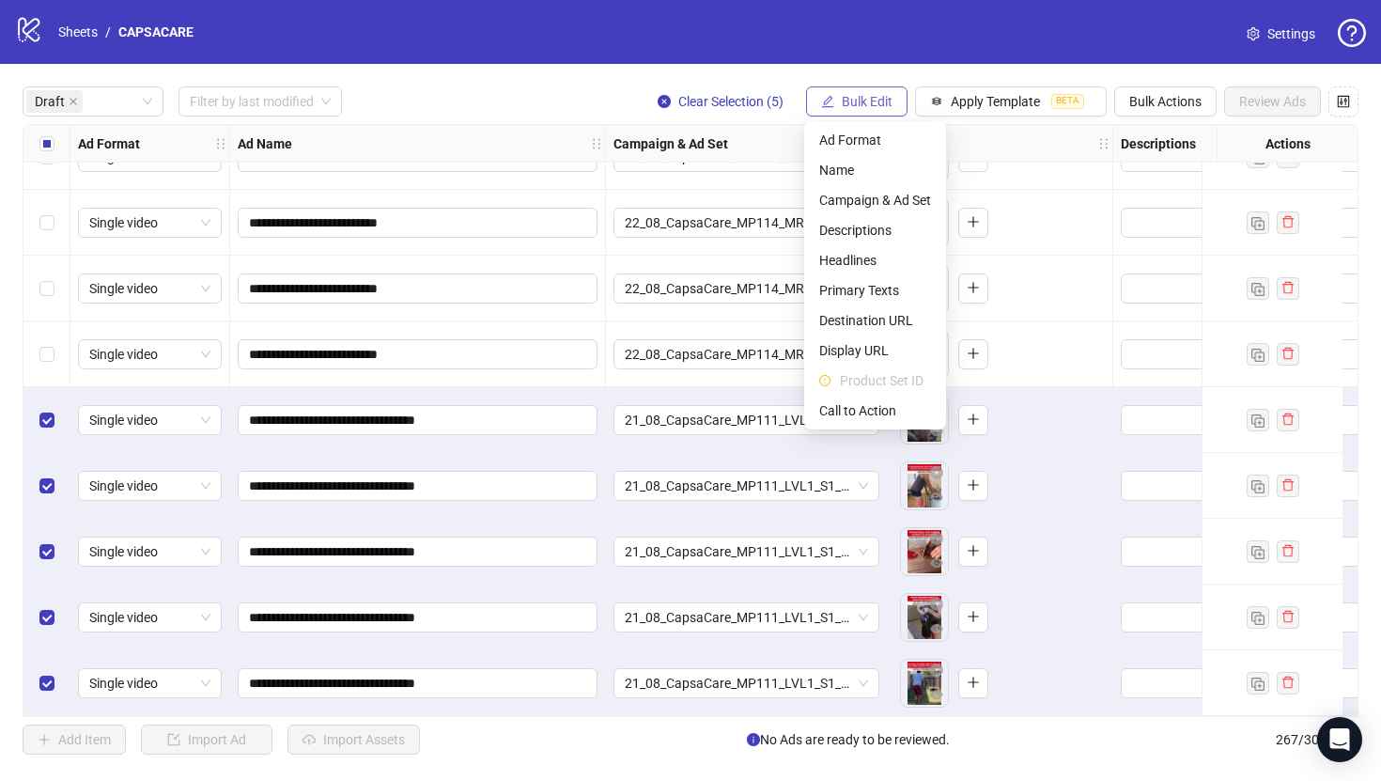
click at [864, 106] on span "Bulk Edit" at bounding box center [867, 101] width 51 height 15
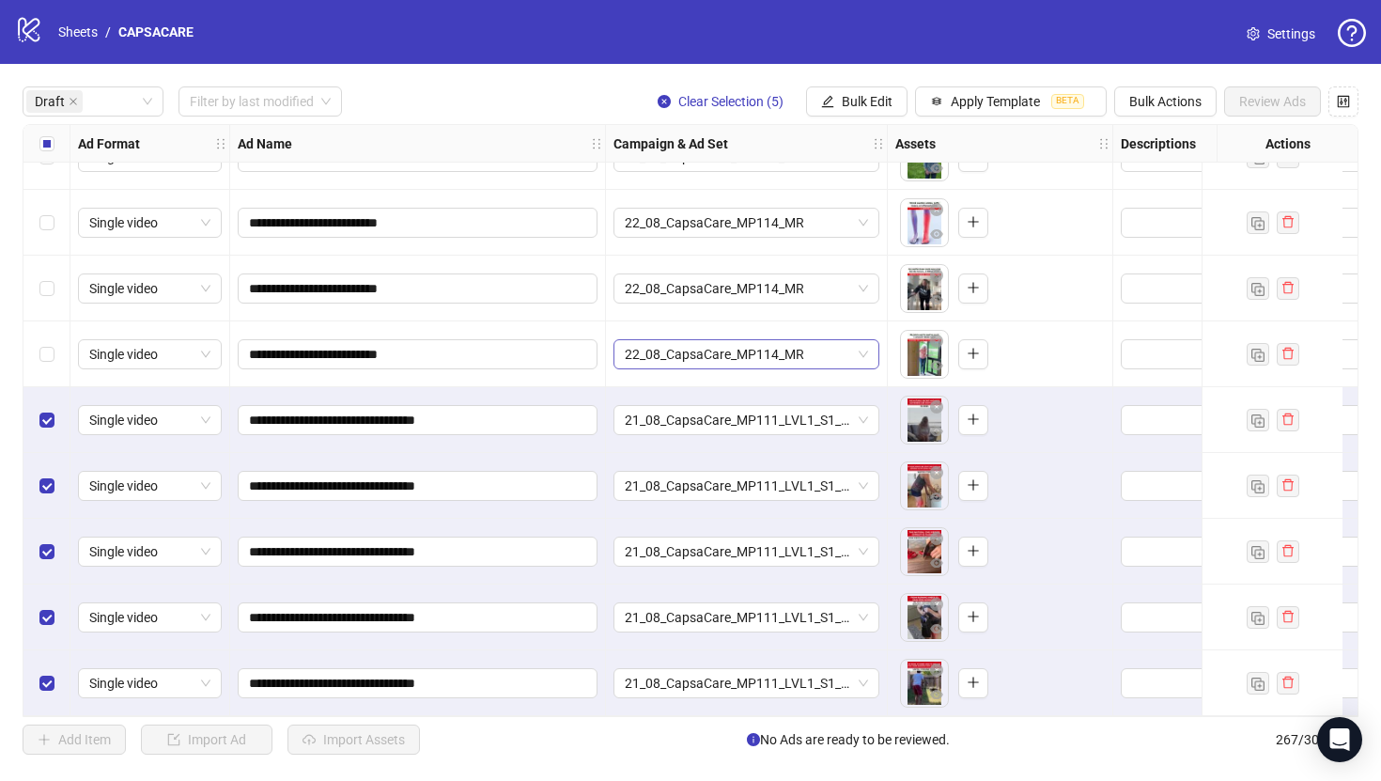
scroll to position [0, 0]
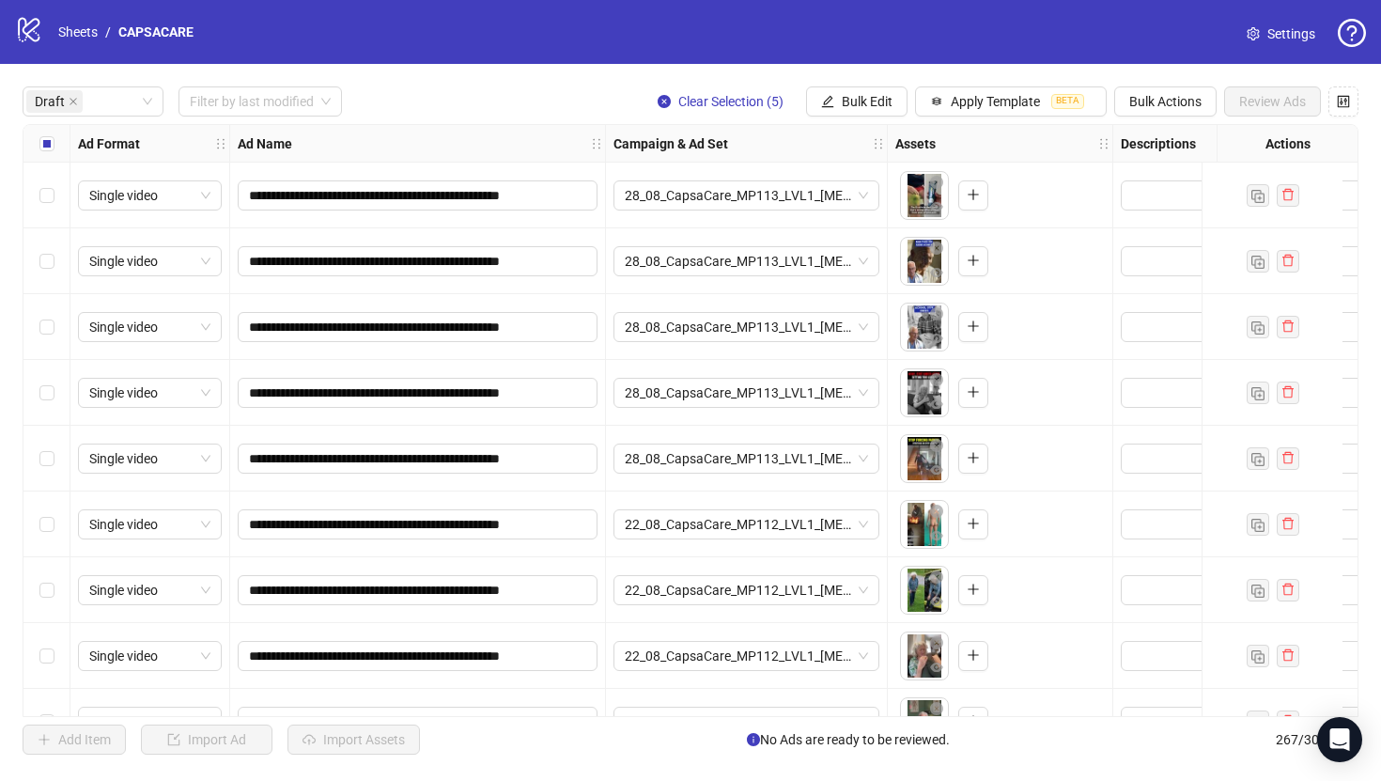
click at [48, 156] on div "Select all rows" at bounding box center [46, 144] width 47 height 38
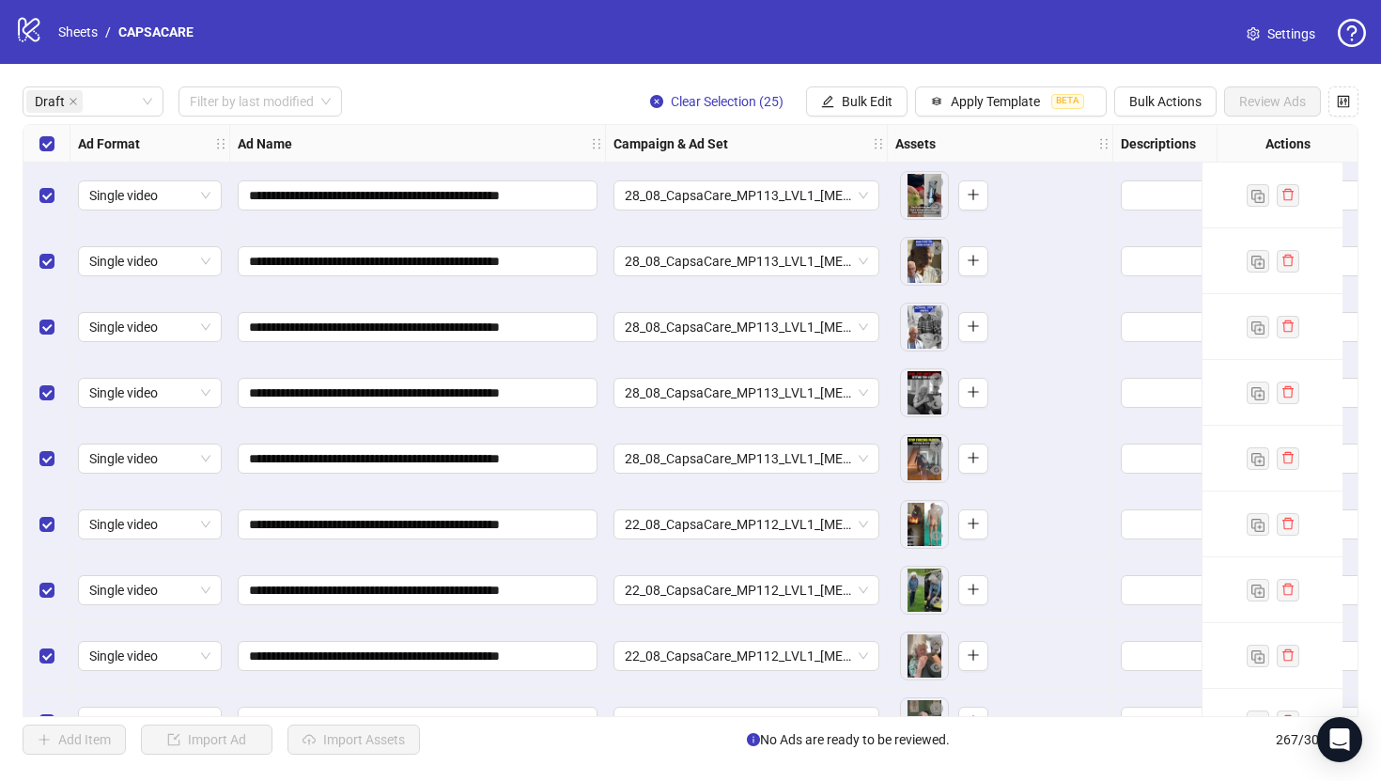
scroll to position [1098, 0]
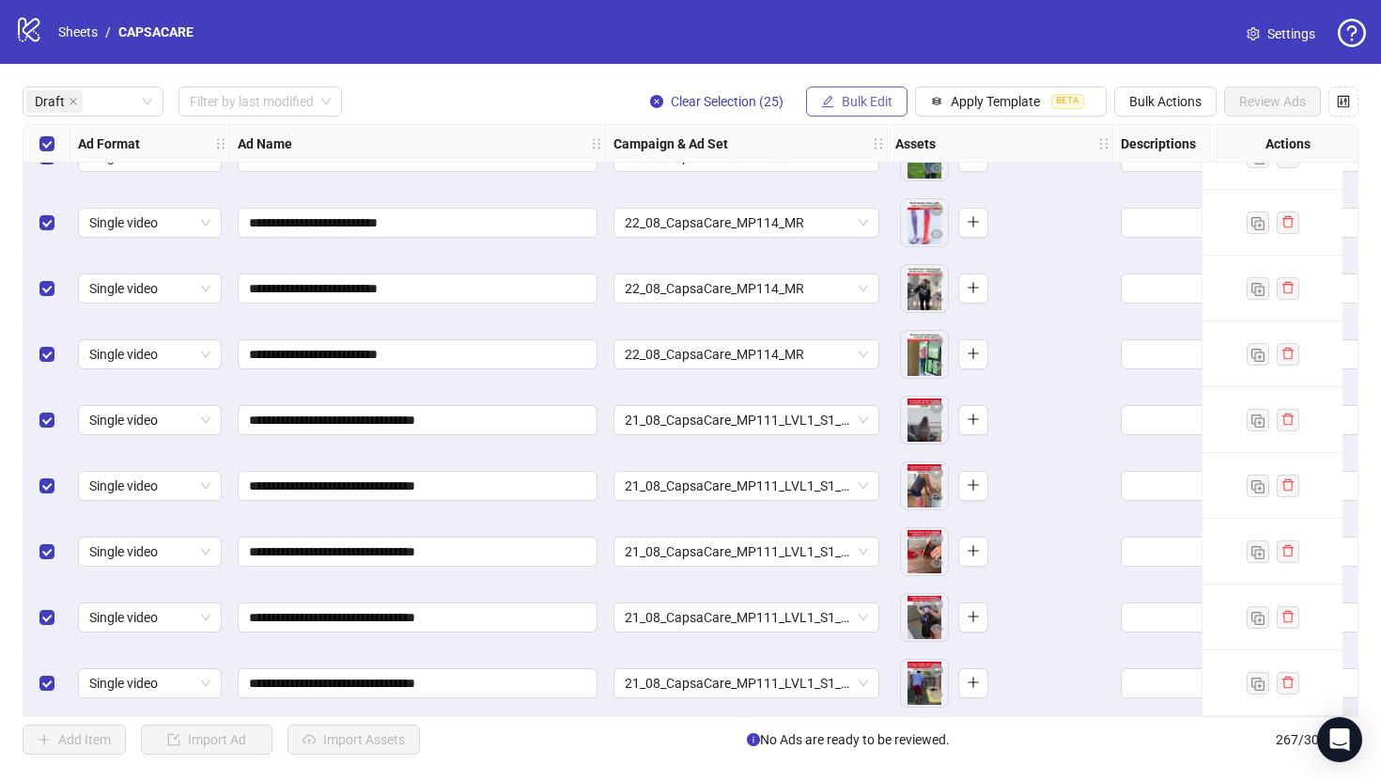
click at [849, 113] on button "Bulk Edit" at bounding box center [856, 101] width 101 height 30
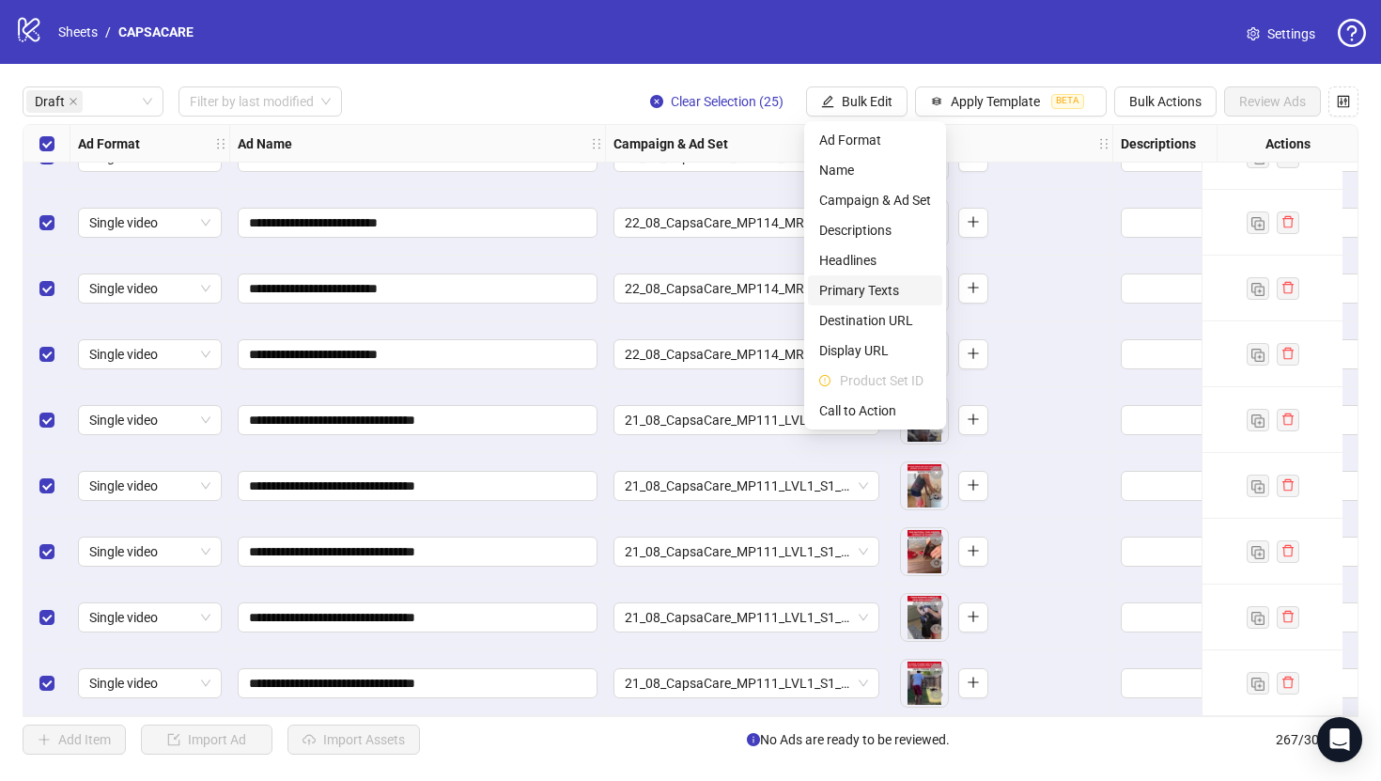
click at [865, 282] on span "Primary Texts" at bounding box center [875, 290] width 112 height 21
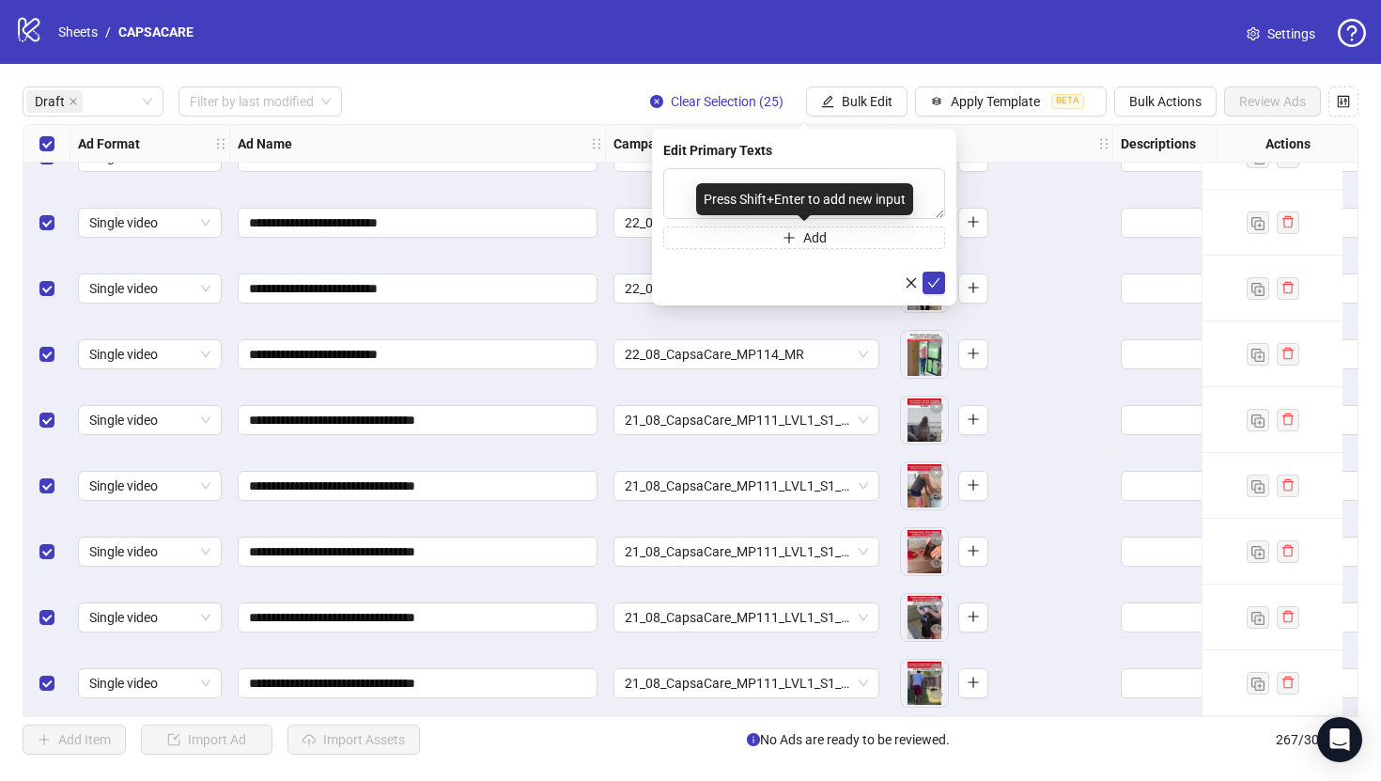
click at [840, 190] on div "Press Shift+Enter to add new input" at bounding box center [804, 199] width 217 height 32
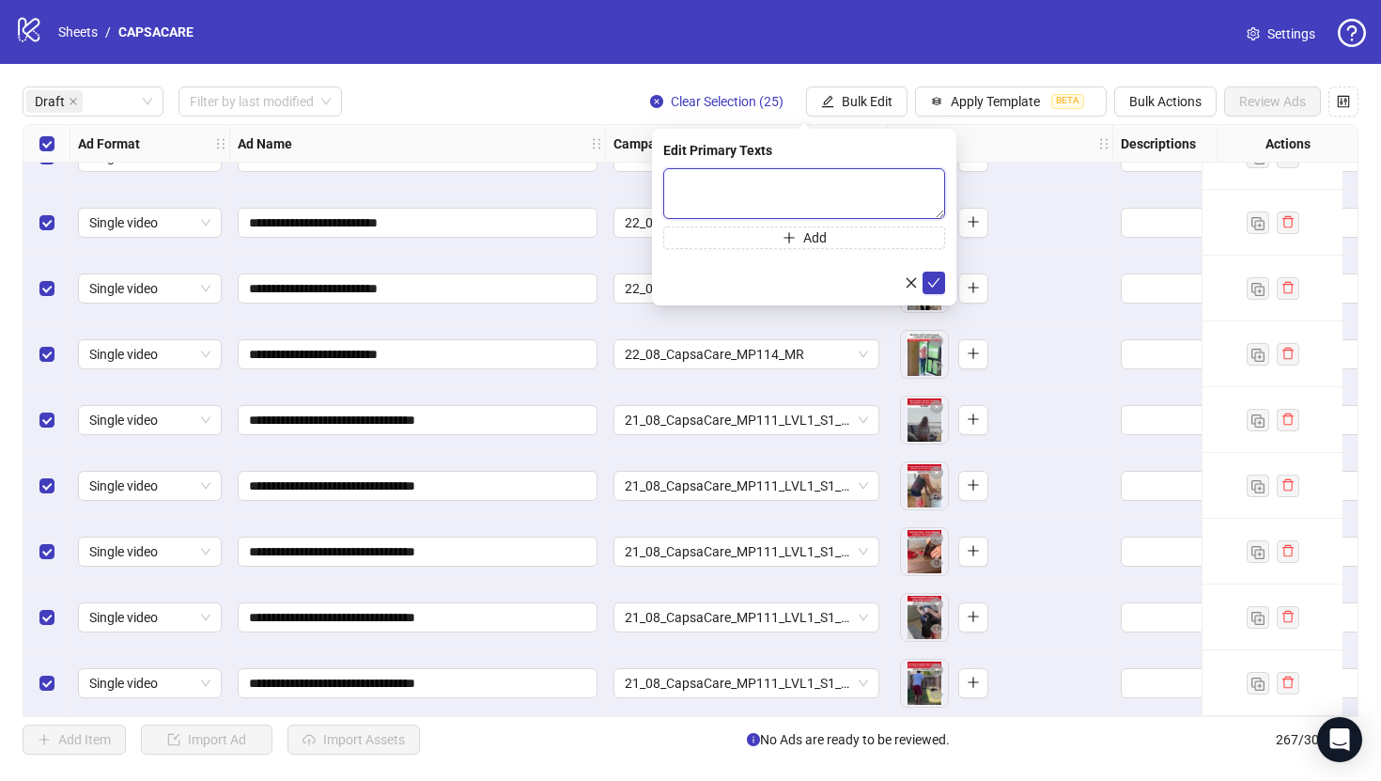
click at [836, 175] on textarea at bounding box center [804, 193] width 282 height 51
paste textarea "**********"
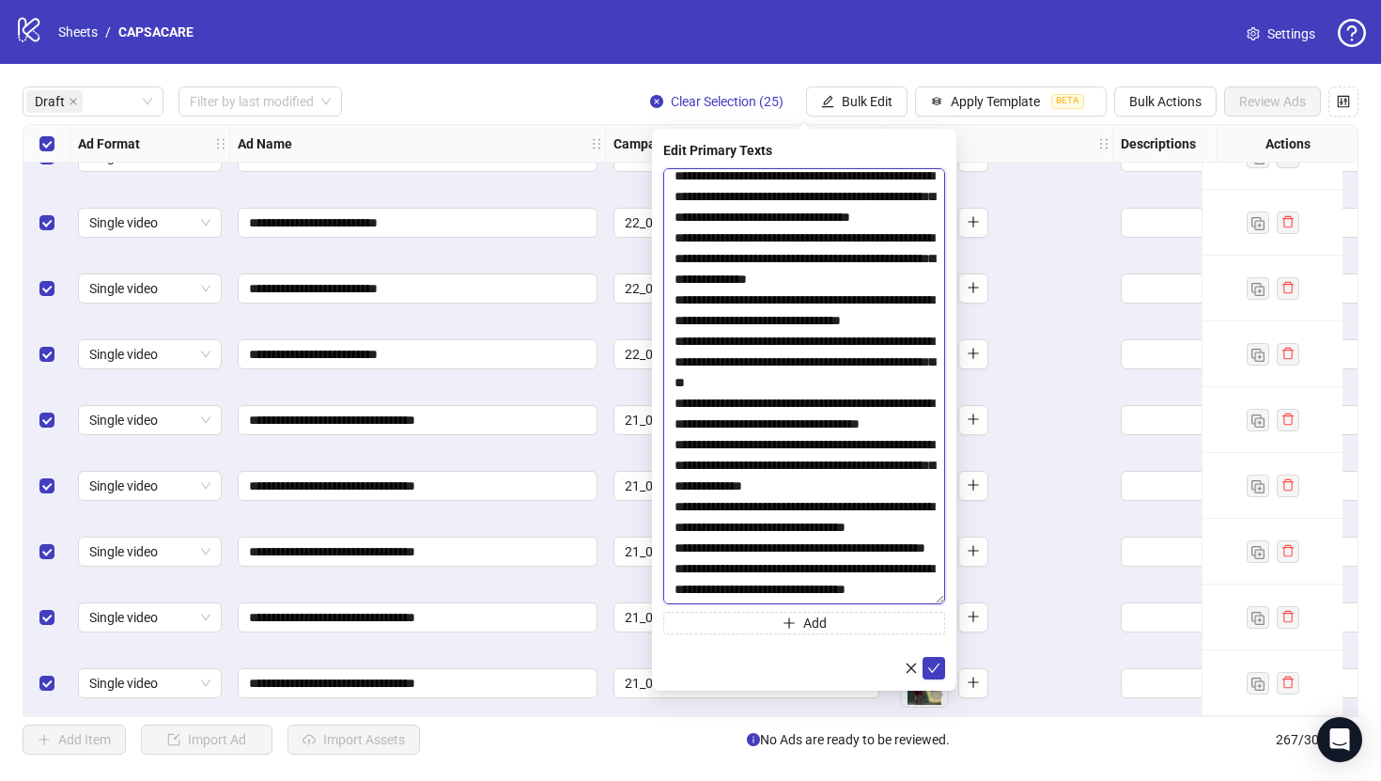
drag, startPoint x: 940, startPoint y: 214, endPoint x: 893, endPoint y: 639, distance: 427.1
click at [893, 604] on textarea "**********" at bounding box center [804, 386] width 282 height 436
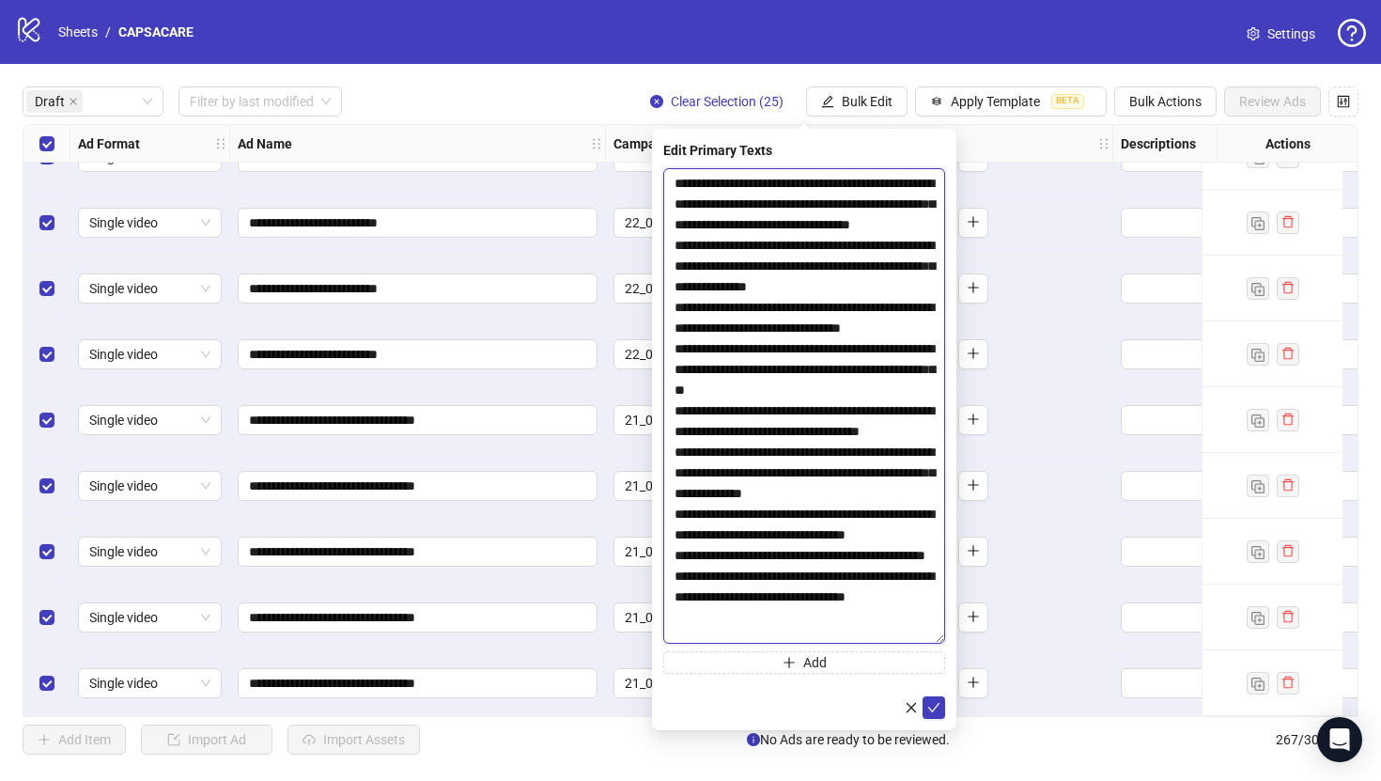
scroll to position [0, 0]
click at [868, 251] on textarea "**********" at bounding box center [804, 405] width 282 height 475
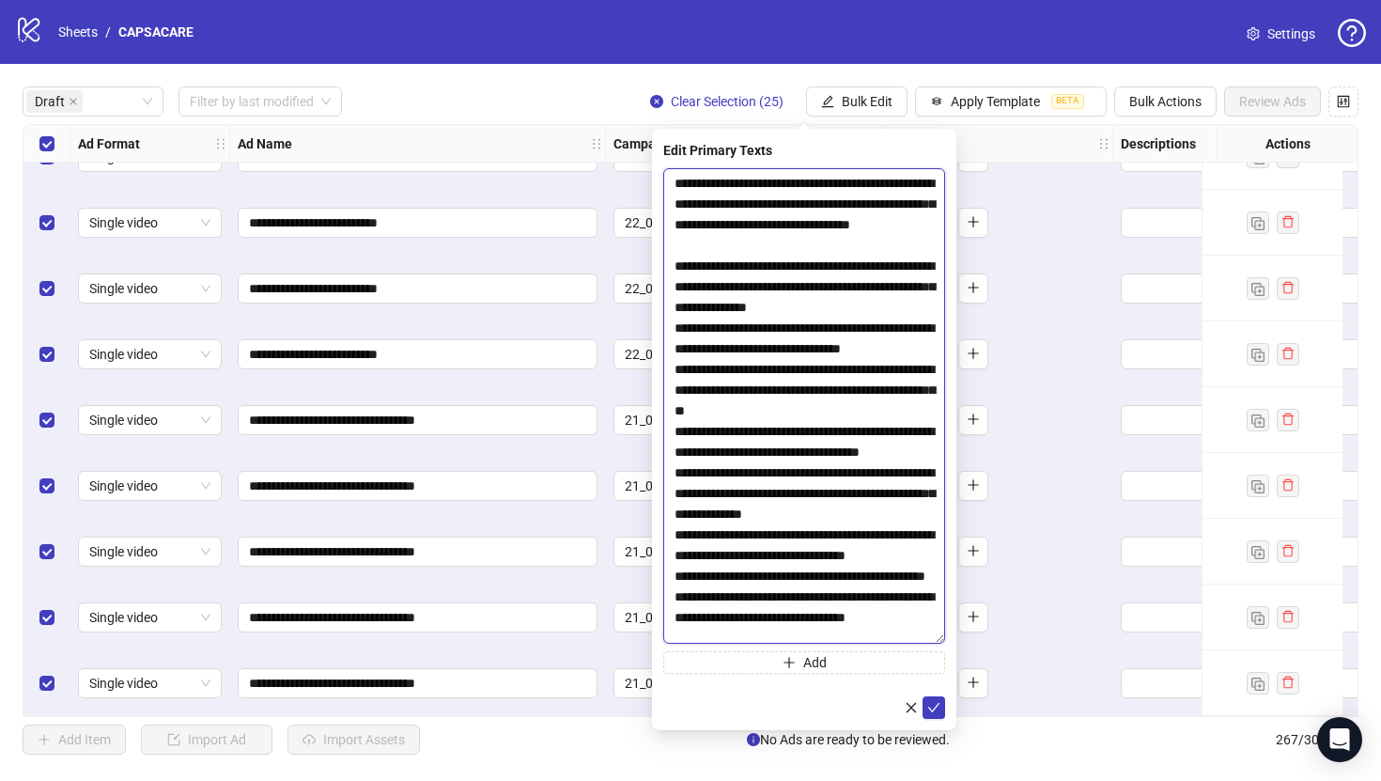
scroll to position [133, 0]
click at [781, 515] on textarea "**********" at bounding box center [804, 405] width 282 height 475
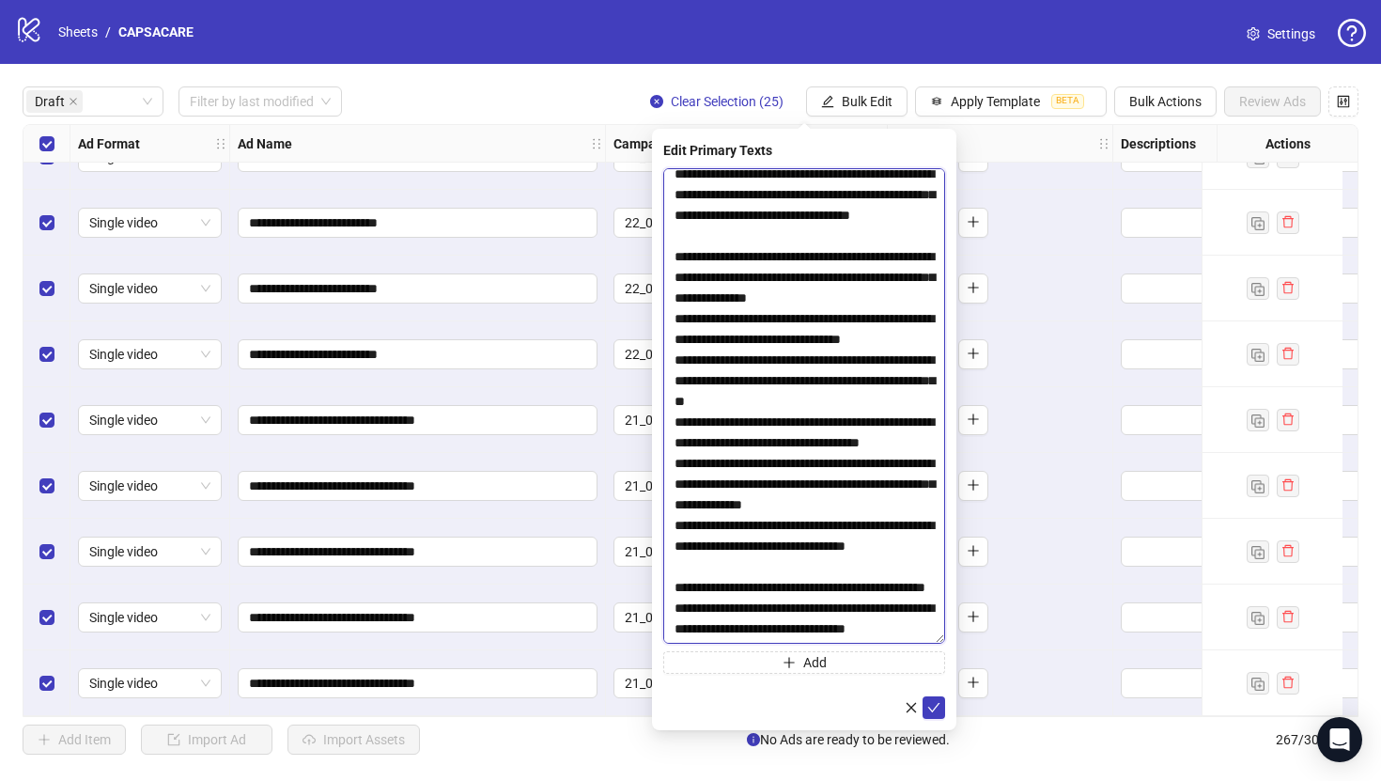
scroll to position [154, 0]
type textarea "**********"
click at [943, 706] on button "submit" at bounding box center [934, 707] width 23 height 23
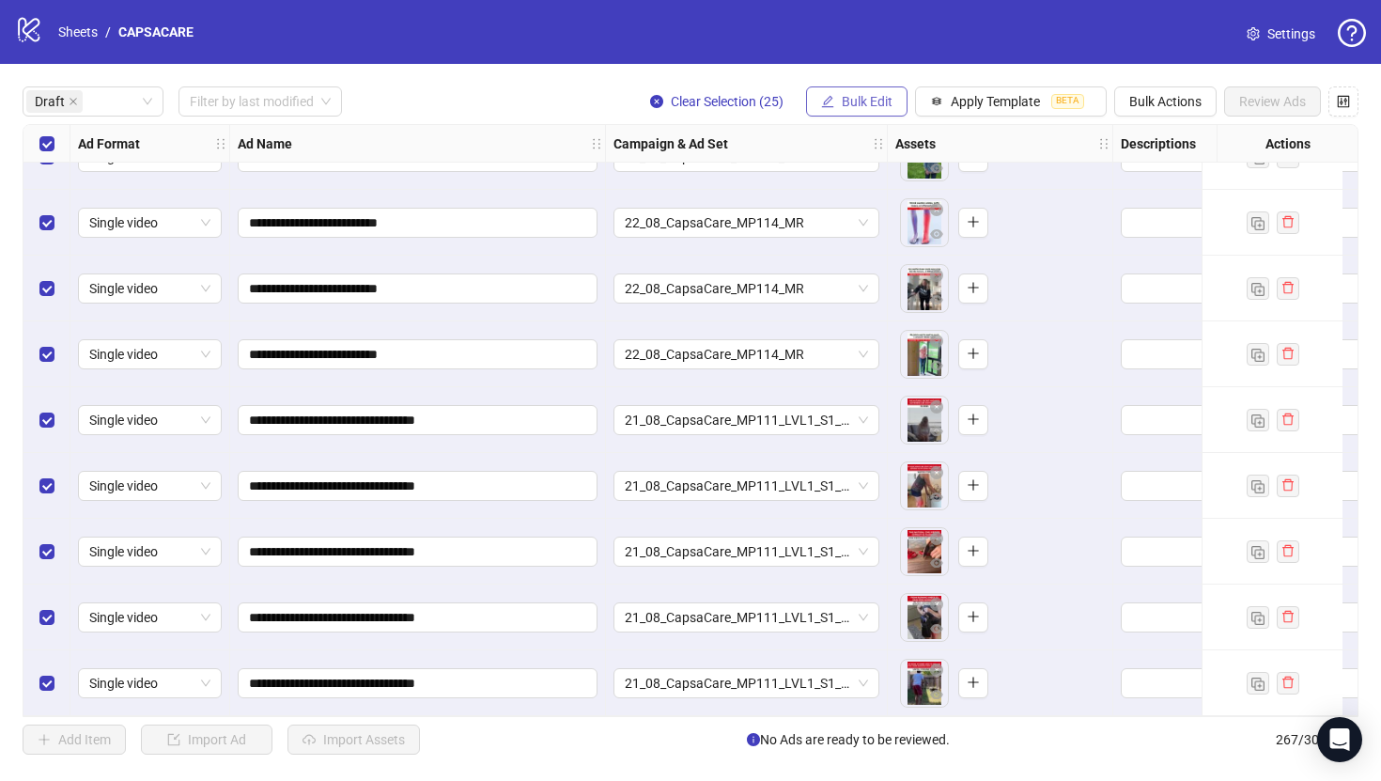
click at [870, 104] on span "Bulk Edit" at bounding box center [867, 101] width 51 height 15
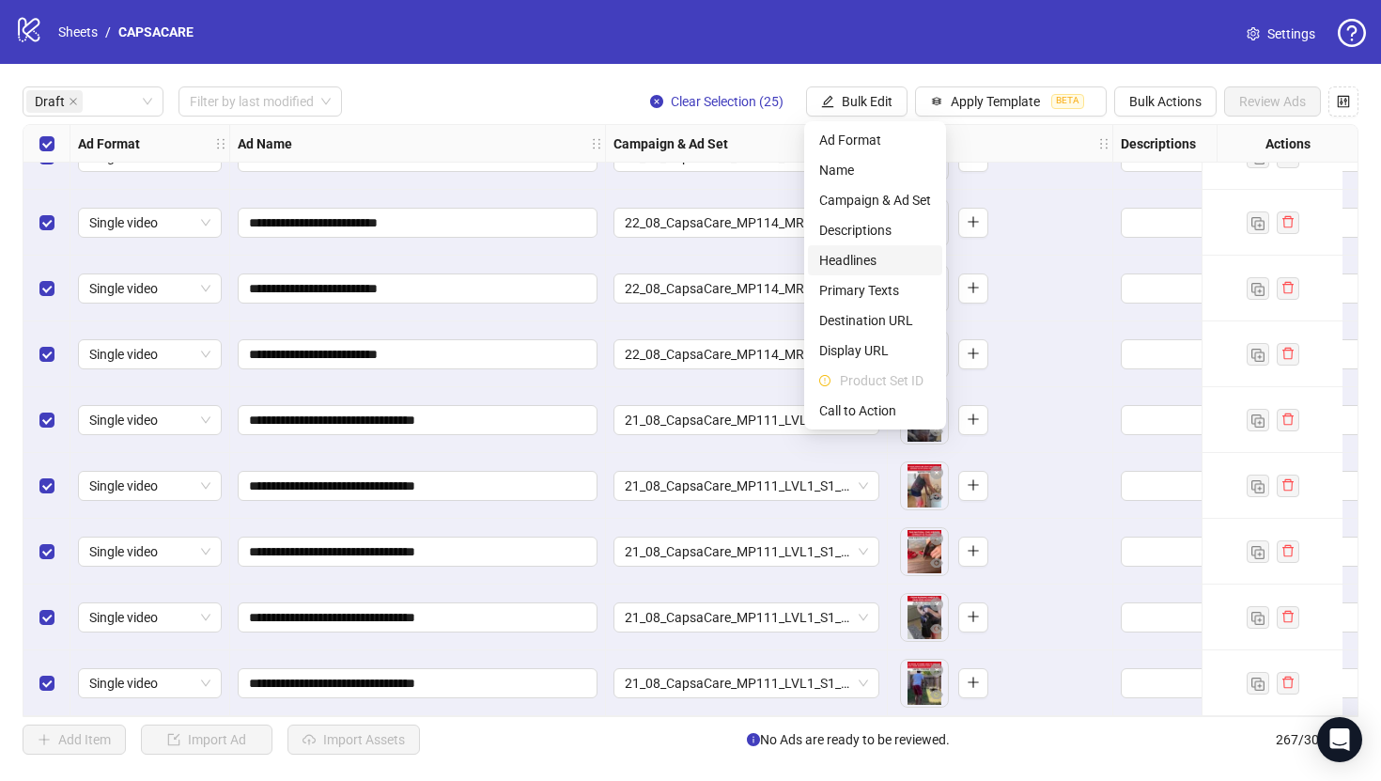
click at [874, 261] on span "Headlines" at bounding box center [875, 260] width 112 height 21
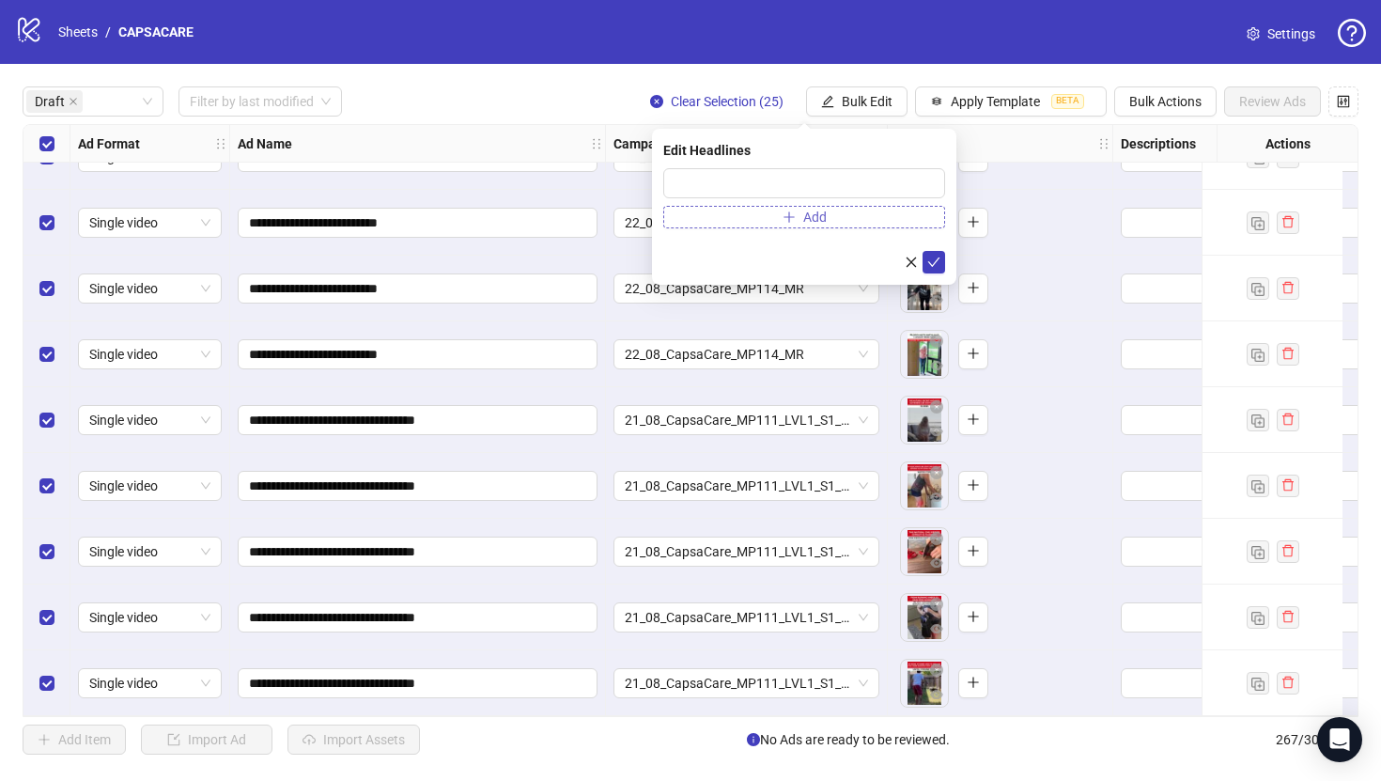
click at [780, 214] on button "Add" at bounding box center [804, 217] width 282 height 23
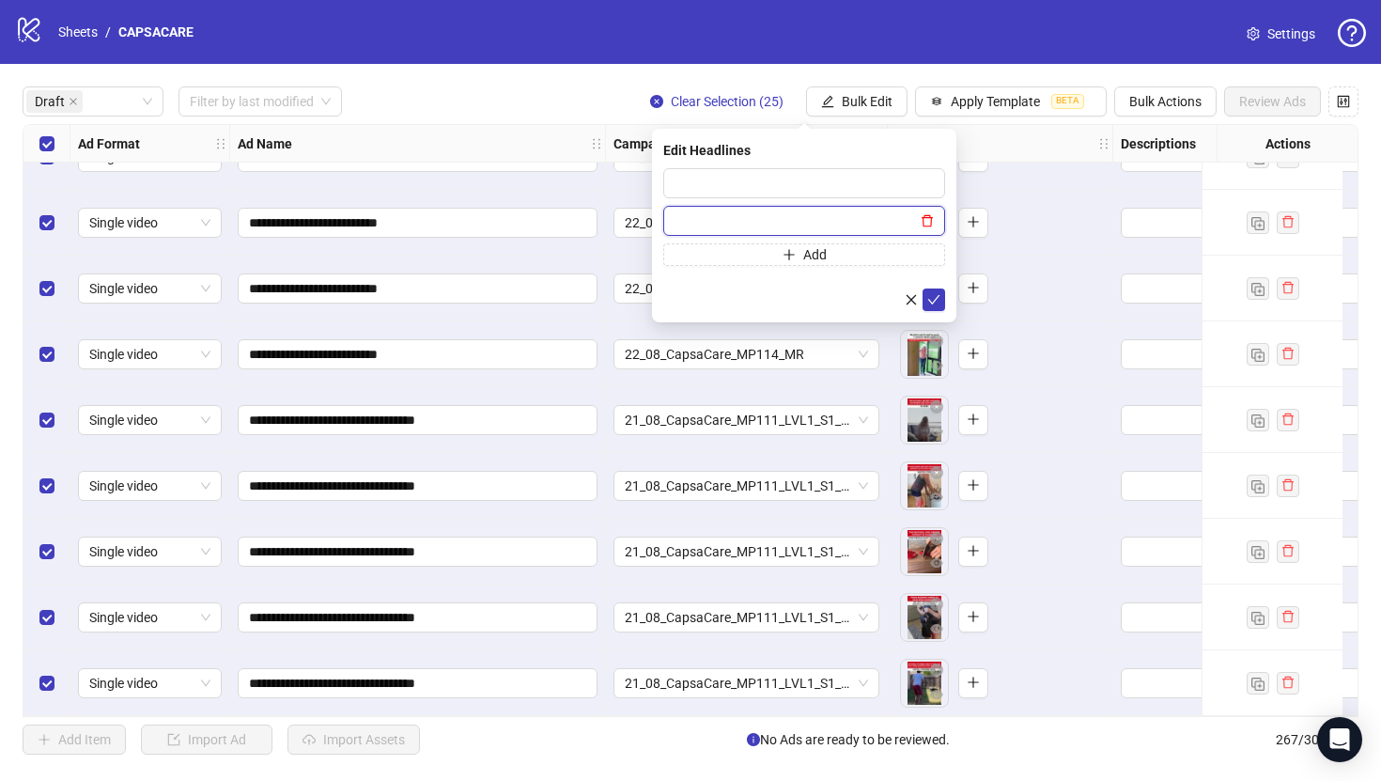
click at [931, 219] on icon "delete" at bounding box center [927, 221] width 11 height 12
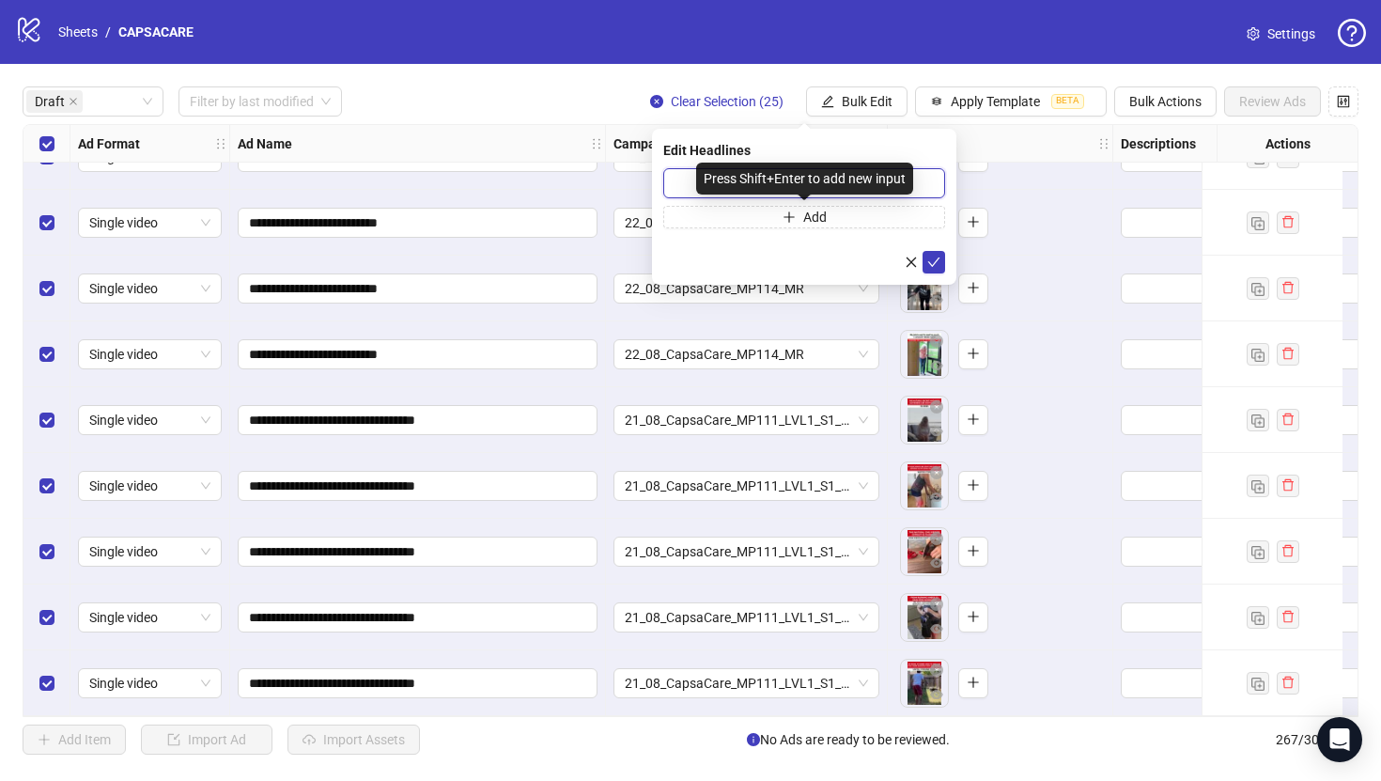
click at [836, 197] on input "text" at bounding box center [804, 183] width 282 height 30
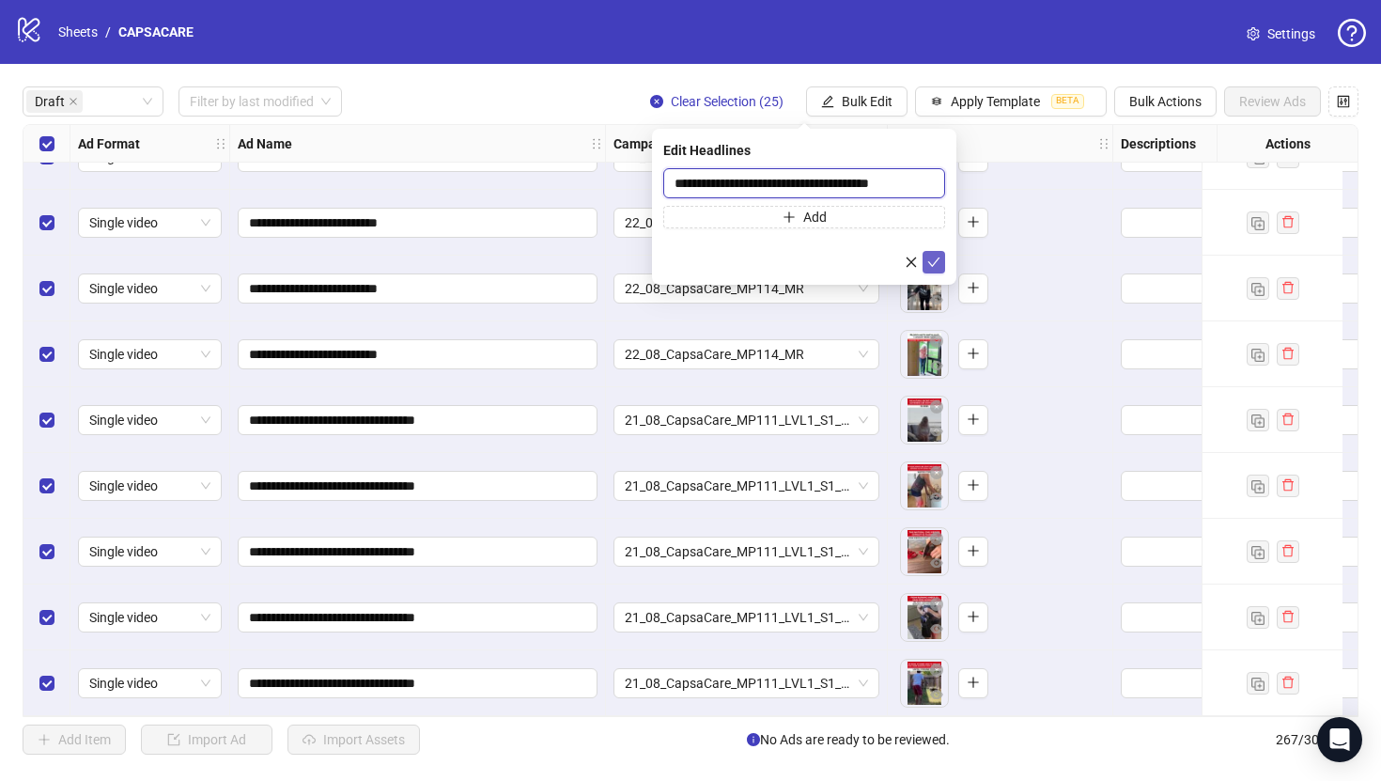
type input "**********"
click at [937, 256] on icon "check" at bounding box center [933, 262] width 13 height 13
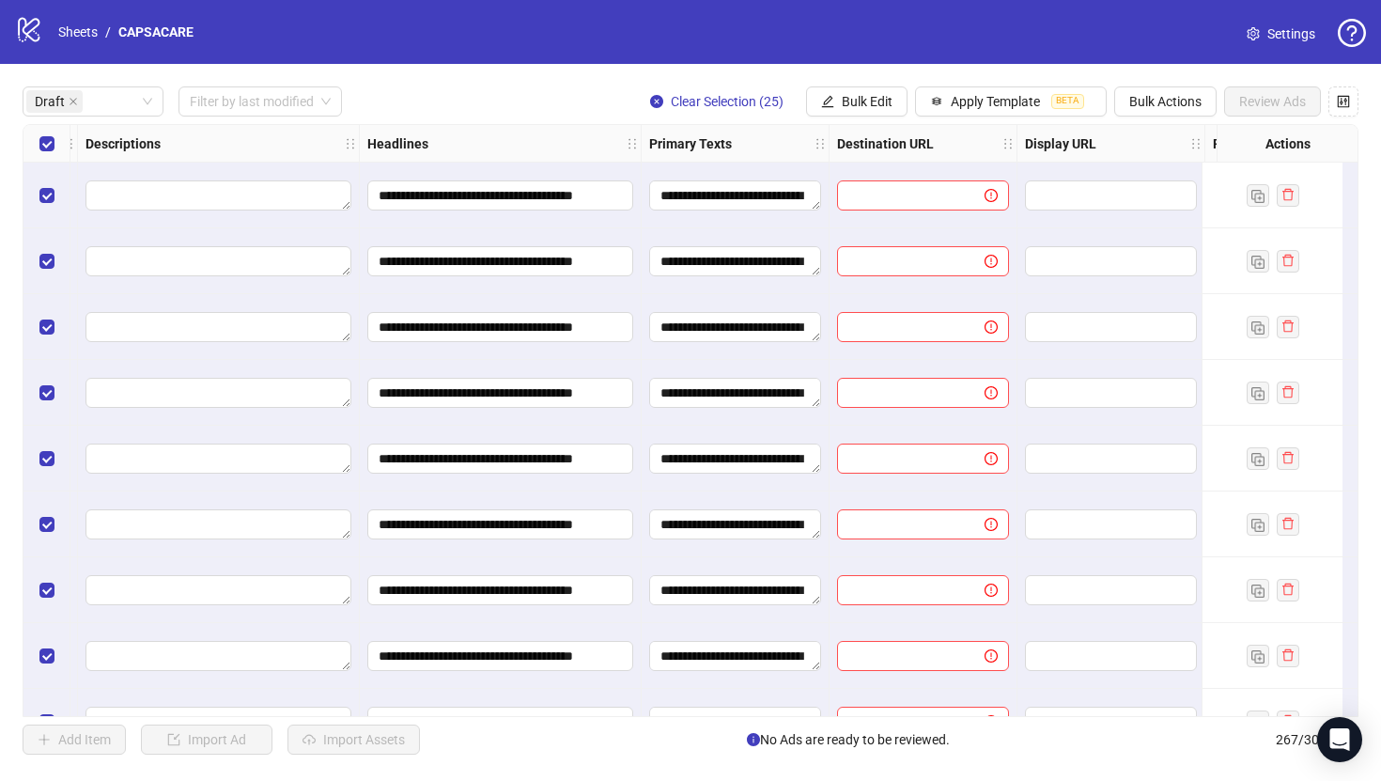
scroll to position [0, 1125]
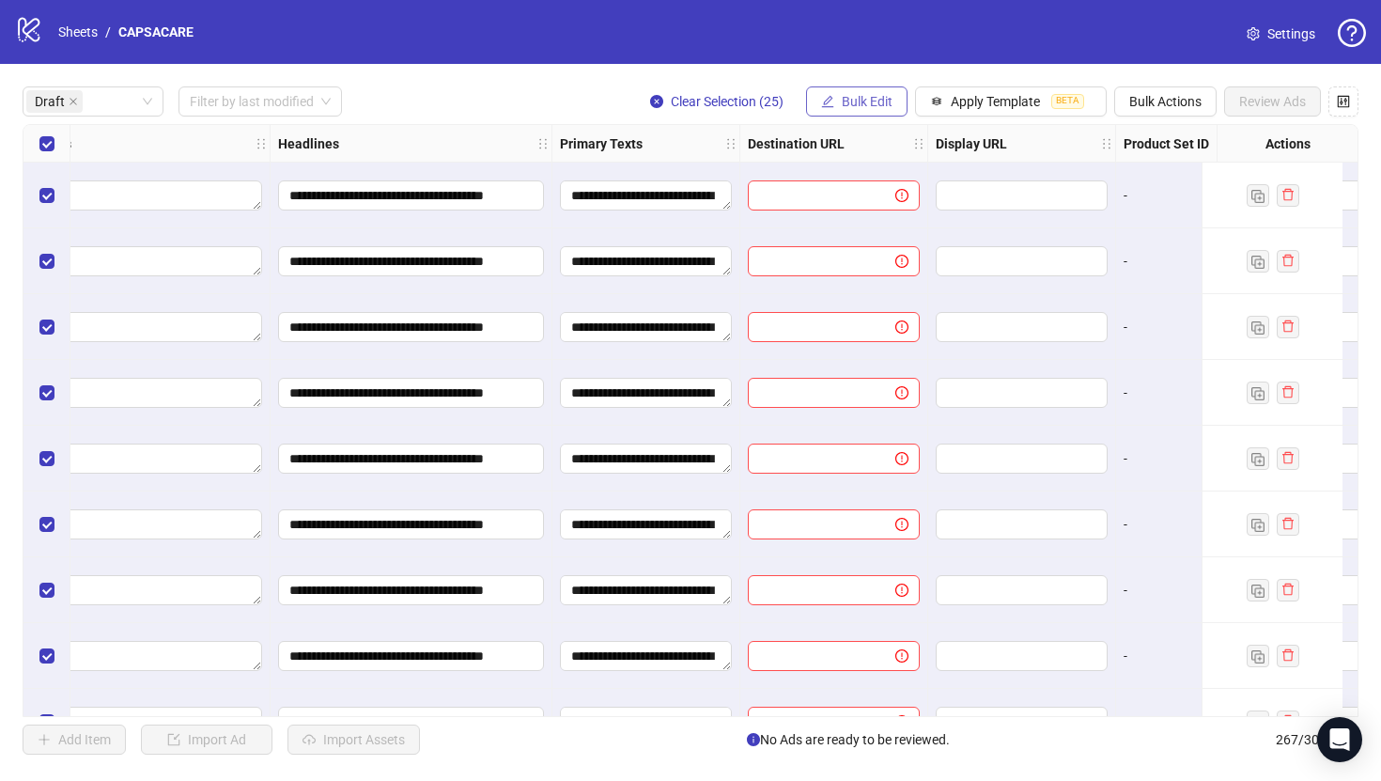
click at [858, 100] on span "Bulk Edit" at bounding box center [867, 101] width 51 height 15
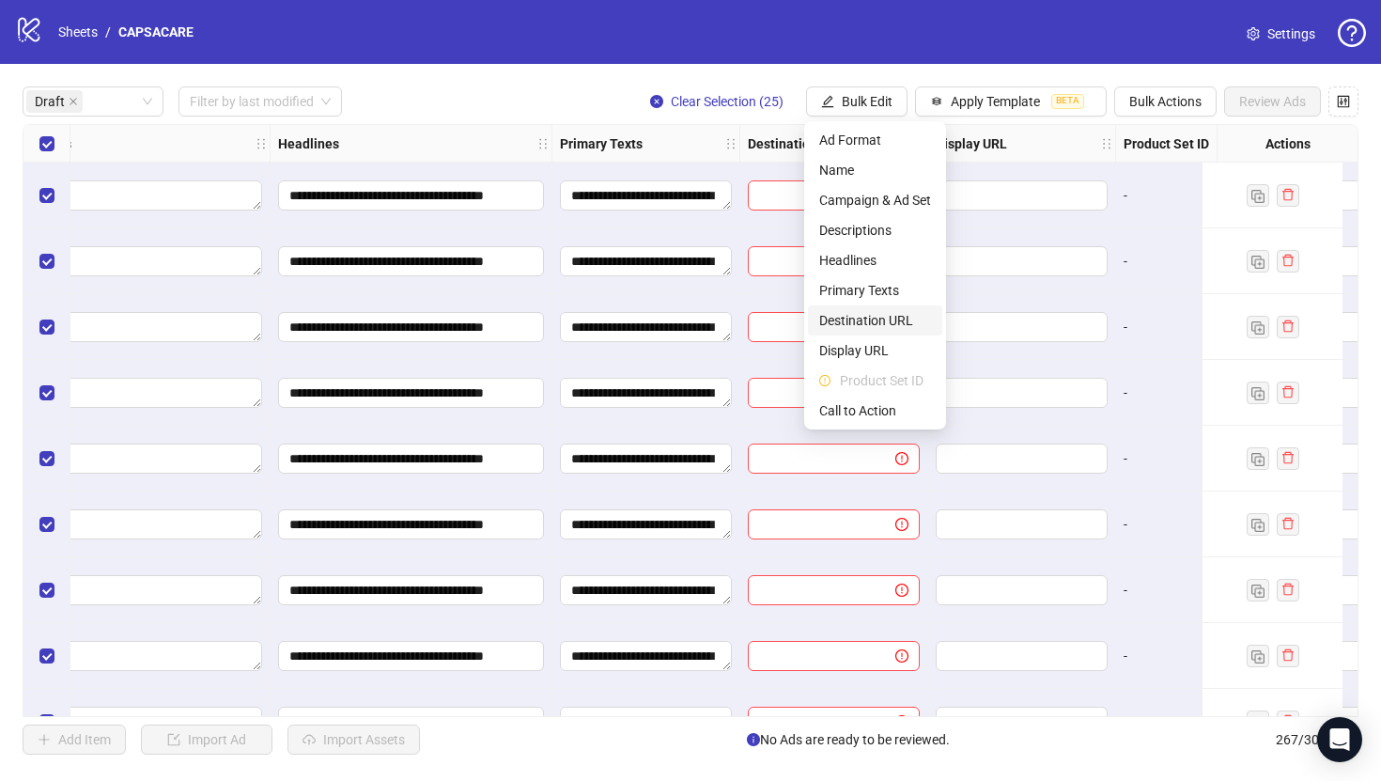
click at [857, 321] on span "Destination URL" at bounding box center [875, 320] width 112 height 21
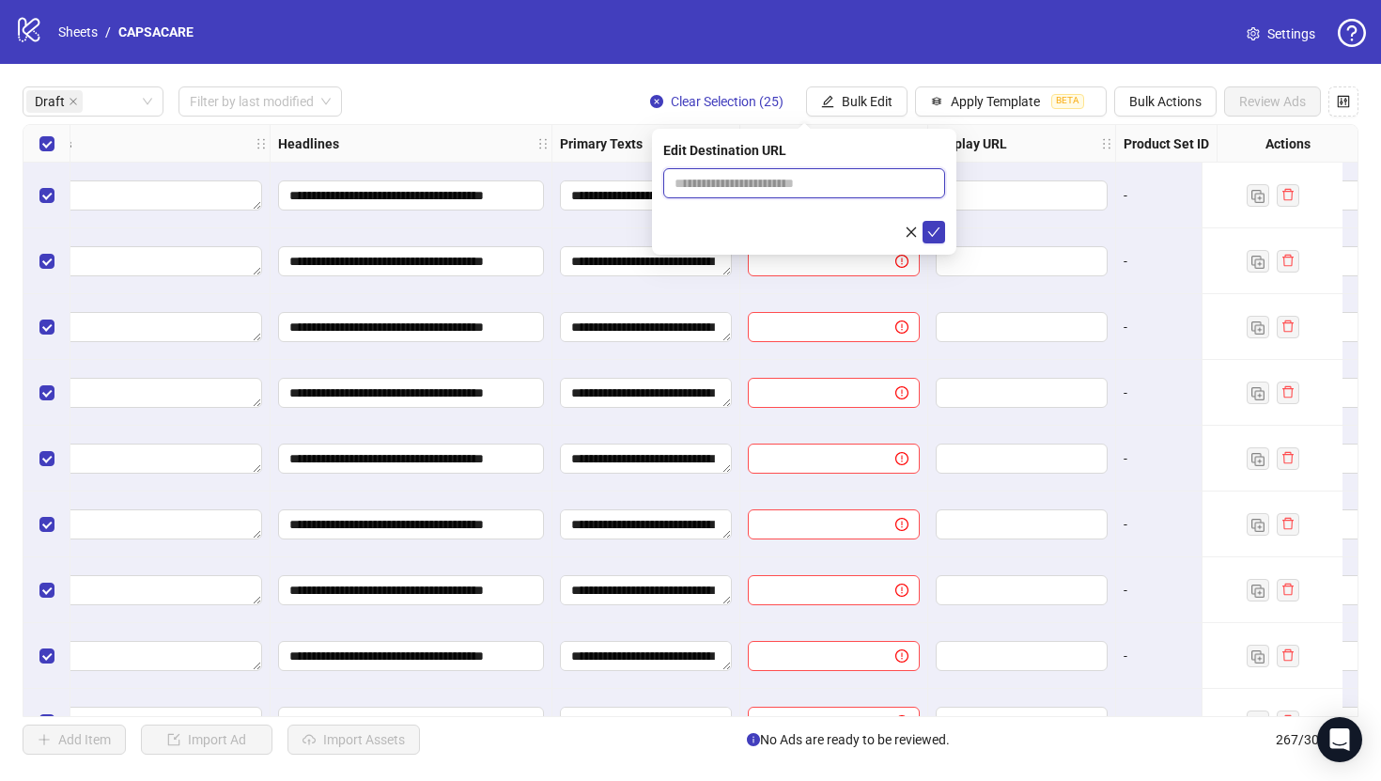
click at [818, 188] on input "text" at bounding box center [797, 183] width 244 height 21
click at [881, 182] on input "**********" at bounding box center [797, 183] width 244 height 21
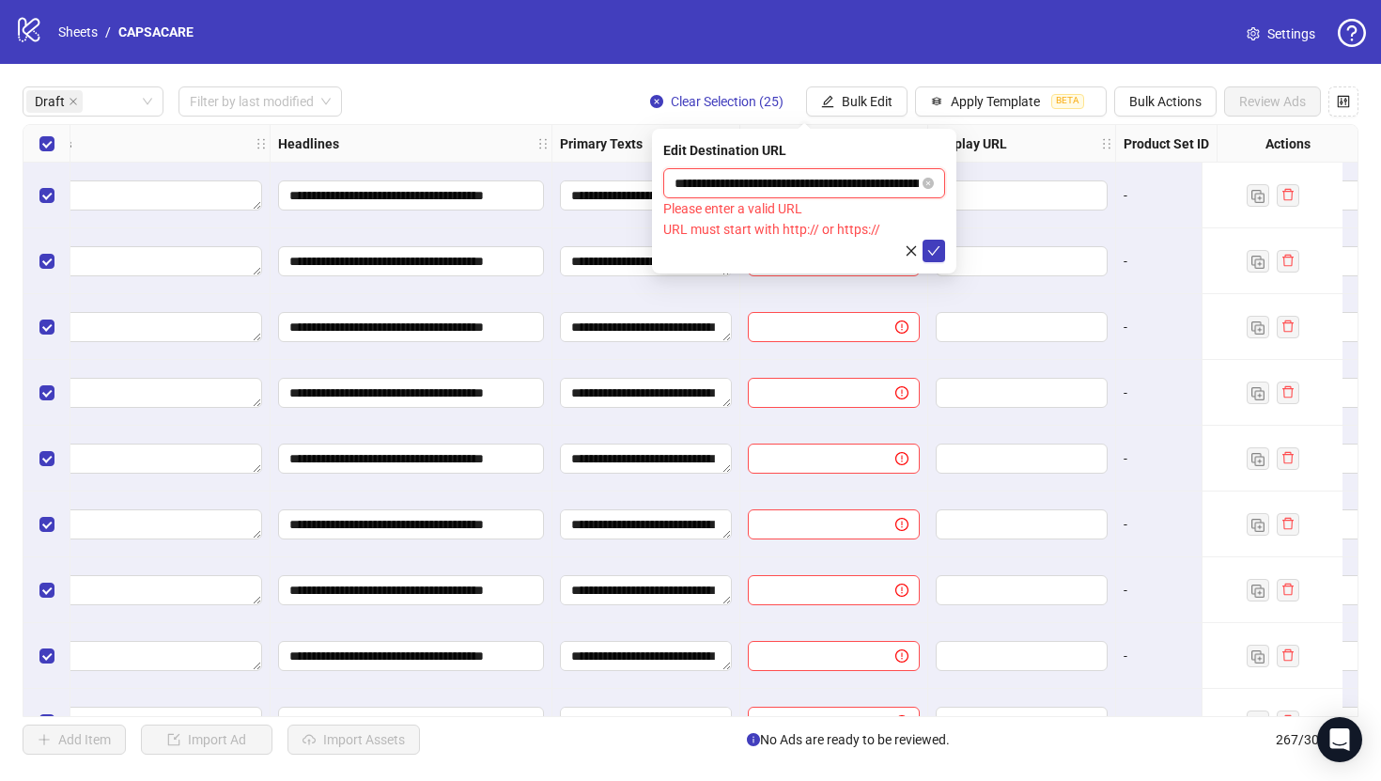
click at [708, 181] on input "**********" at bounding box center [797, 183] width 244 height 21
paste input "**********"
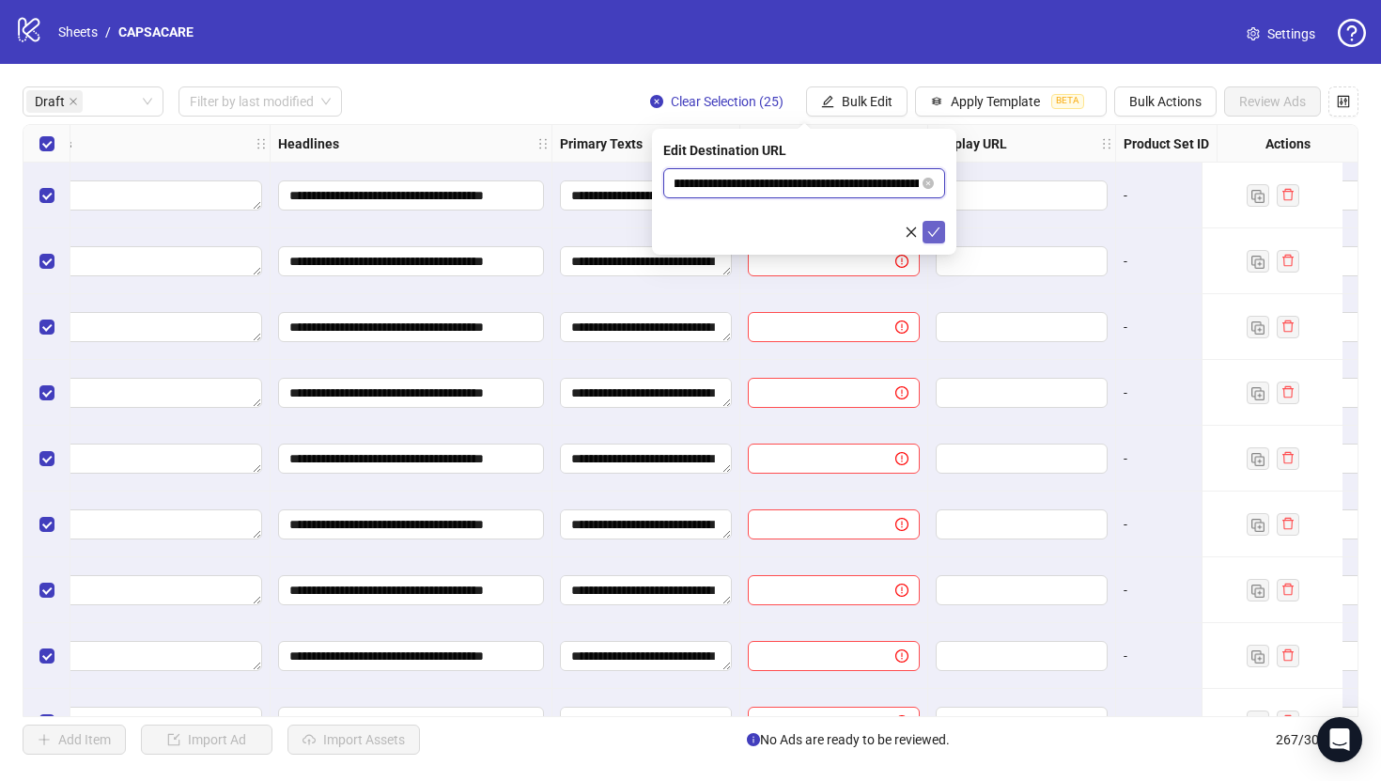
type input "**********"
click at [936, 233] on icon "check" at bounding box center [933, 231] width 13 height 13
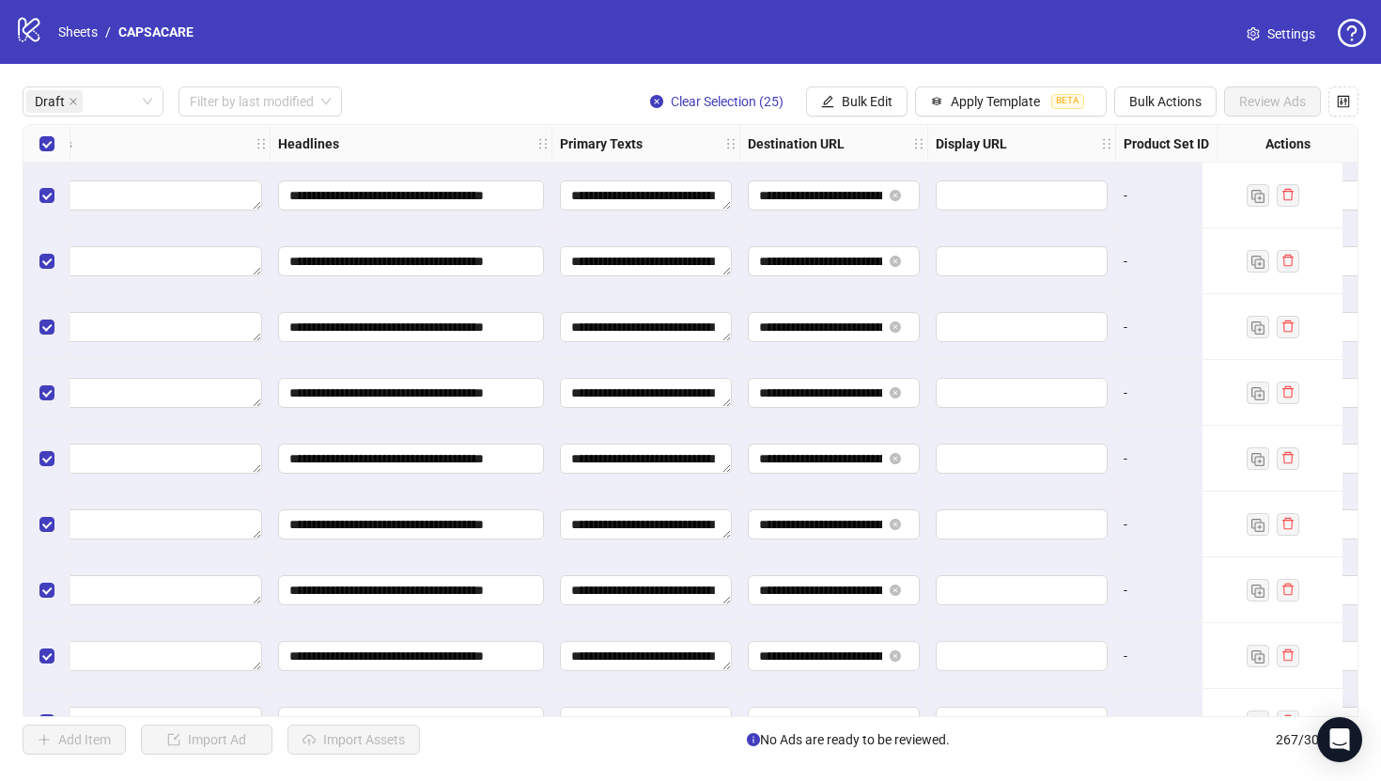
scroll to position [0, 1753]
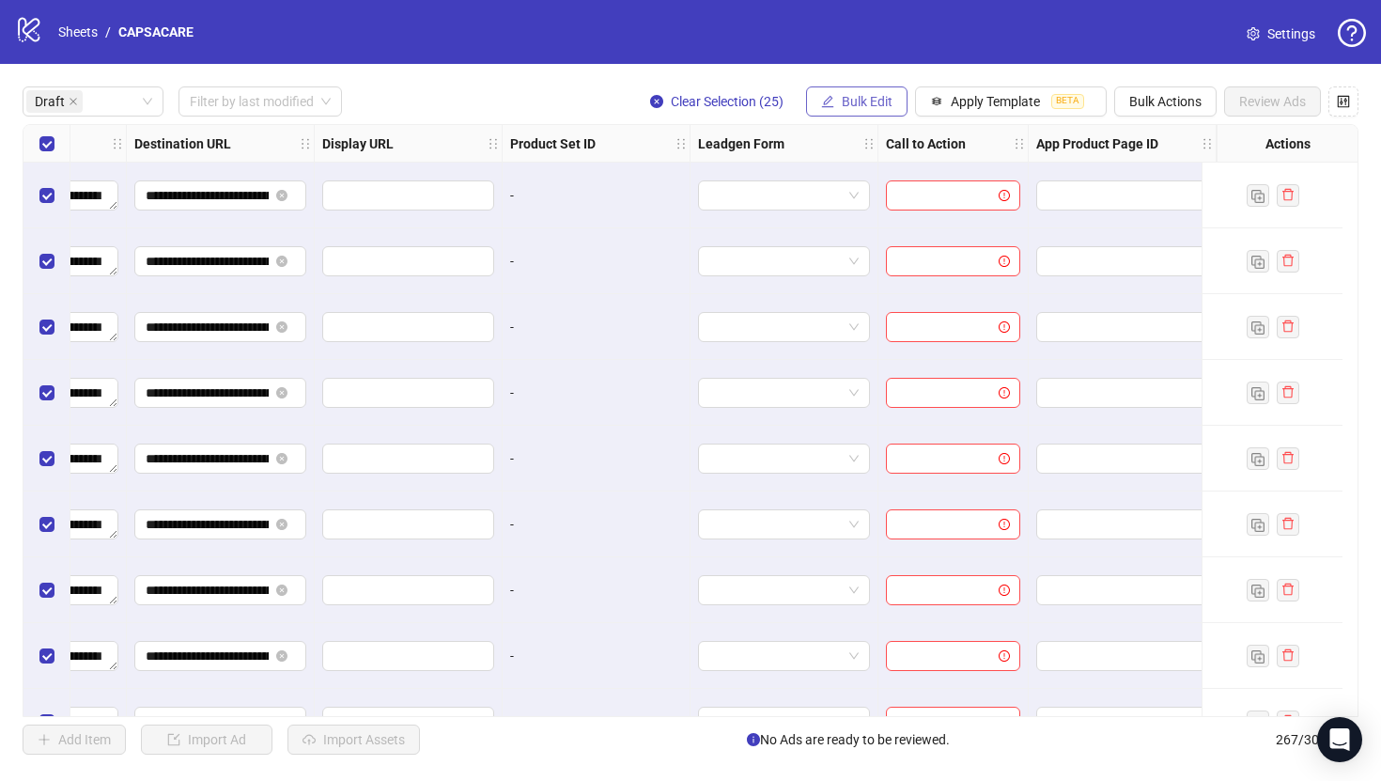
click at [877, 107] on span "Bulk Edit" at bounding box center [867, 101] width 51 height 15
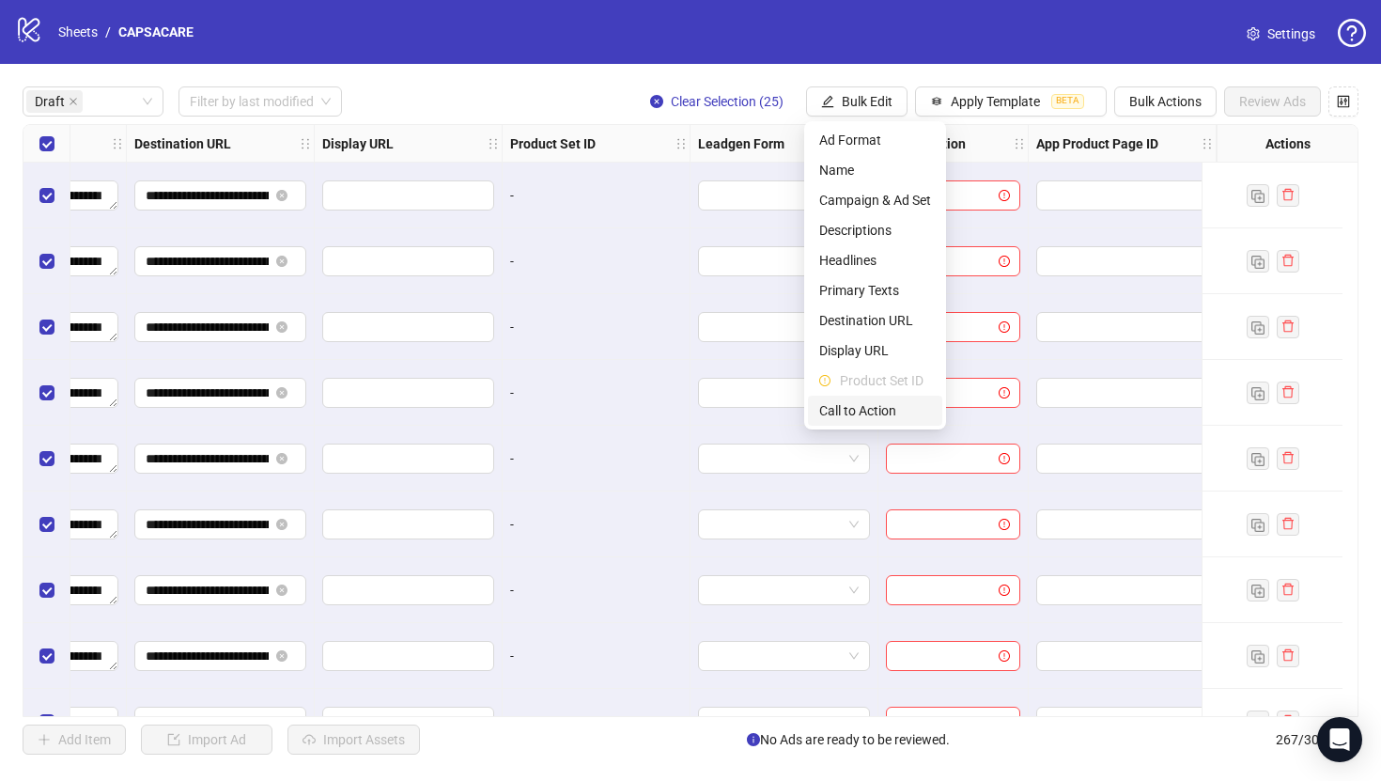
click at [897, 396] on li "Call to Action" at bounding box center [875, 411] width 134 height 30
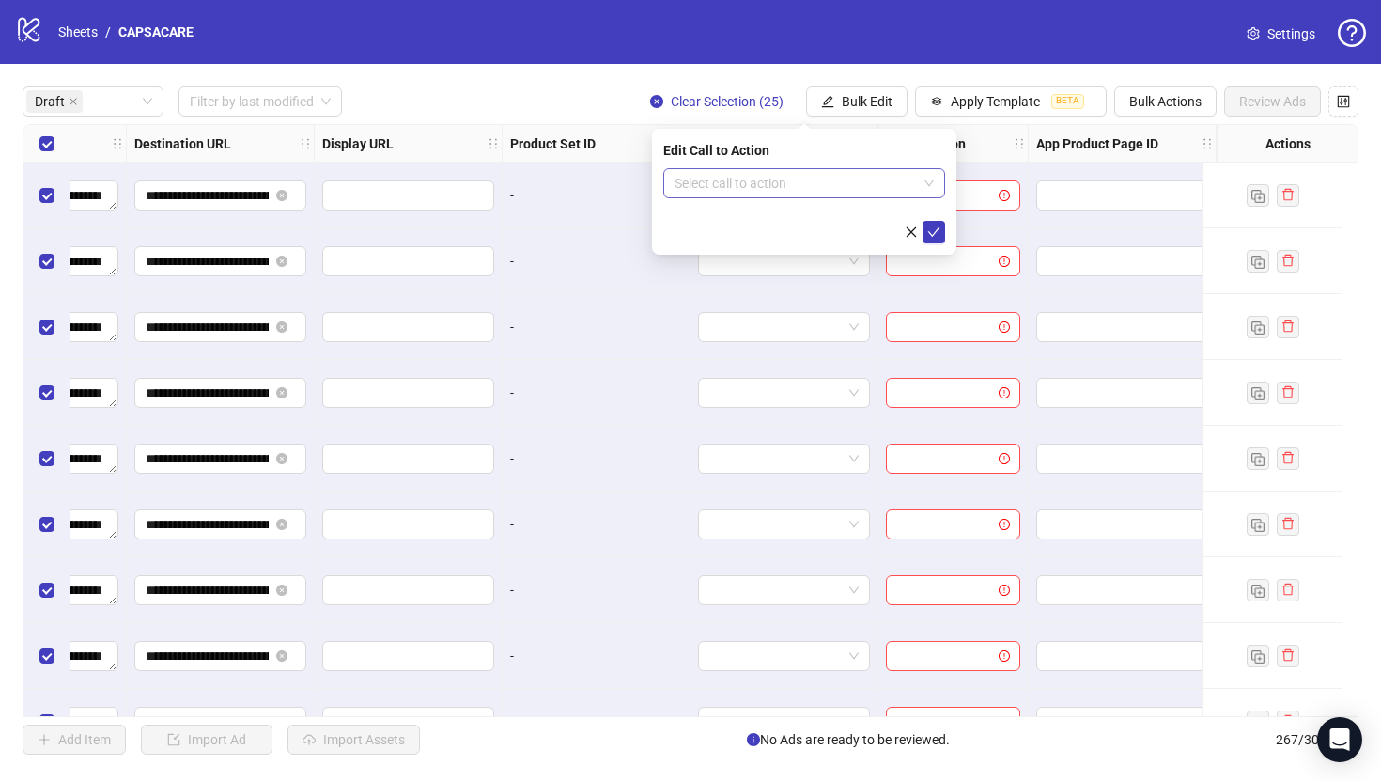
click at [796, 190] on input "search" at bounding box center [796, 183] width 242 height 28
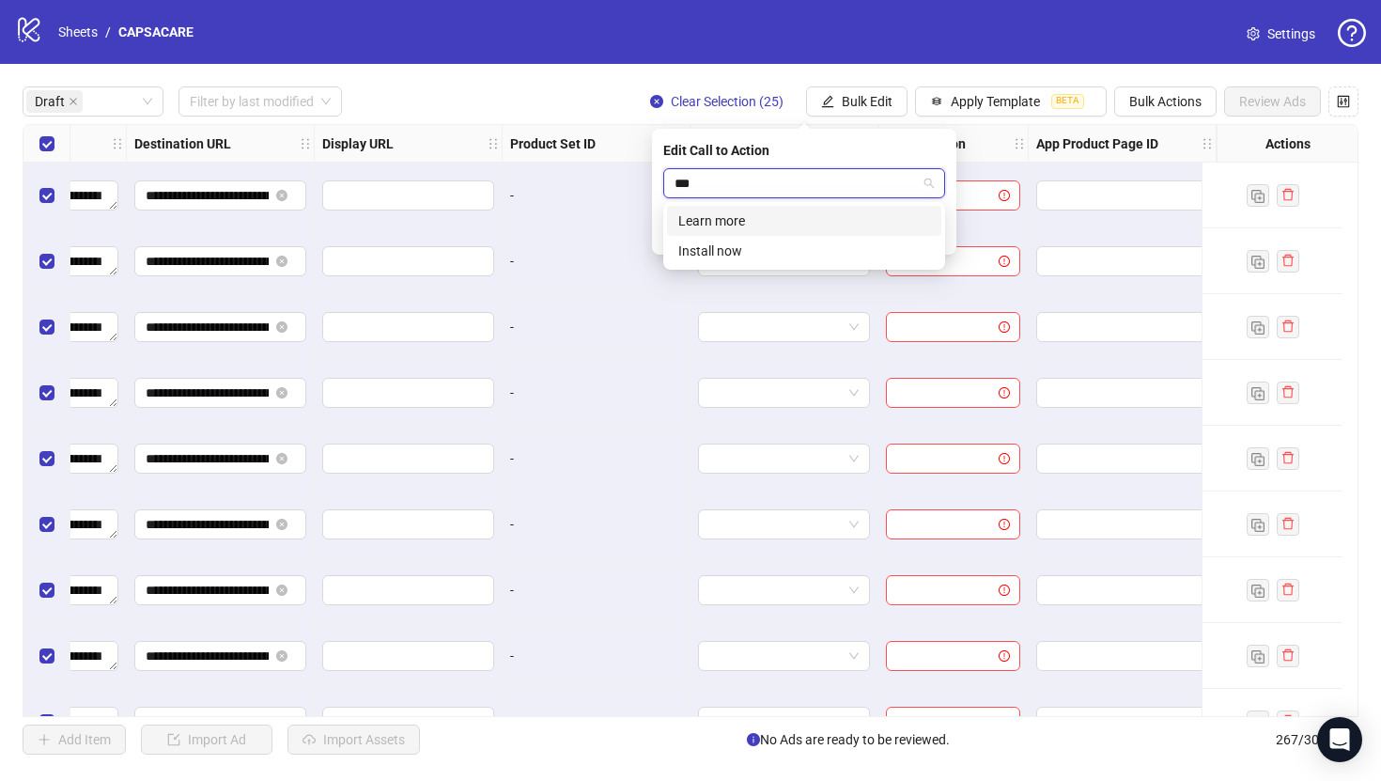
type input "****"
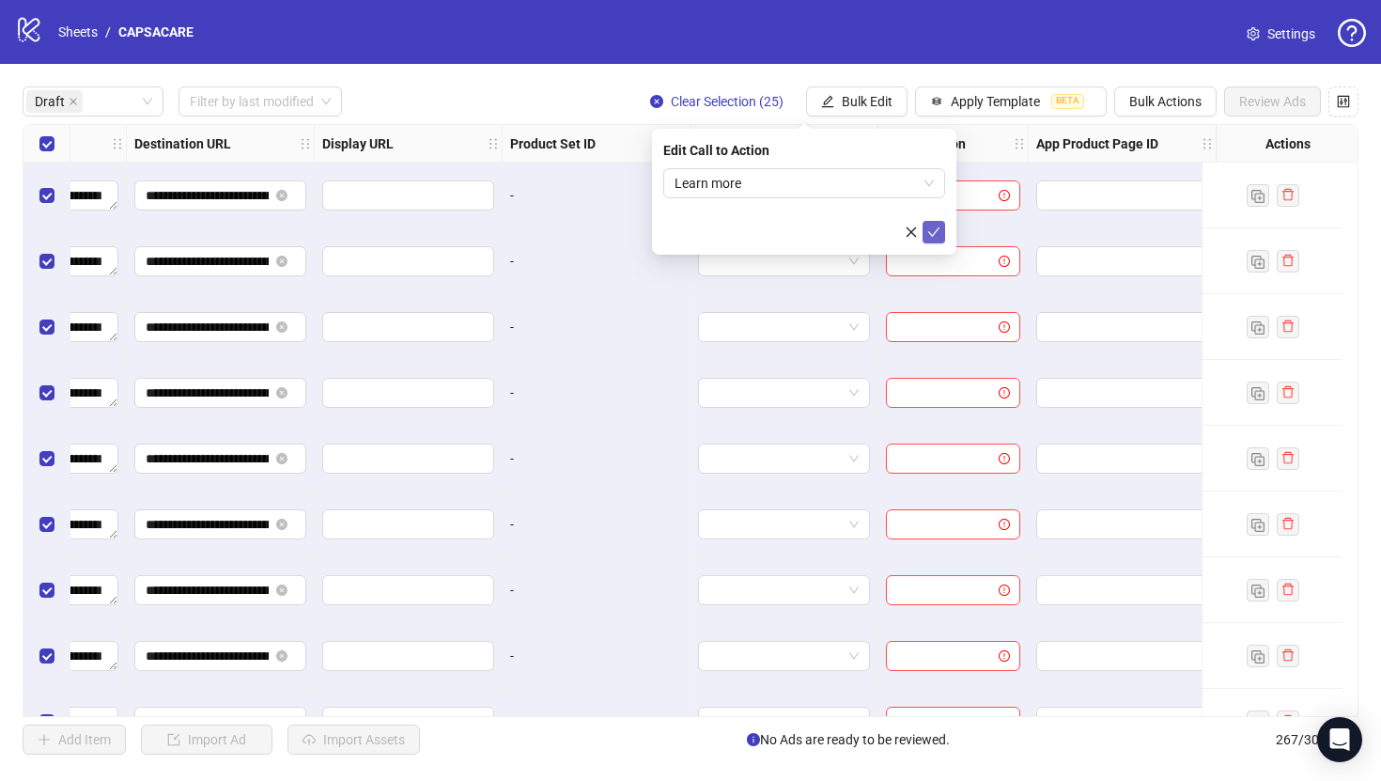
click at [940, 230] on button "submit" at bounding box center [934, 232] width 23 height 23
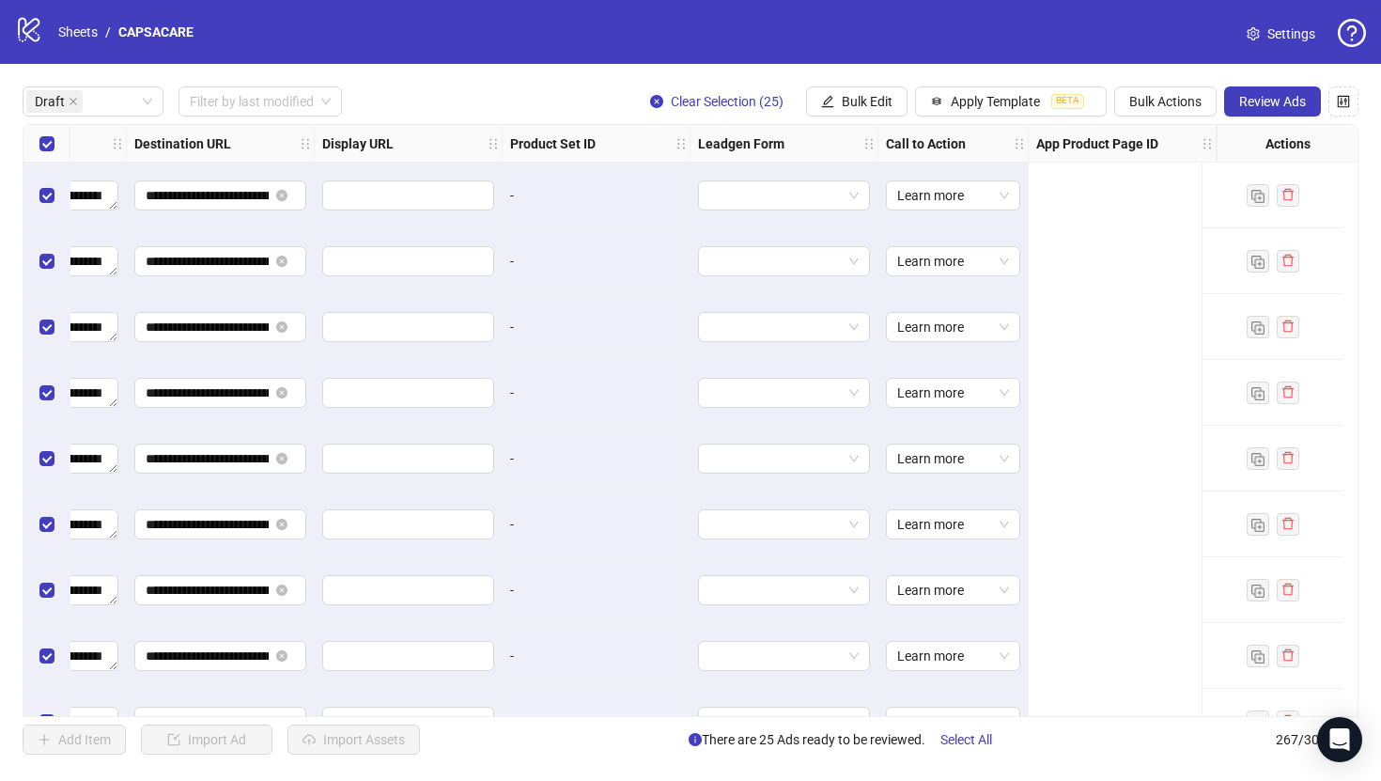
scroll to position [0, 0]
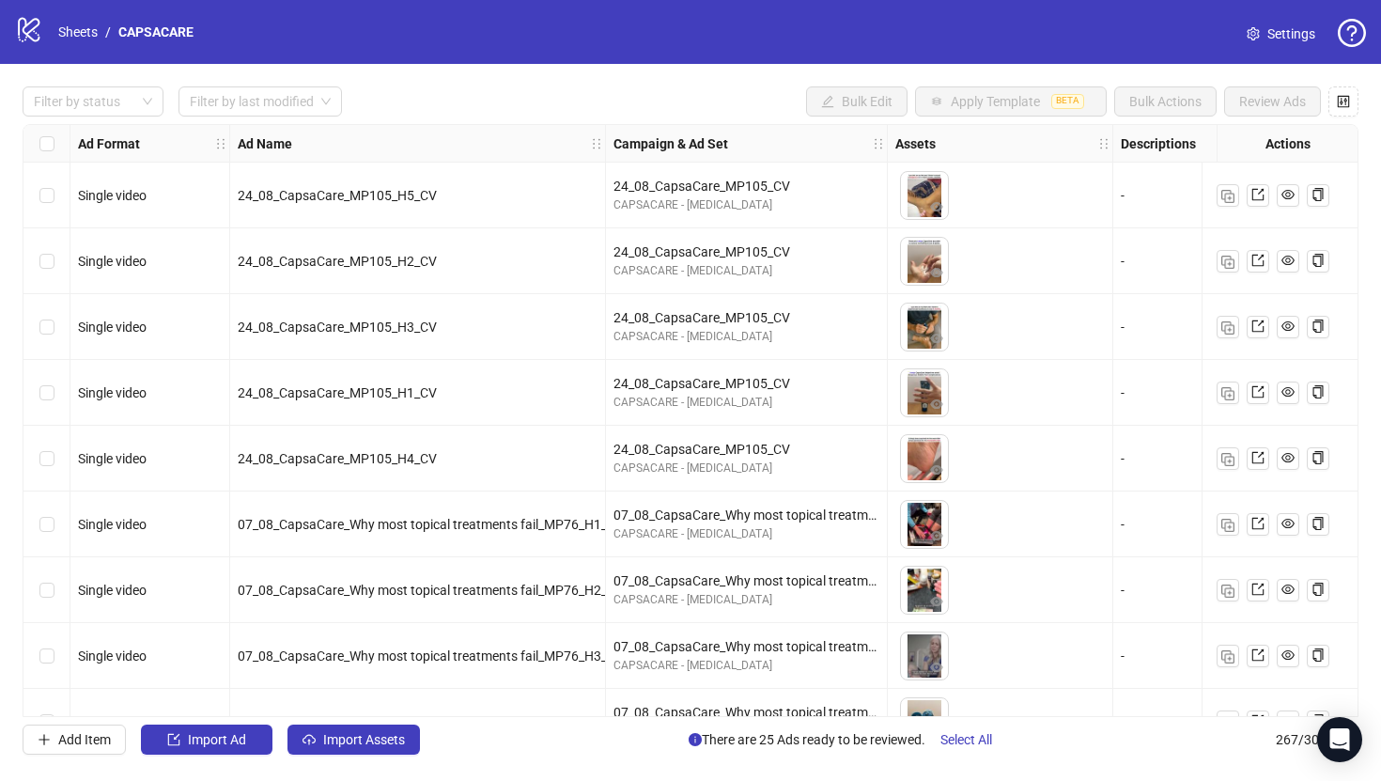
scroll to position [0, 19]
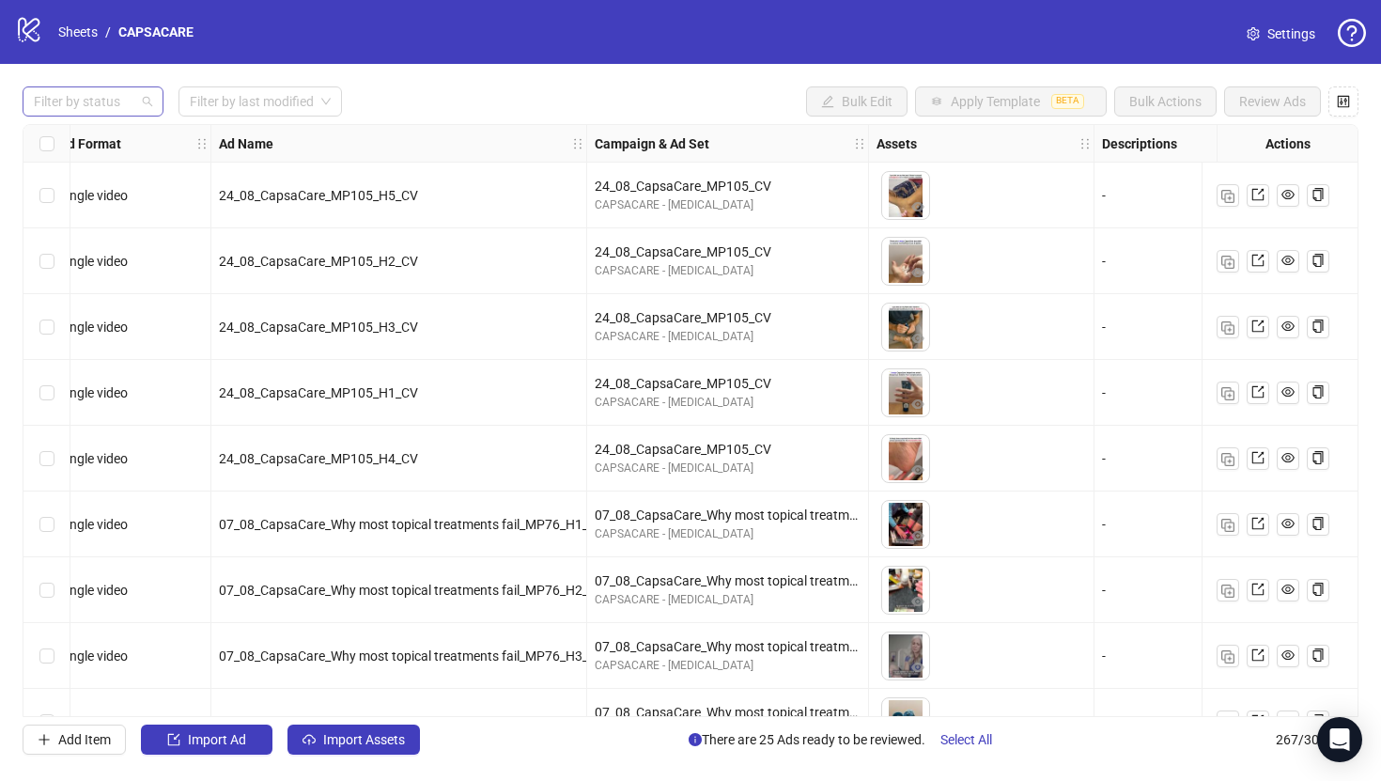
click at [125, 106] on div at bounding box center [83, 101] width 114 height 26
click at [123, 141] on div "Draft" at bounding box center [93, 140] width 111 height 21
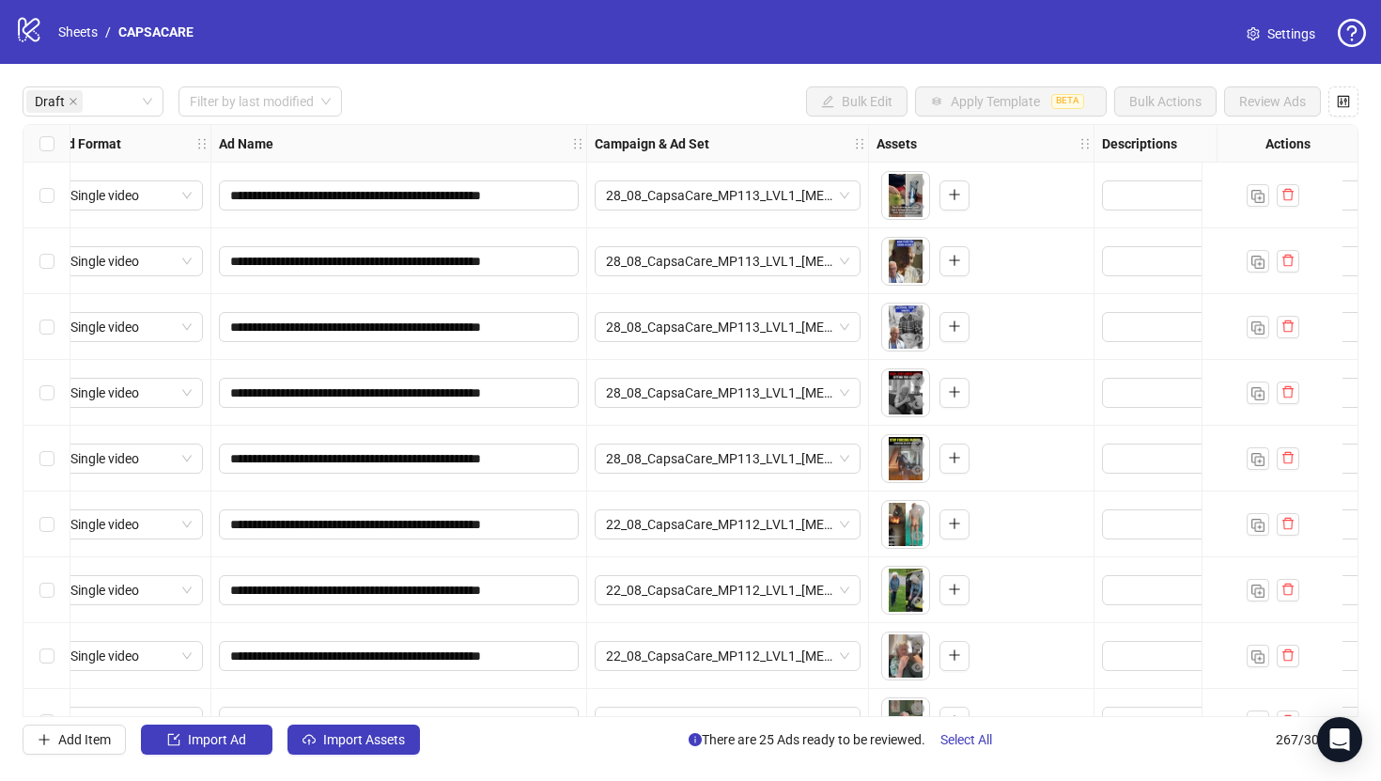
click at [425, 70] on div "**********" at bounding box center [690, 420] width 1381 height 713
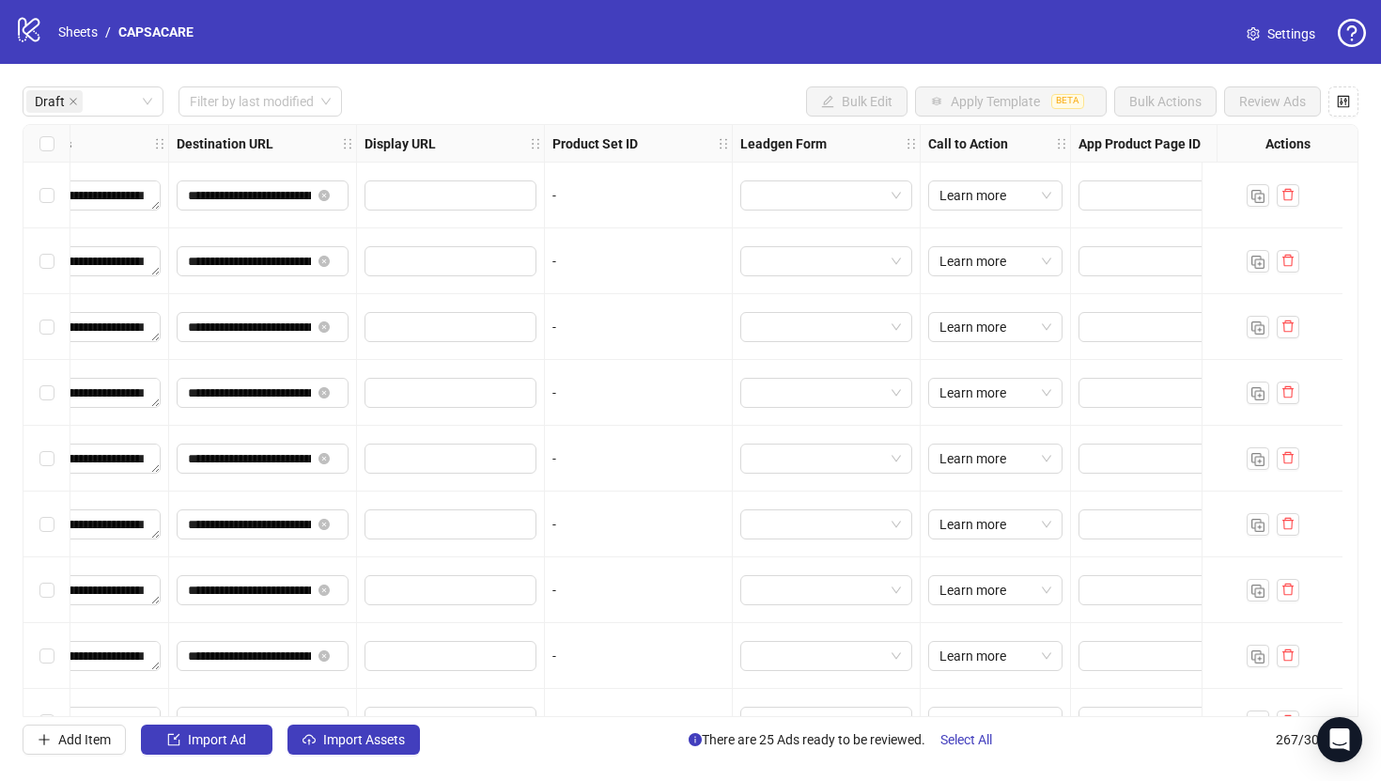
scroll to position [0, 1753]
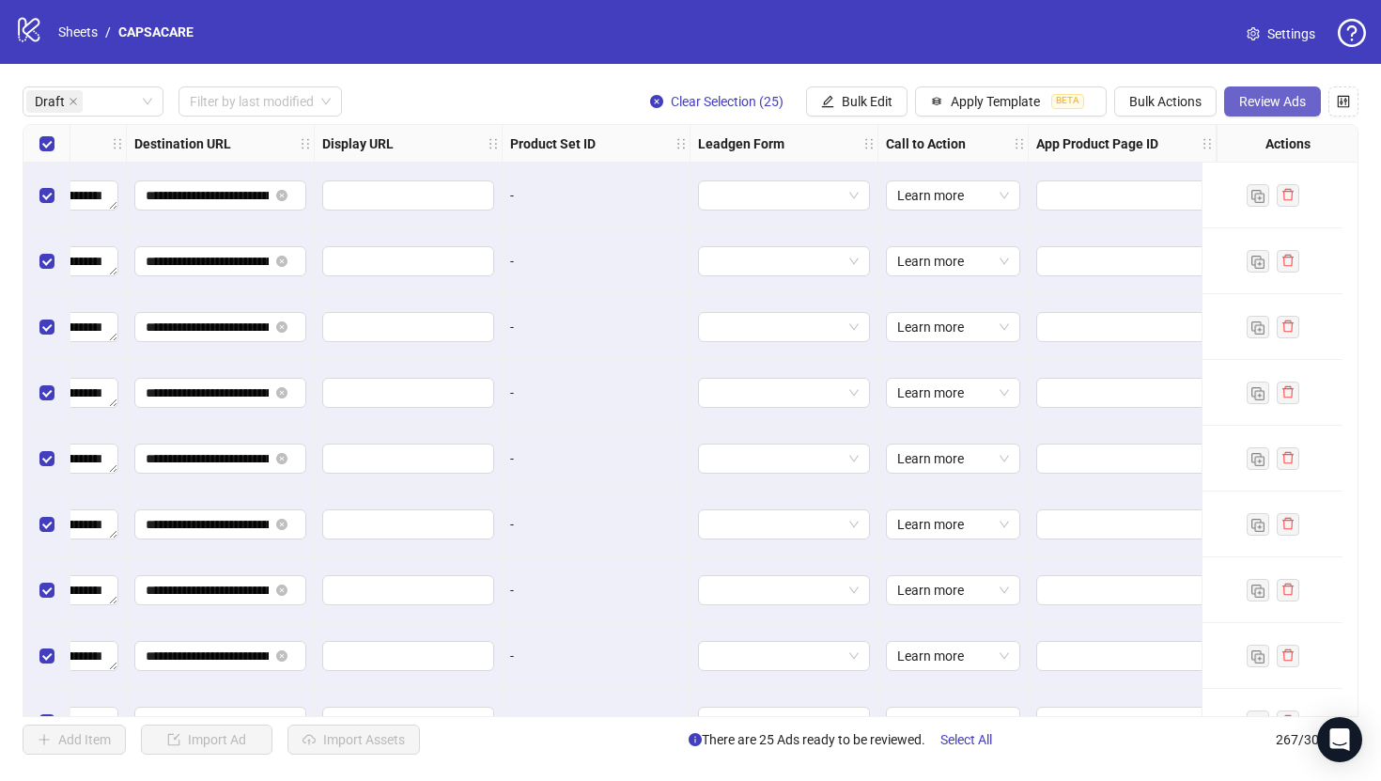
click at [1288, 103] on span "Review Ads" at bounding box center [1272, 101] width 67 height 15
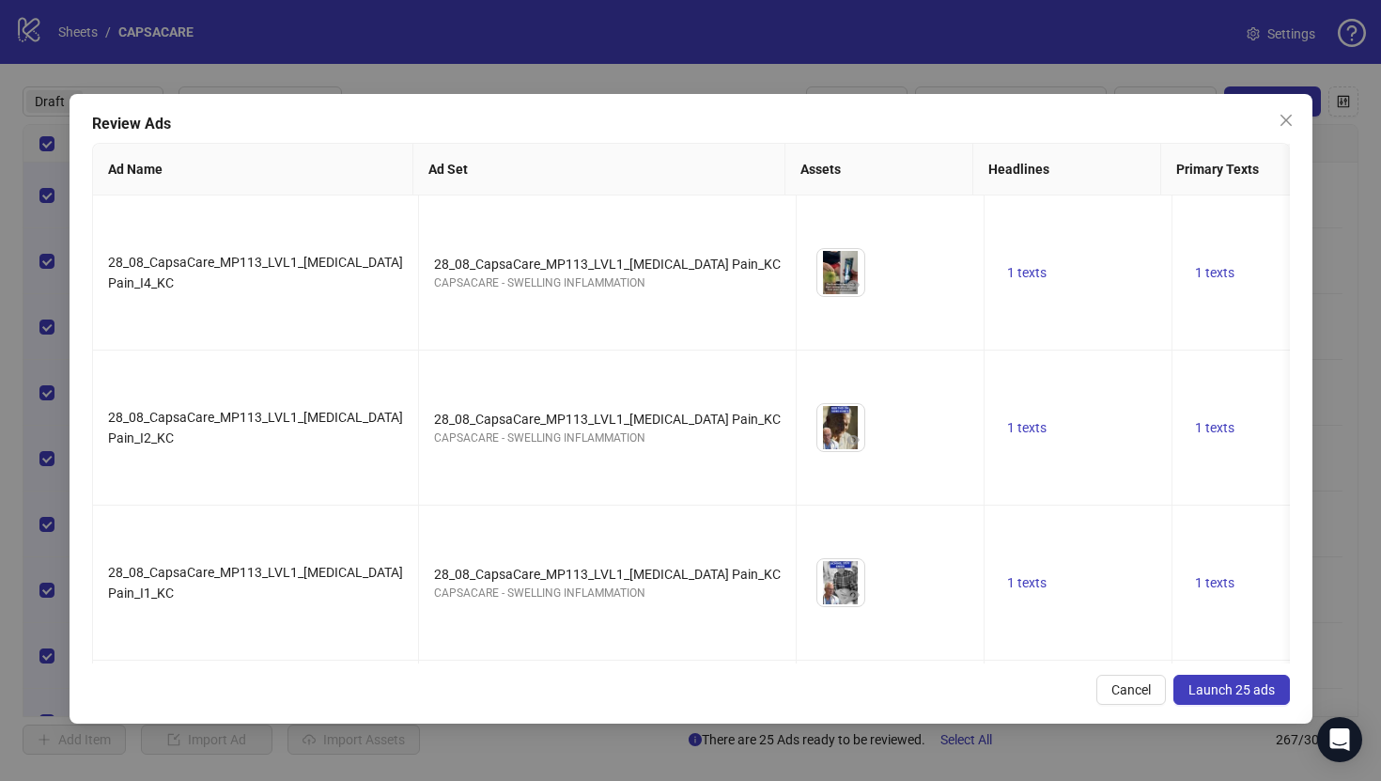
click at [1213, 676] on button "Launch 25 ads" at bounding box center [1231, 690] width 116 height 30
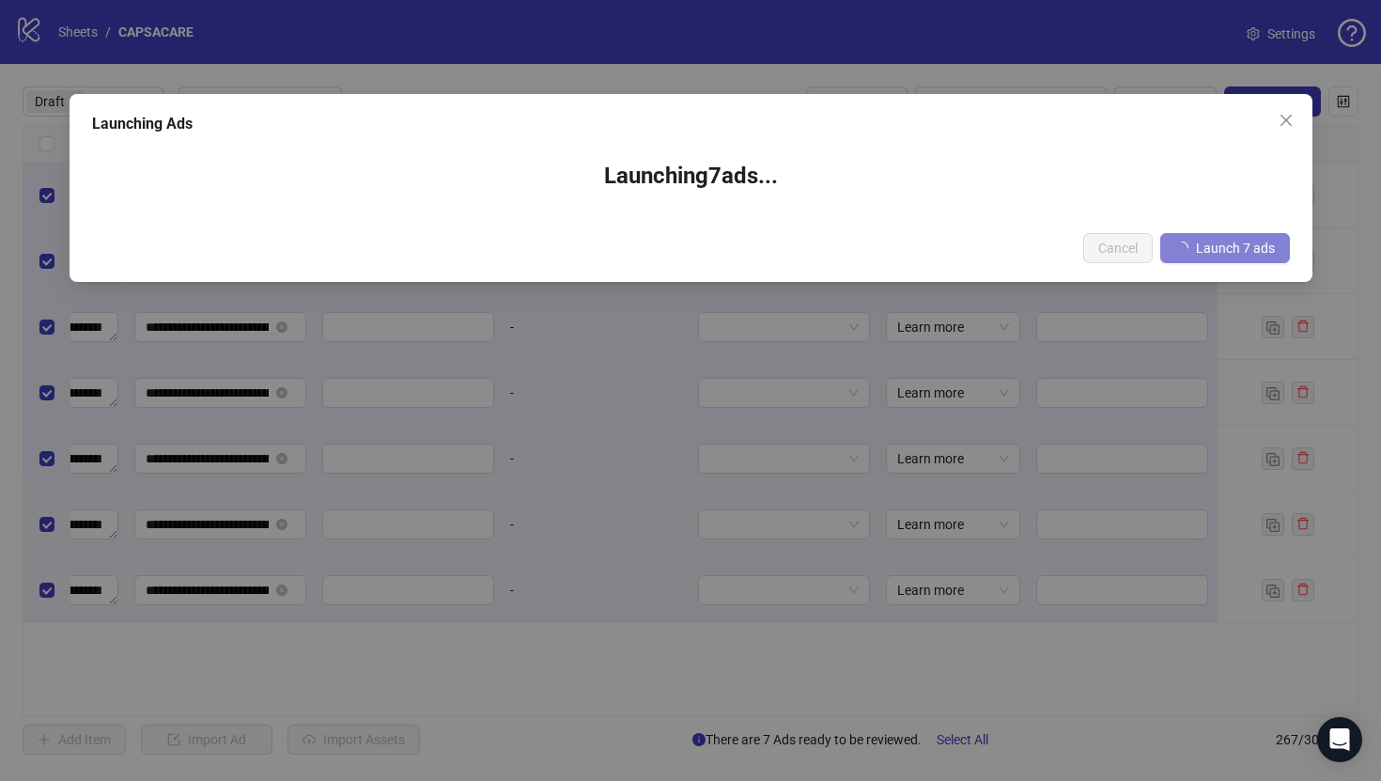
scroll to position [0, 1738]
